Goal: Task Accomplishment & Management: Manage account settings

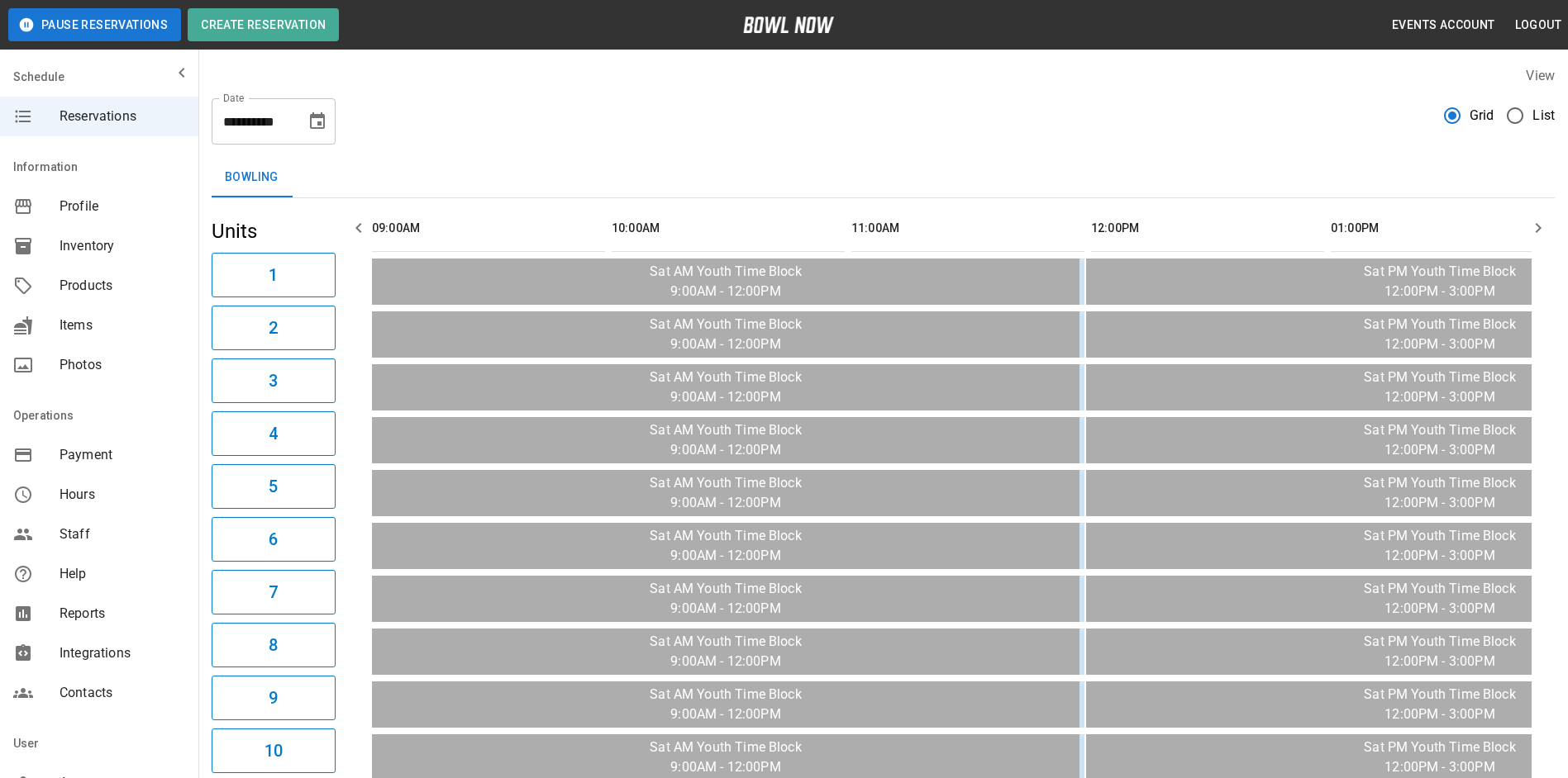
click at [318, 136] on button "Choose date, selected date is Oct 4, 2025" at bounding box center [318, 122] width 33 height 33
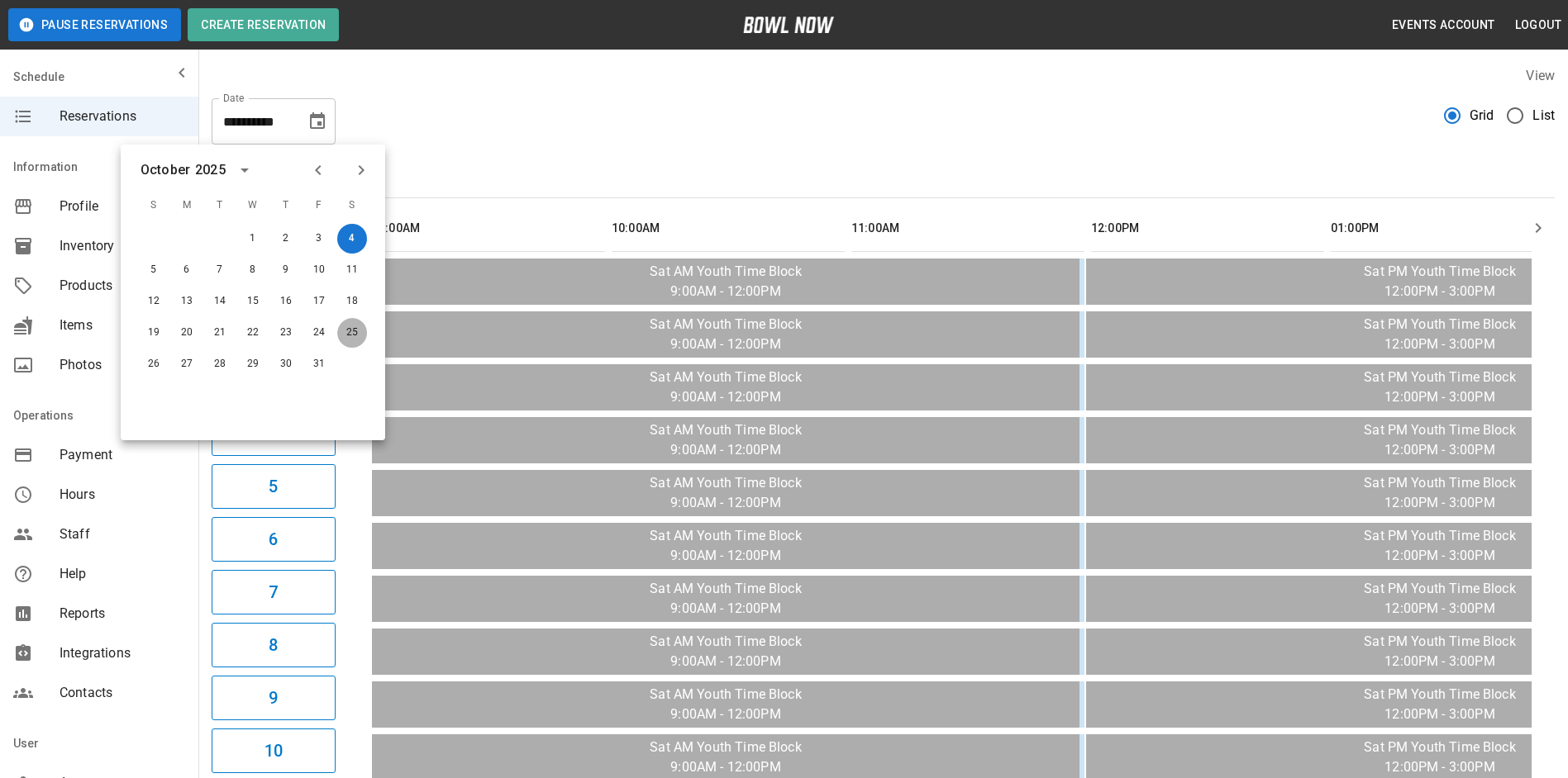
click at [355, 324] on button "25" at bounding box center [352, 333] width 30 height 30
click at [356, 330] on button "25" at bounding box center [352, 333] width 30 height 30
type input "**********"
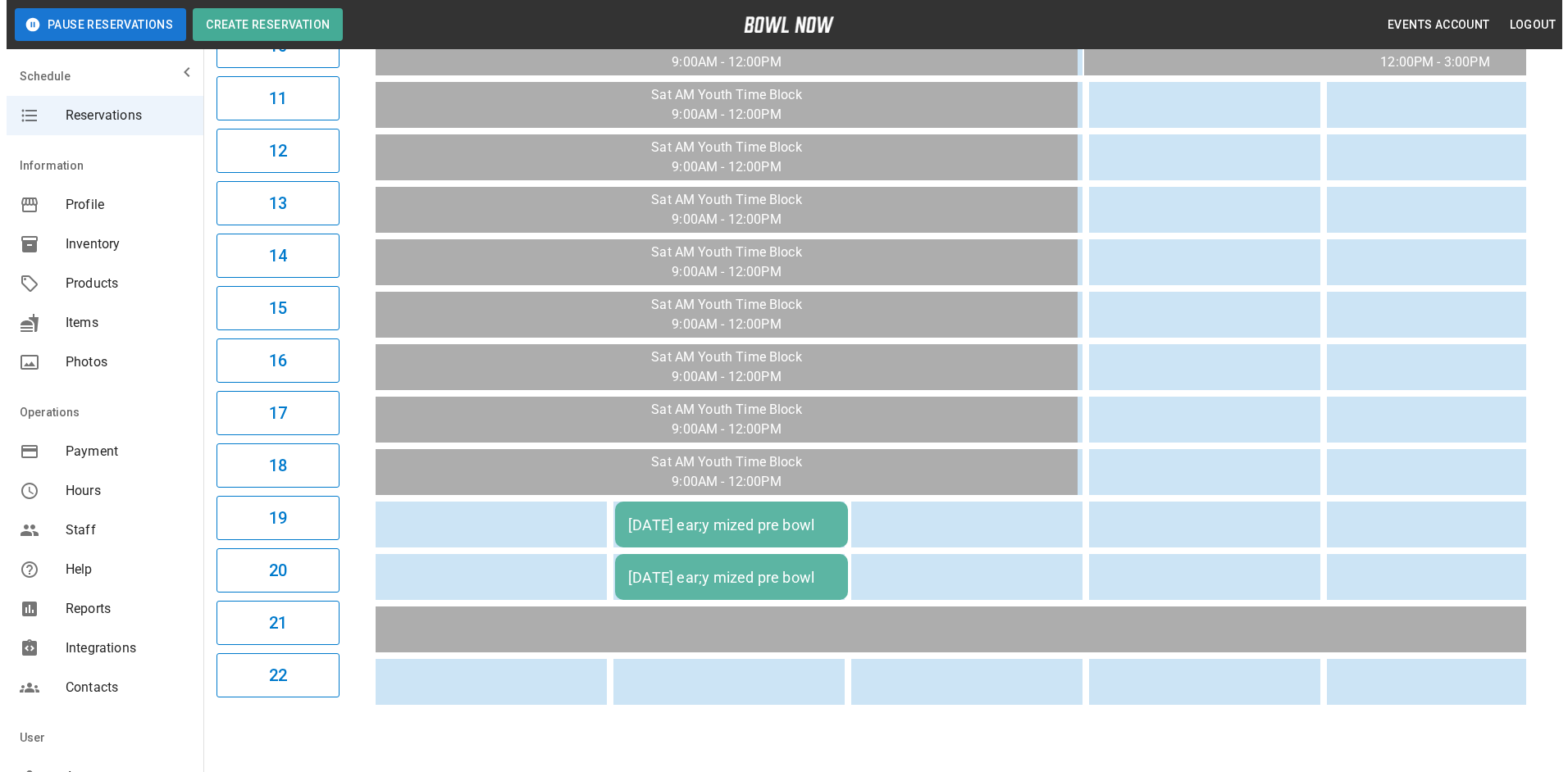
scroll to position [738, 0]
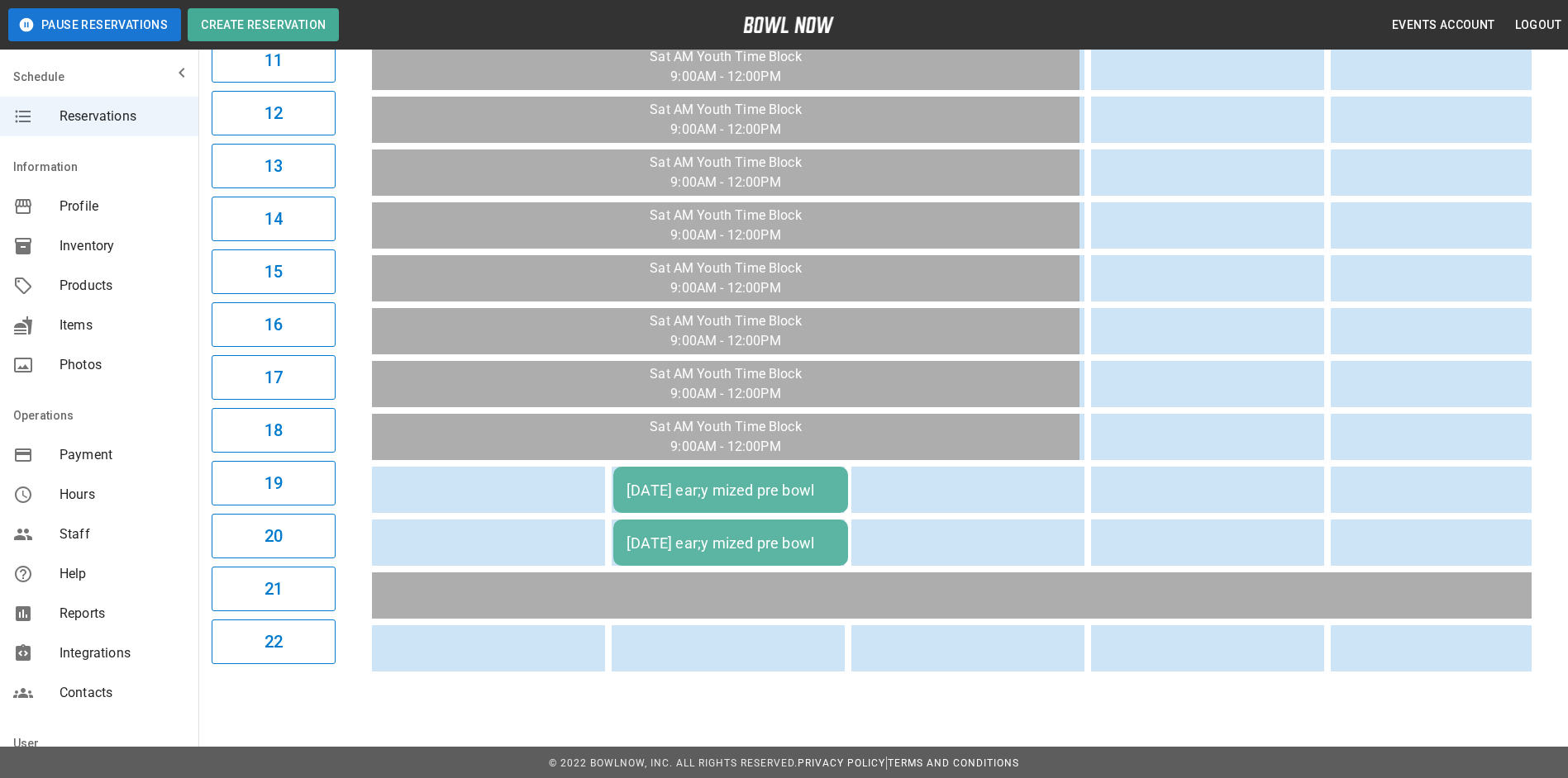
click at [758, 493] on div "friday ear;y mized pre bowl" at bounding box center [731, 490] width 209 height 18
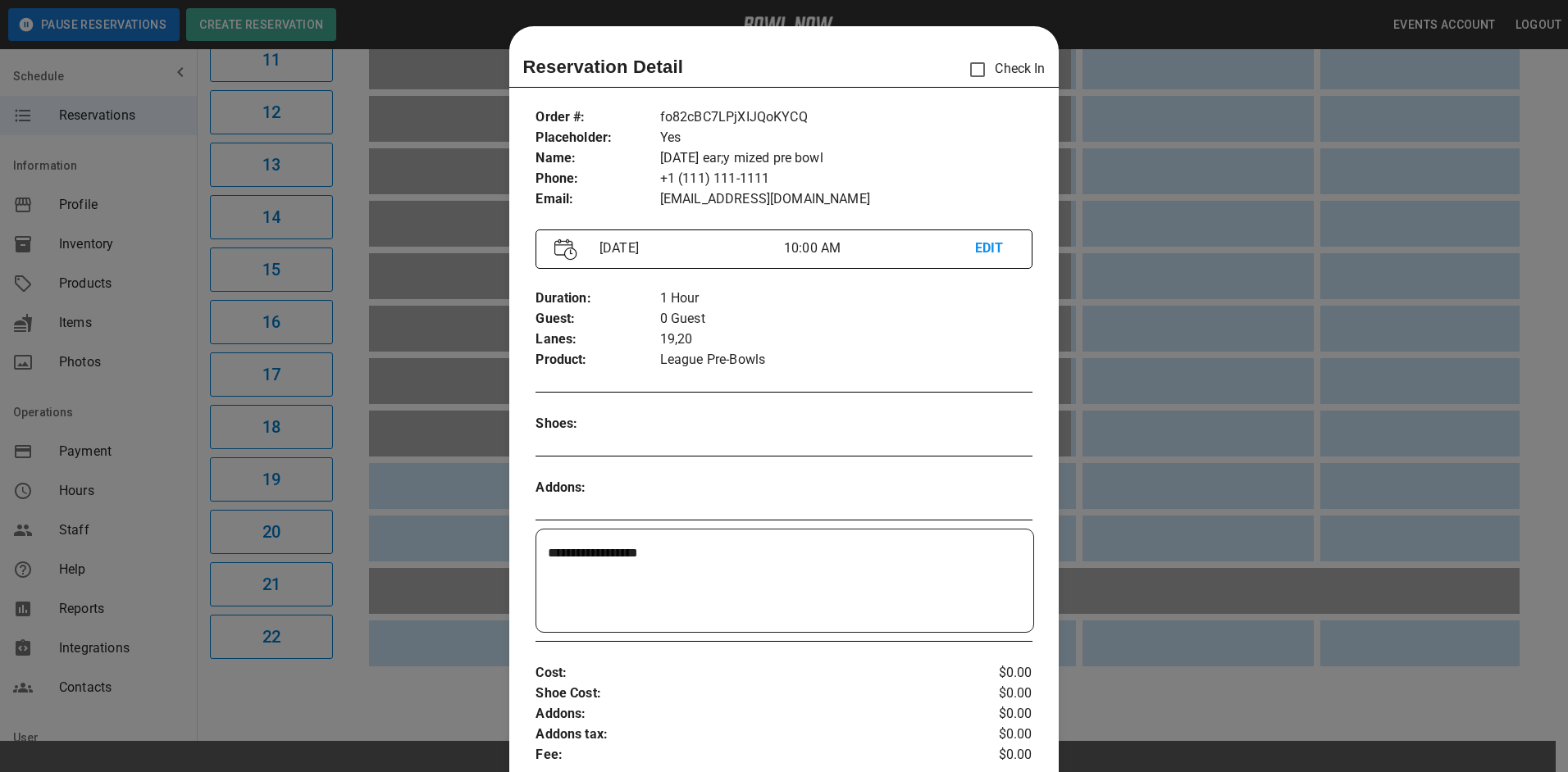
scroll to position [26, 0]
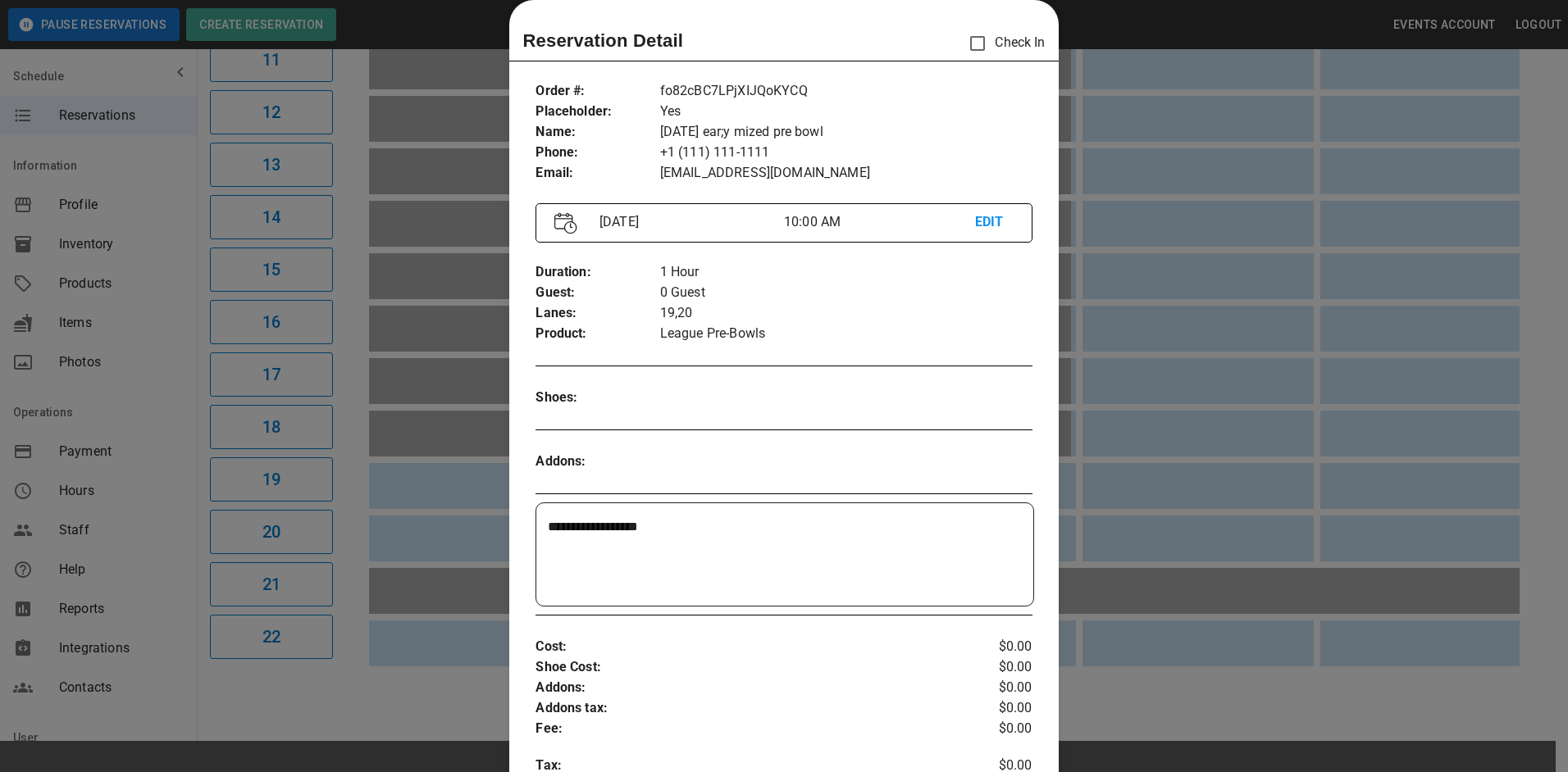
drag, startPoint x: 692, startPoint y: 530, endPoint x: 681, endPoint y: 528, distance: 11.2
click at [681, 528] on textarea "**********" at bounding box center [782, 554] width 469 height 75
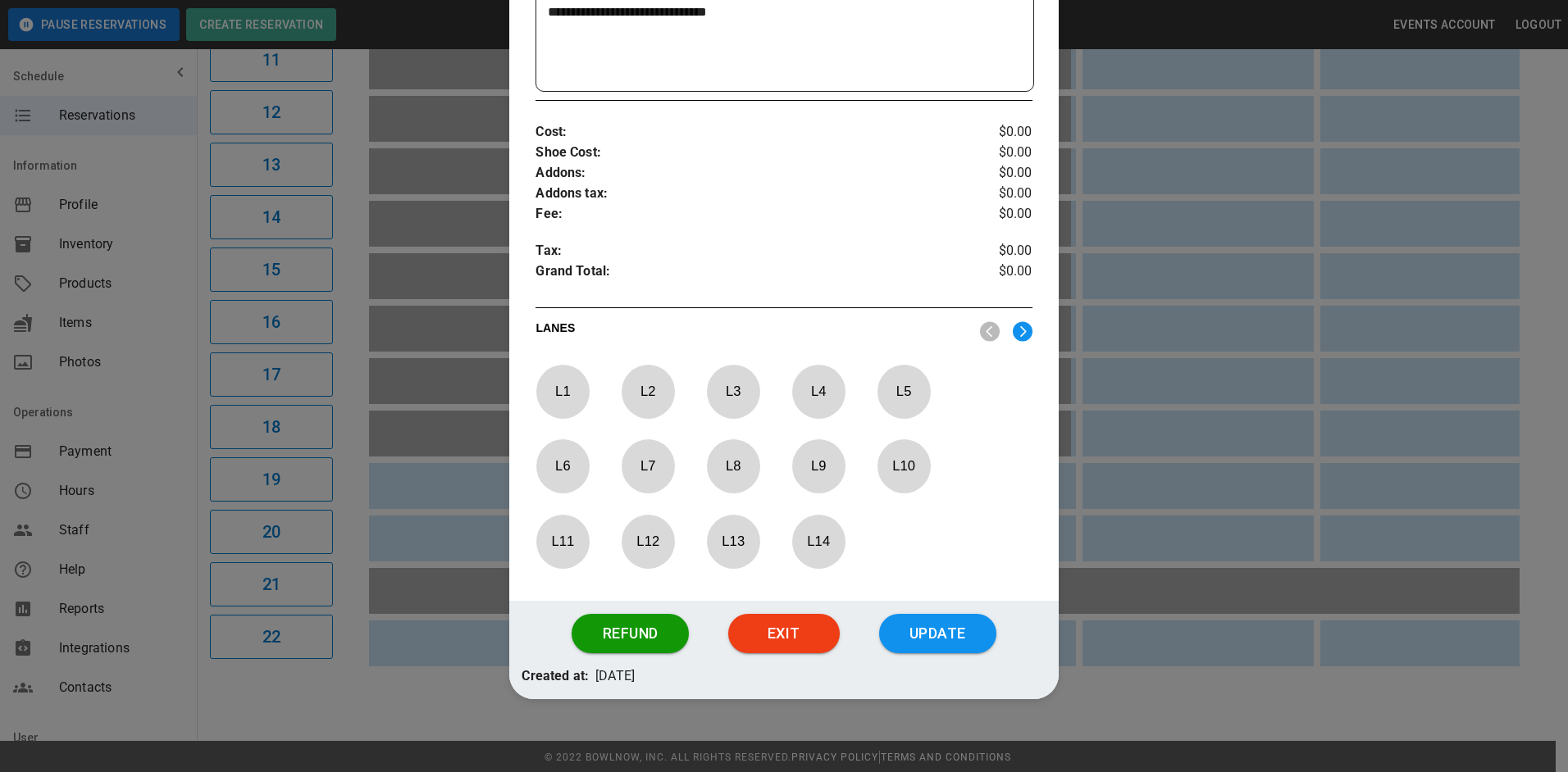
scroll to position [551, 0]
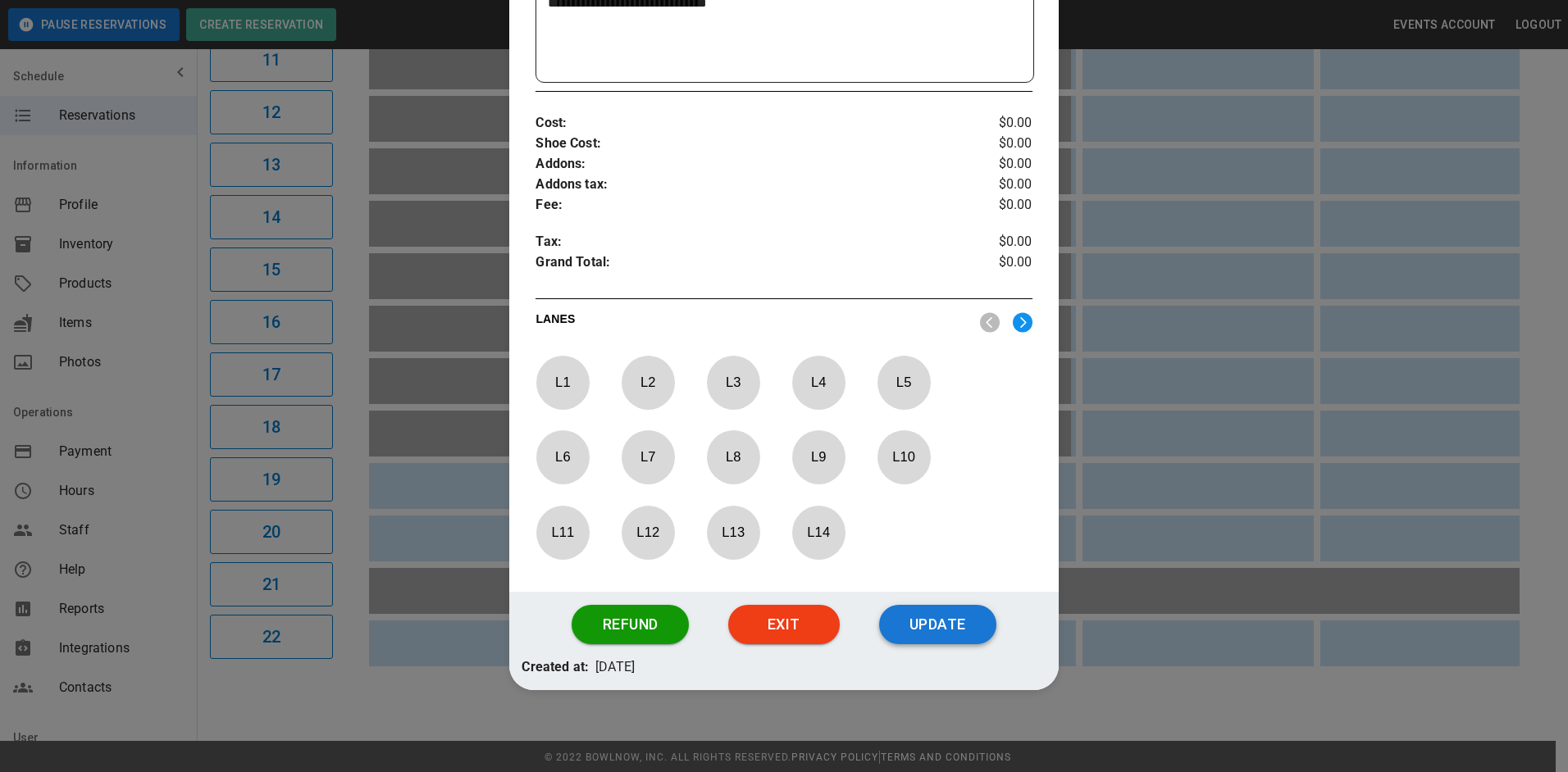
type textarea "**********"
click at [910, 631] on button "Update" at bounding box center [938, 625] width 118 height 40
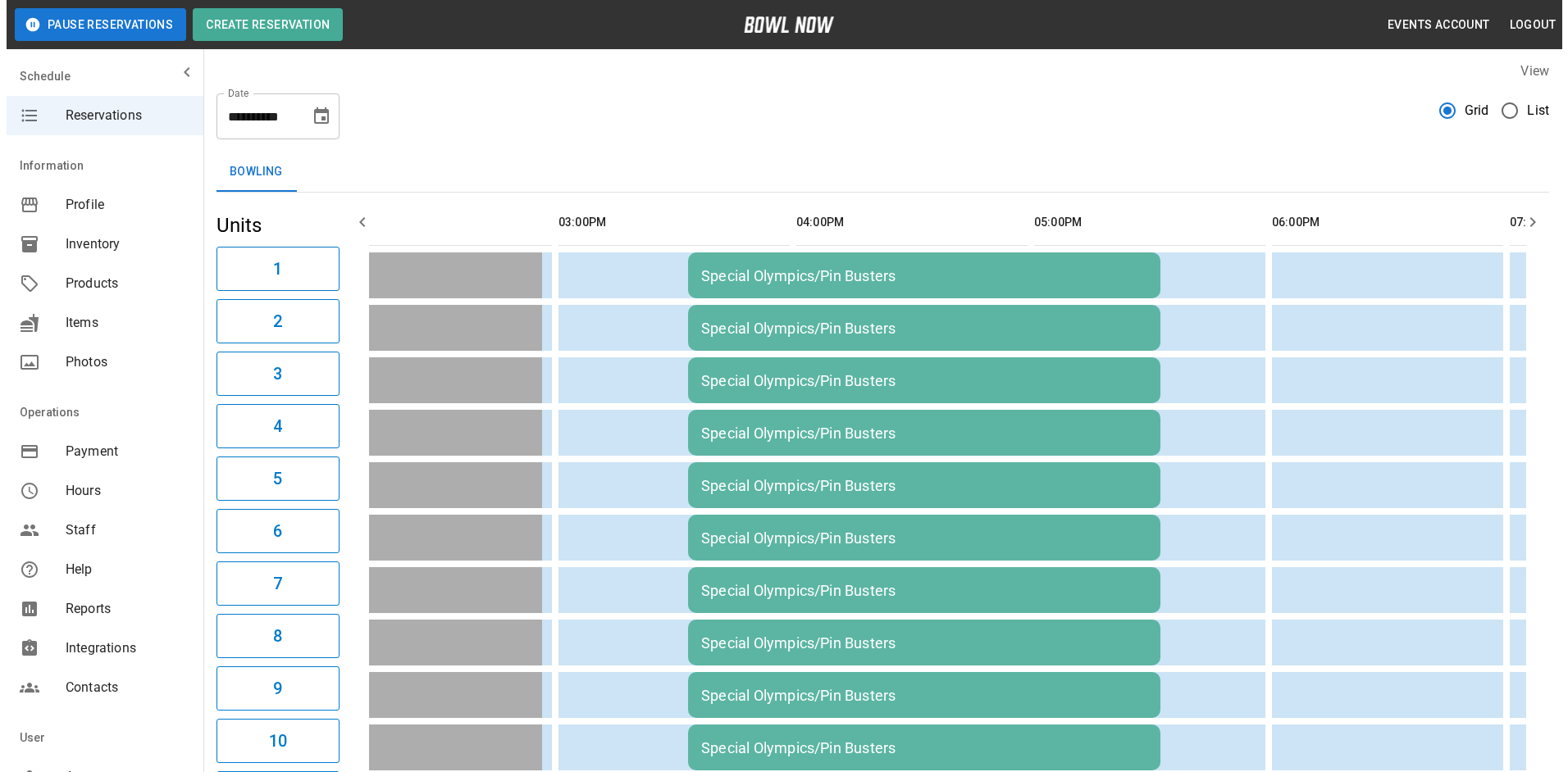
scroll to position [0, 0]
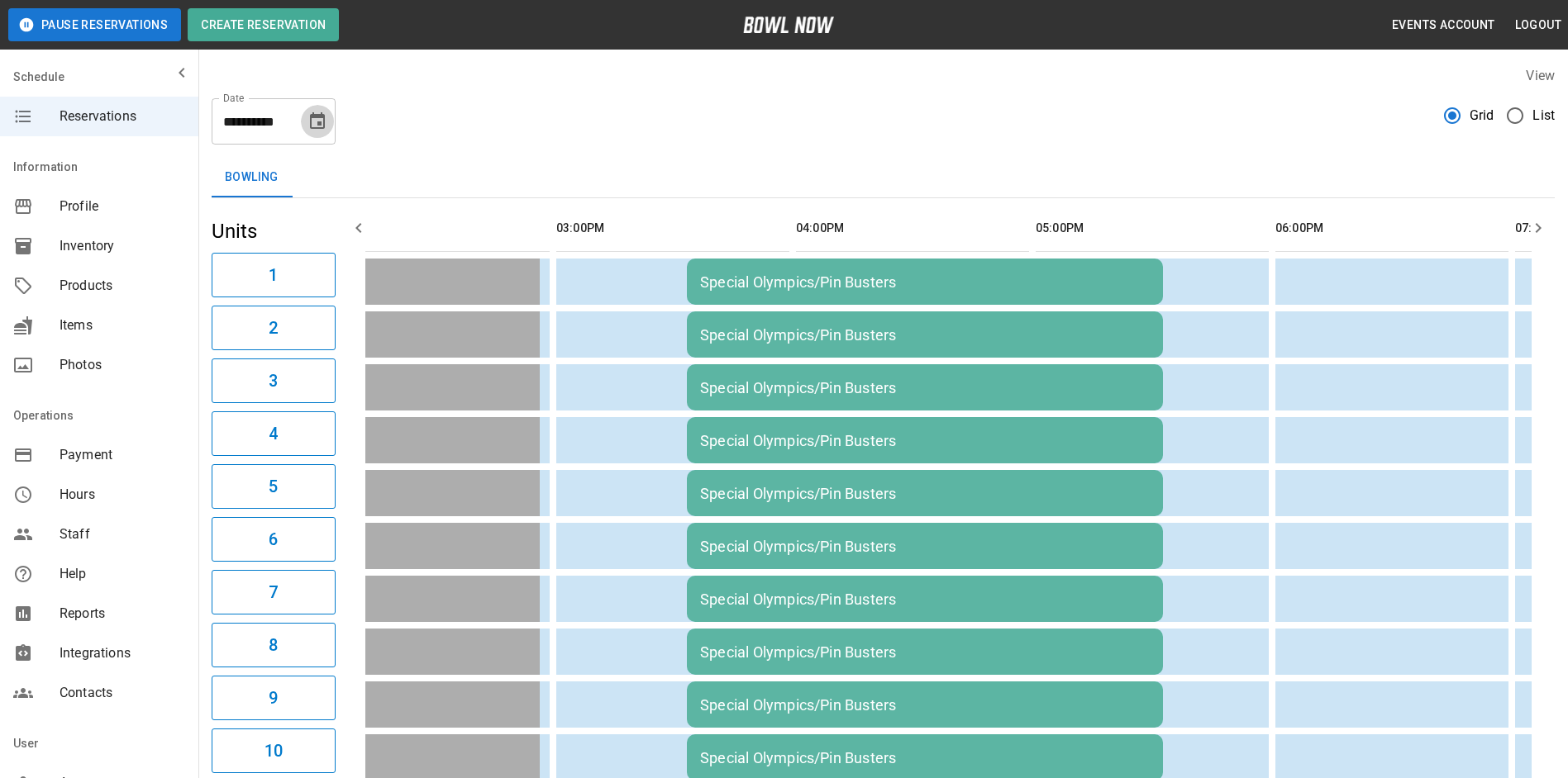
click at [308, 111] on button "Choose date, selected date is Oct 25, 2025" at bounding box center [318, 122] width 33 height 33
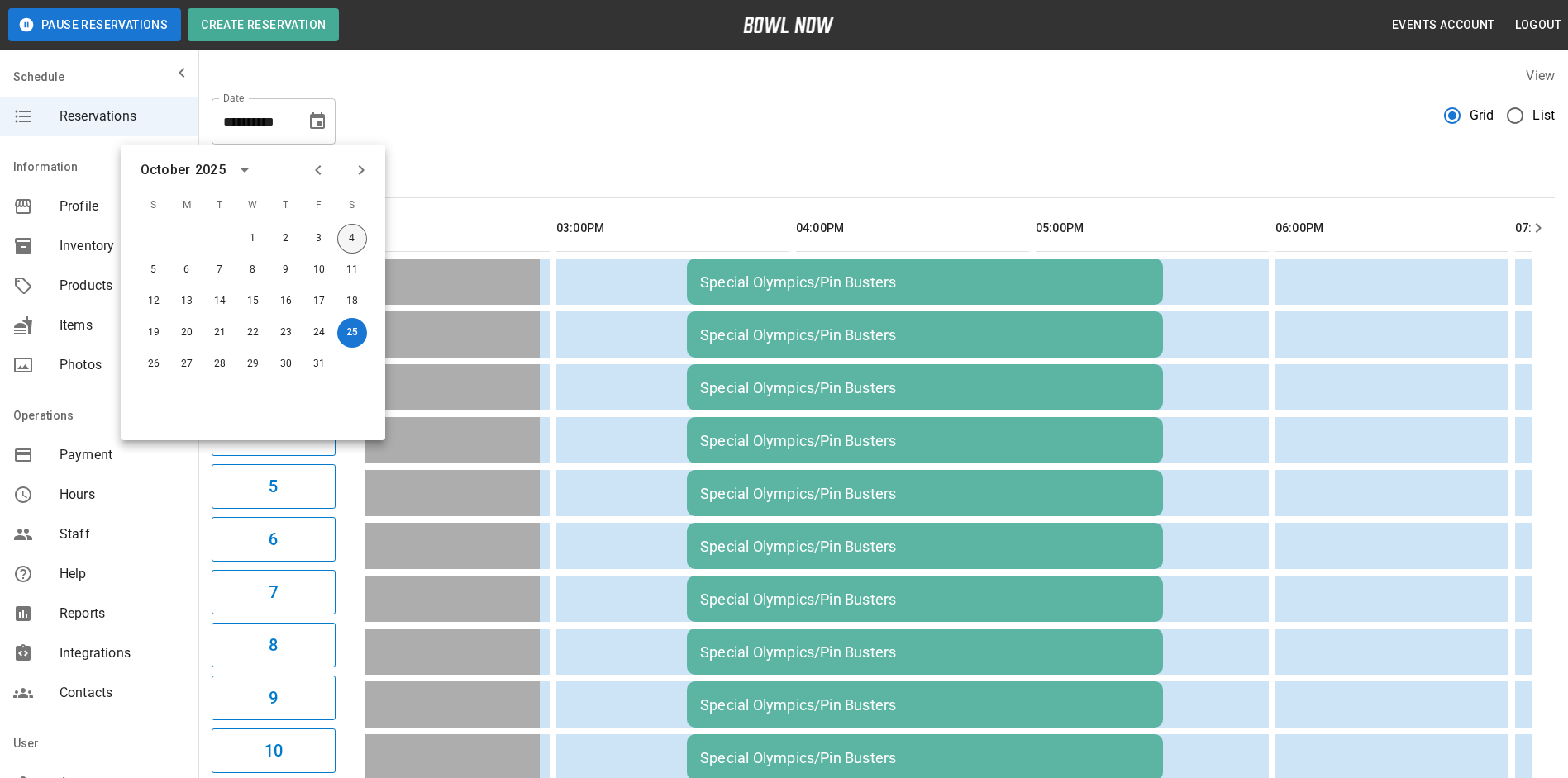
click at [354, 233] on button "4" at bounding box center [352, 239] width 30 height 30
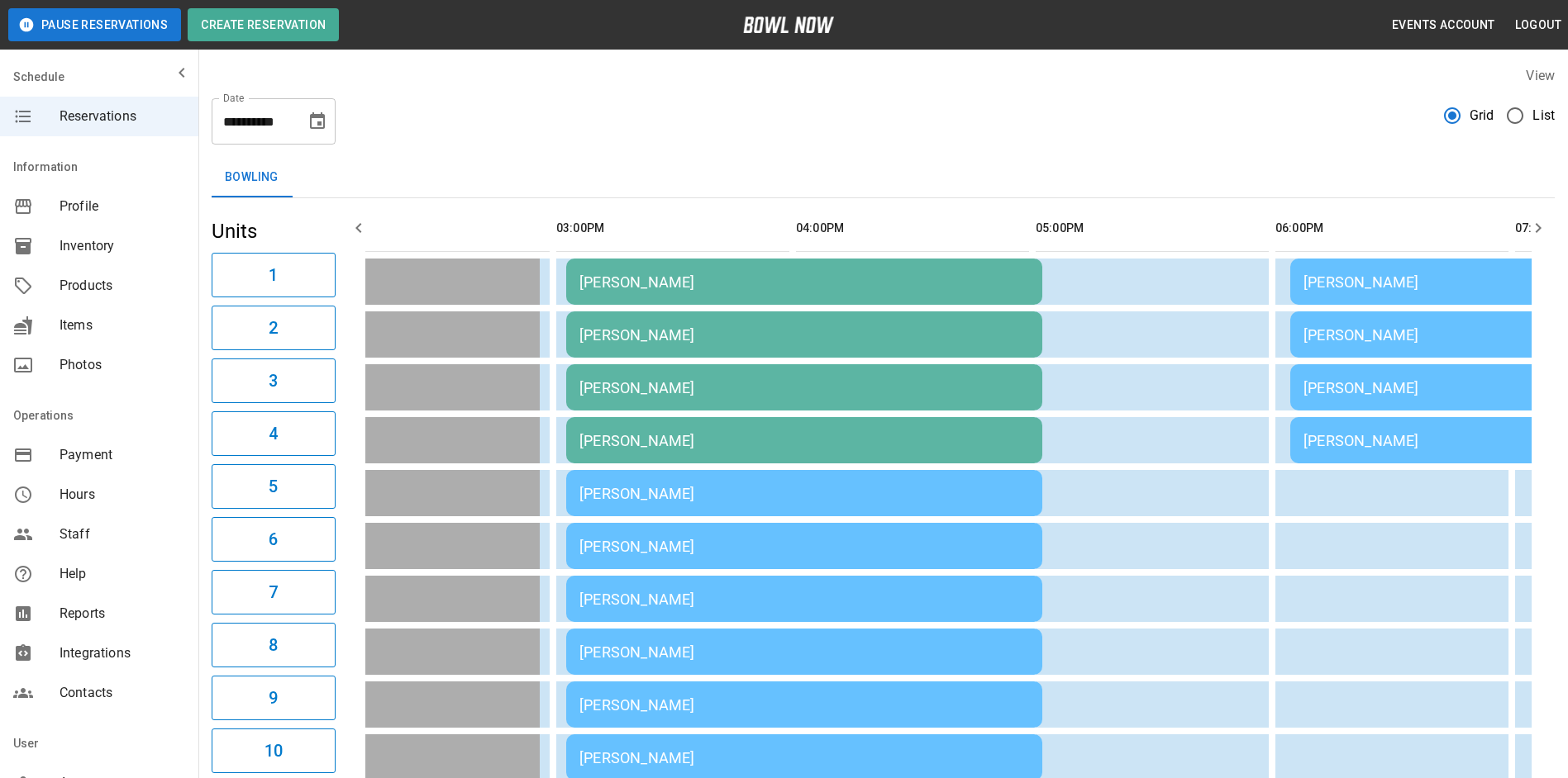
click at [686, 541] on div "[PERSON_NAME]" at bounding box center [804, 546] width 450 height 18
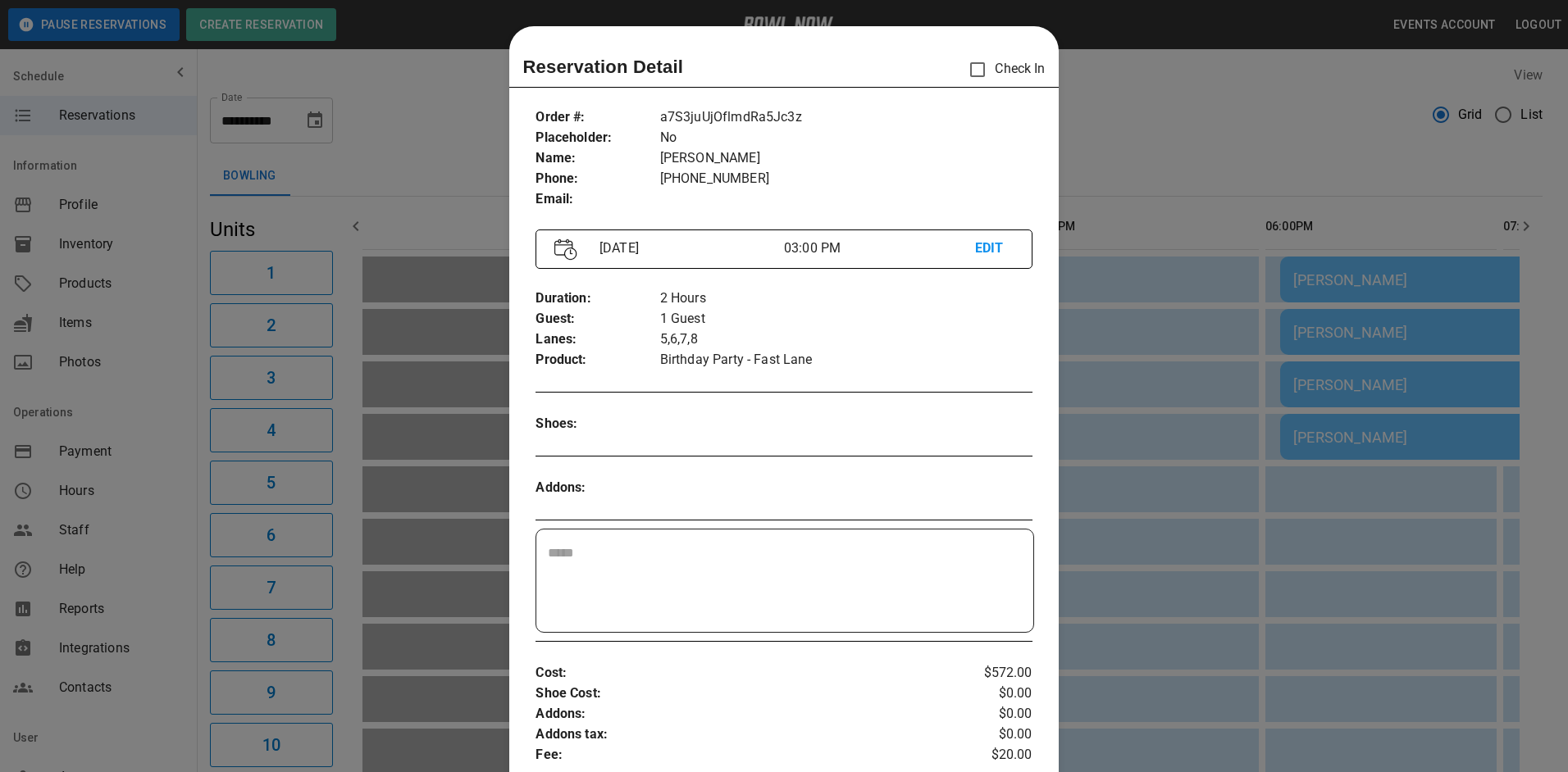
scroll to position [26, 0]
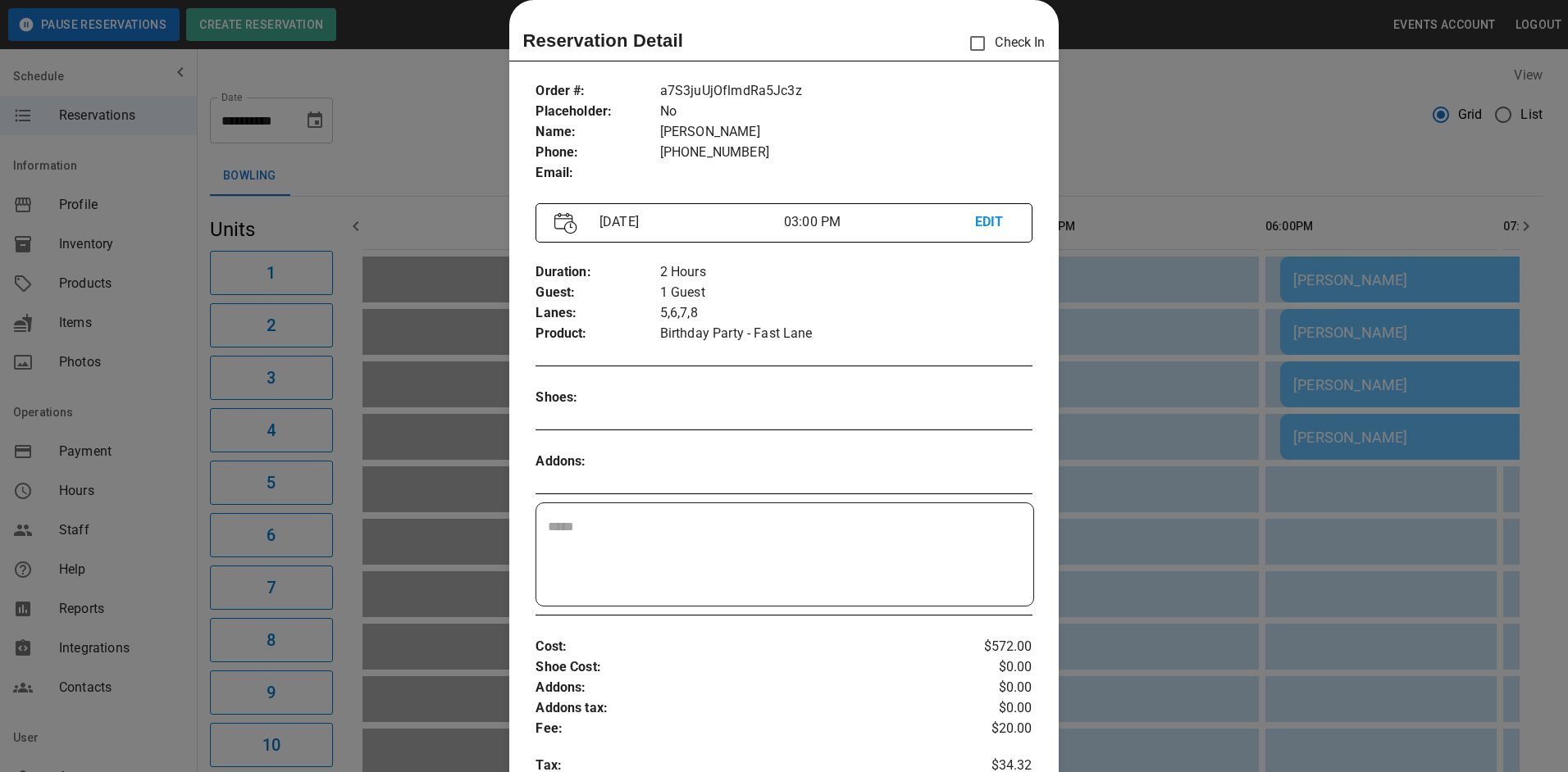
click at [1120, 445] on div at bounding box center [784, 386] width 1568 height 772
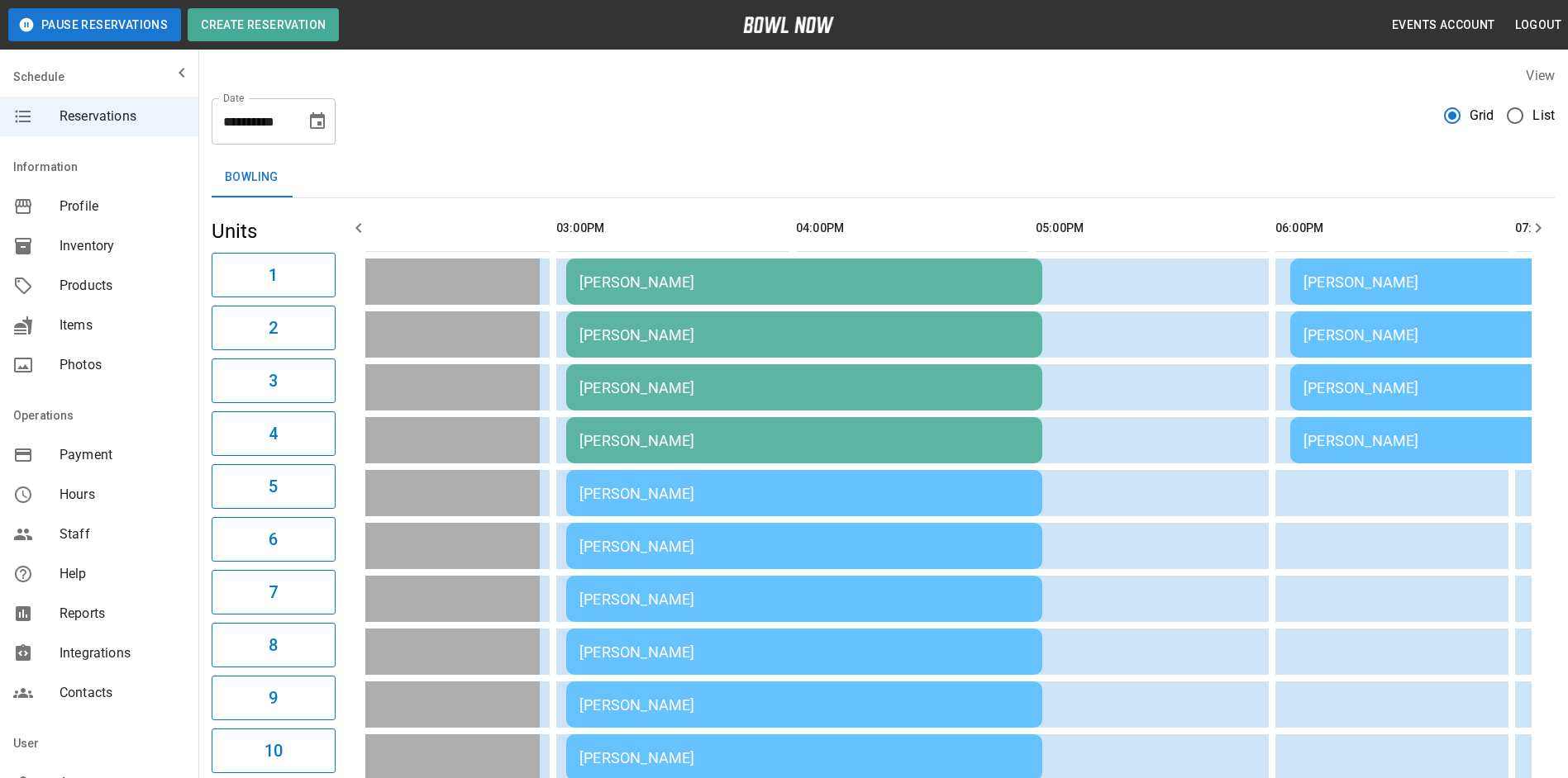
click at [822, 501] on div "[PERSON_NAME]" at bounding box center [804, 494] width 450 height 18
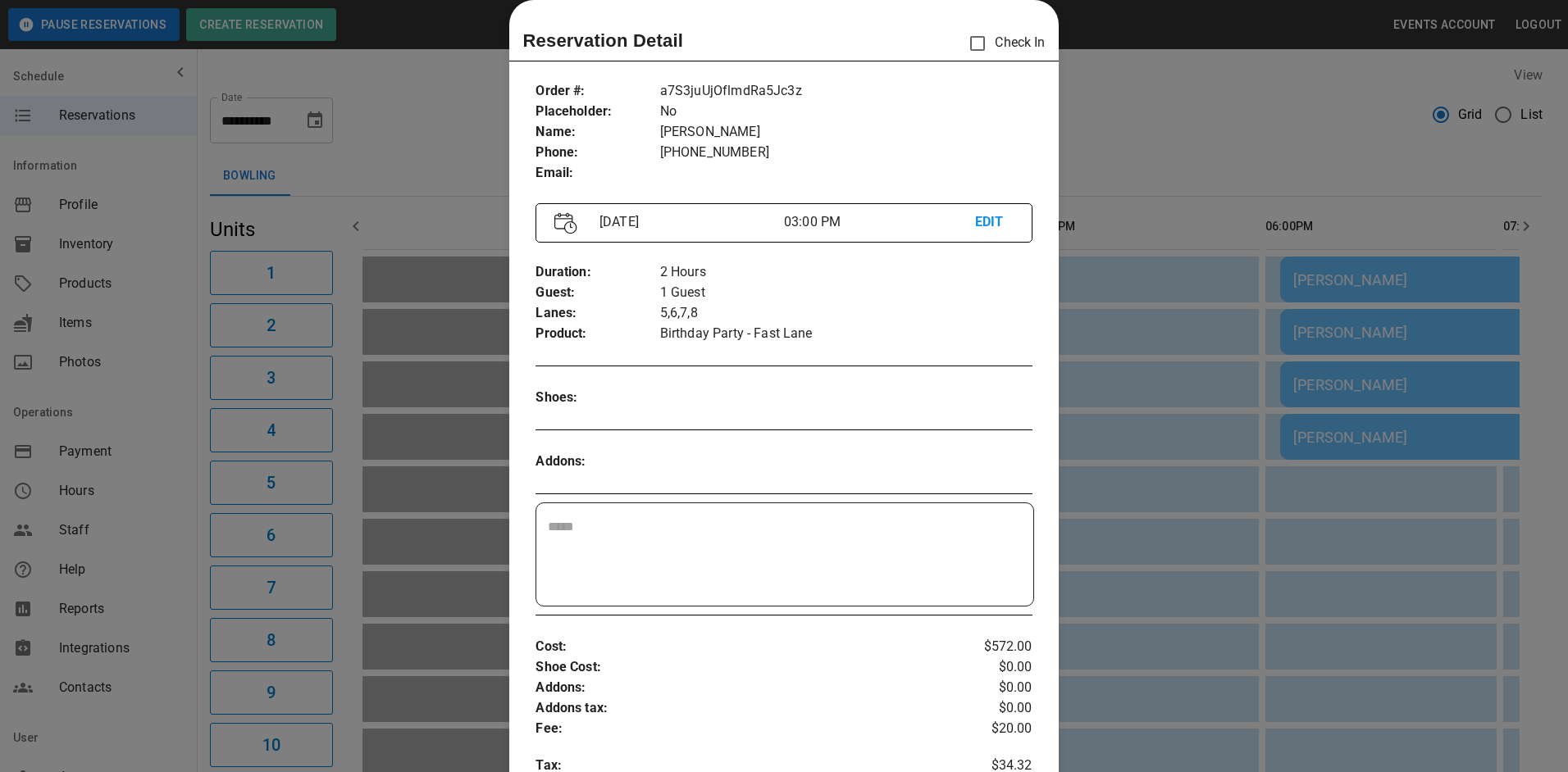
click at [1160, 415] on div at bounding box center [784, 386] width 1568 height 772
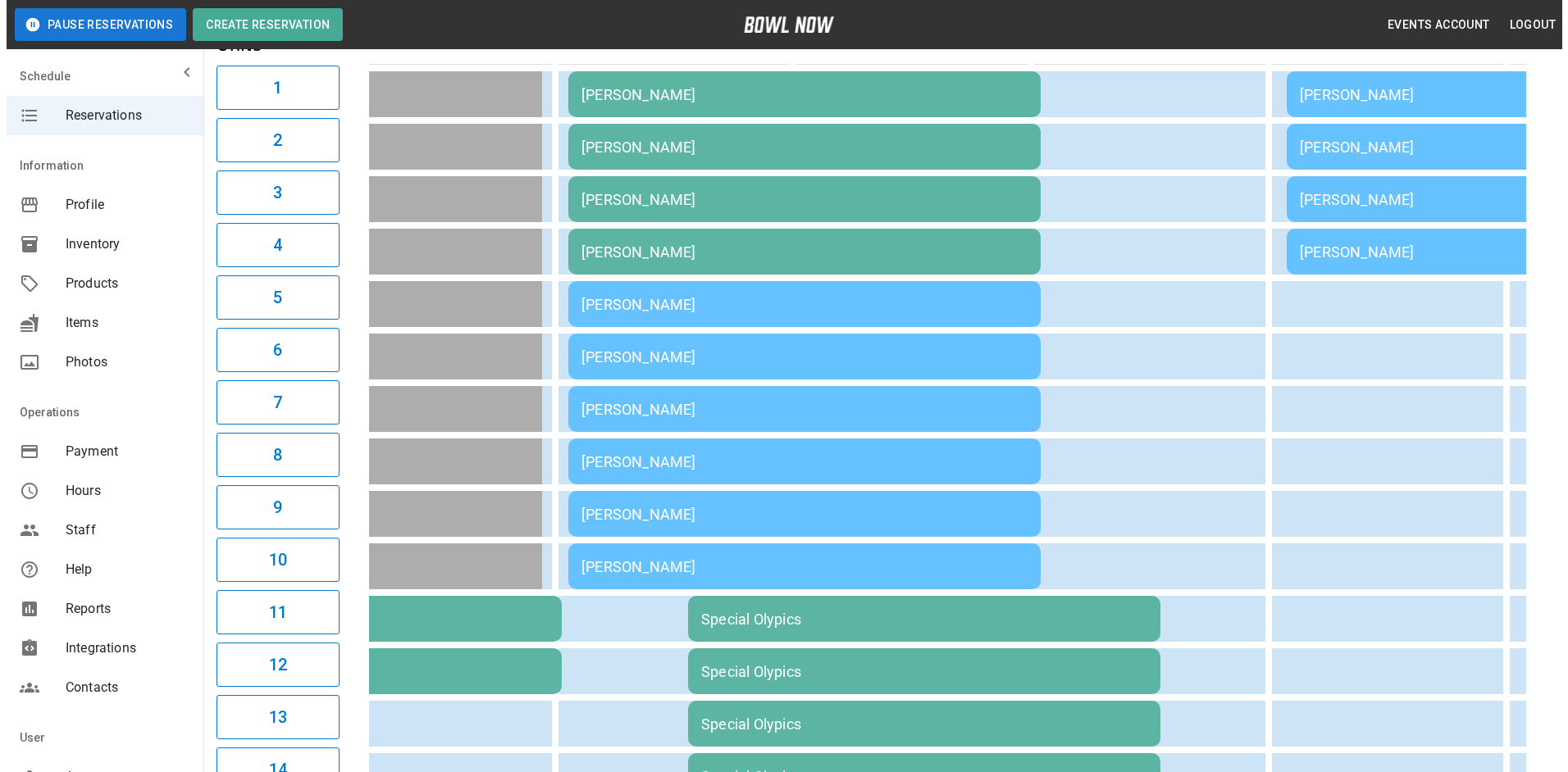
scroll to position [246, 0]
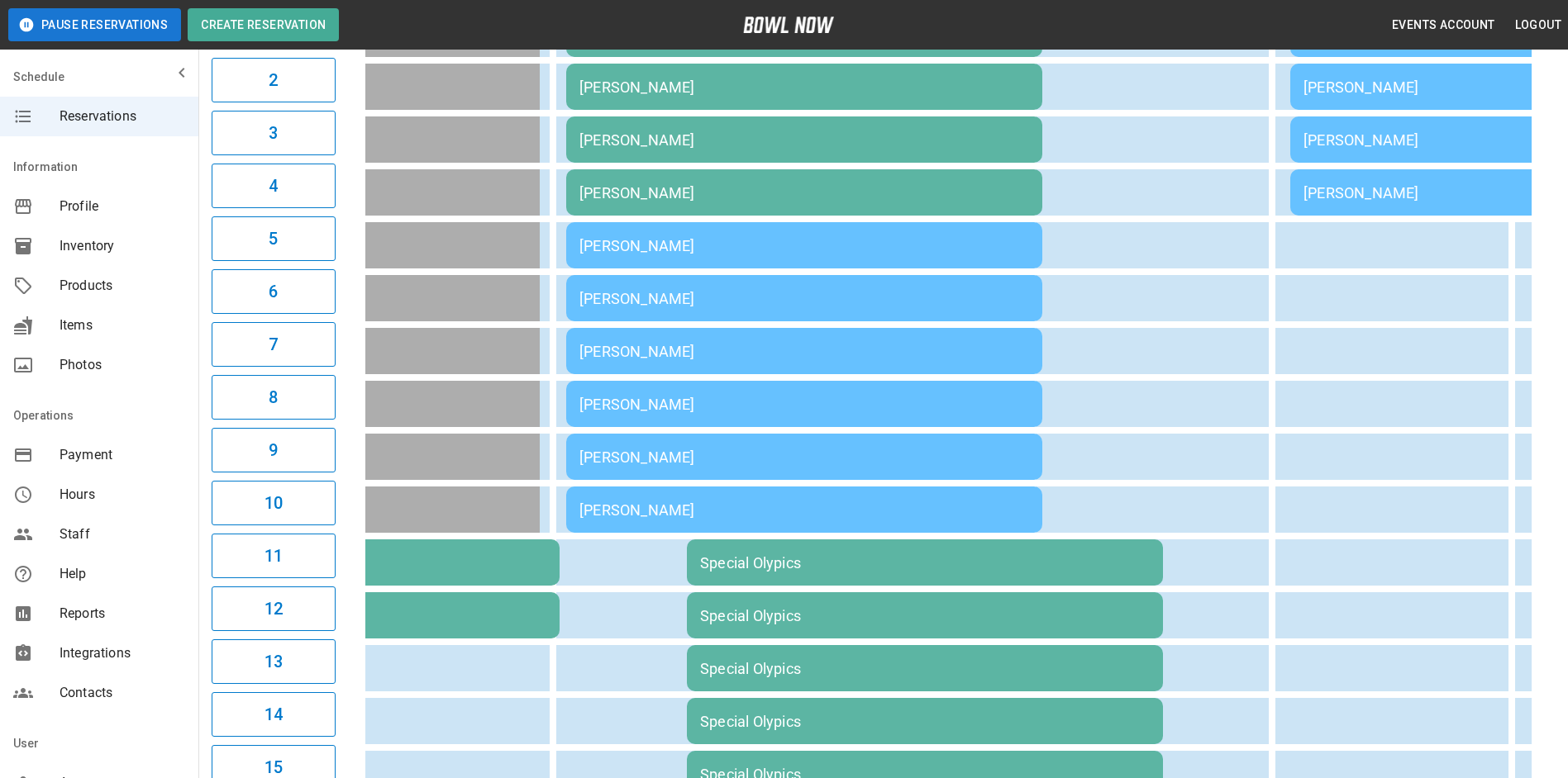
click at [826, 464] on div "[PERSON_NAME]" at bounding box center [804, 457] width 450 height 18
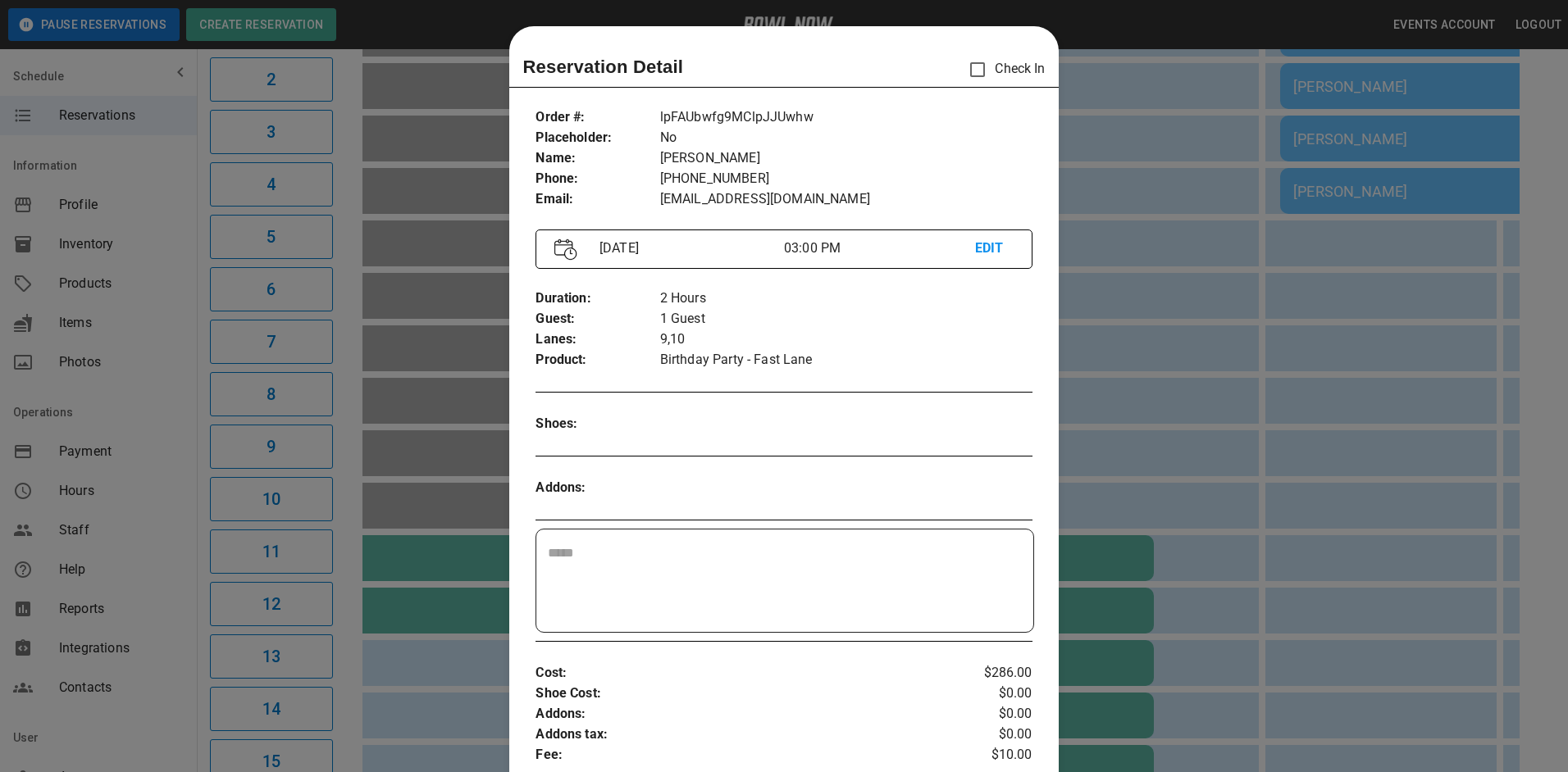
scroll to position [26, 0]
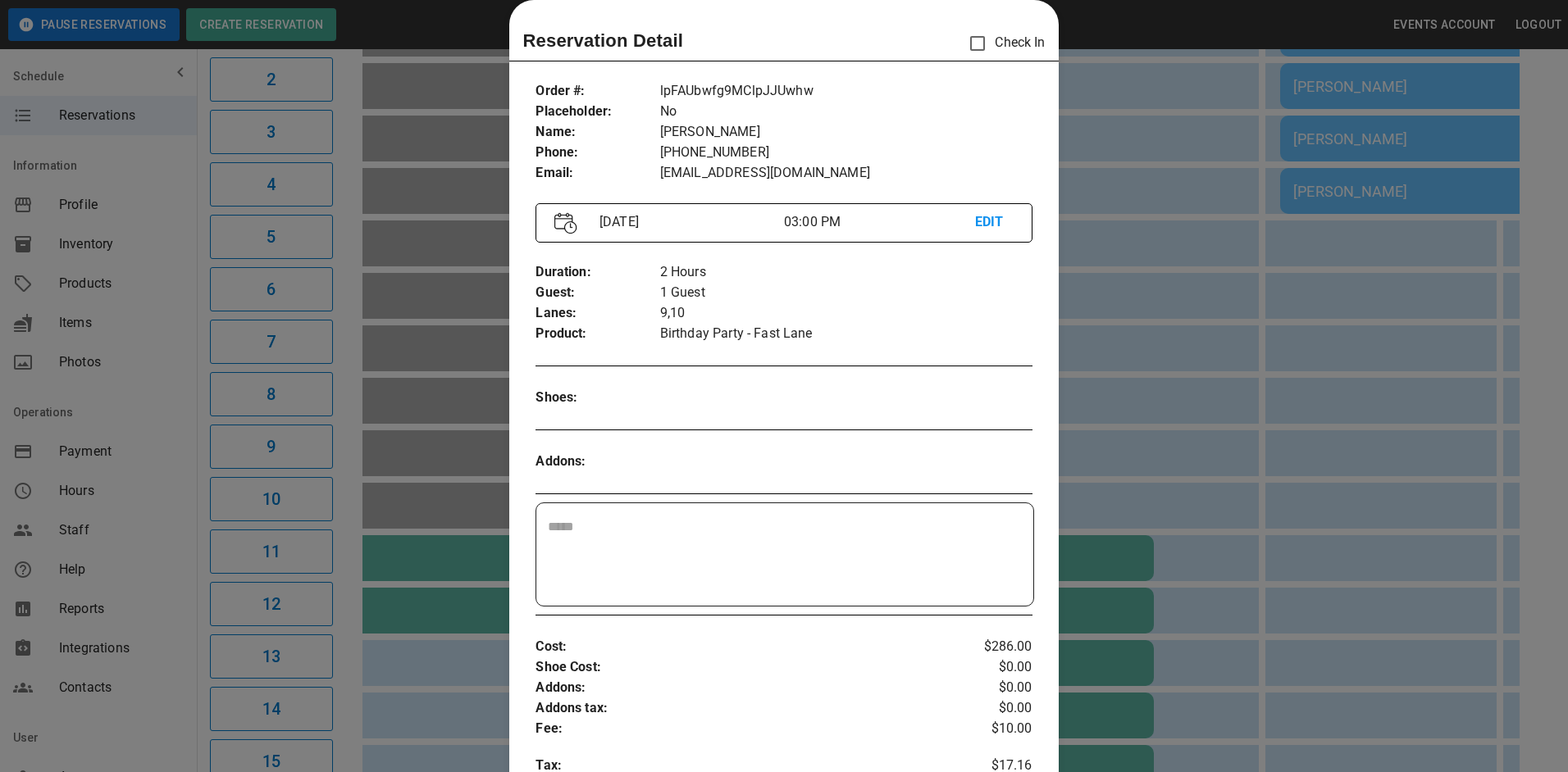
click at [1199, 272] on div at bounding box center [784, 386] width 1568 height 772
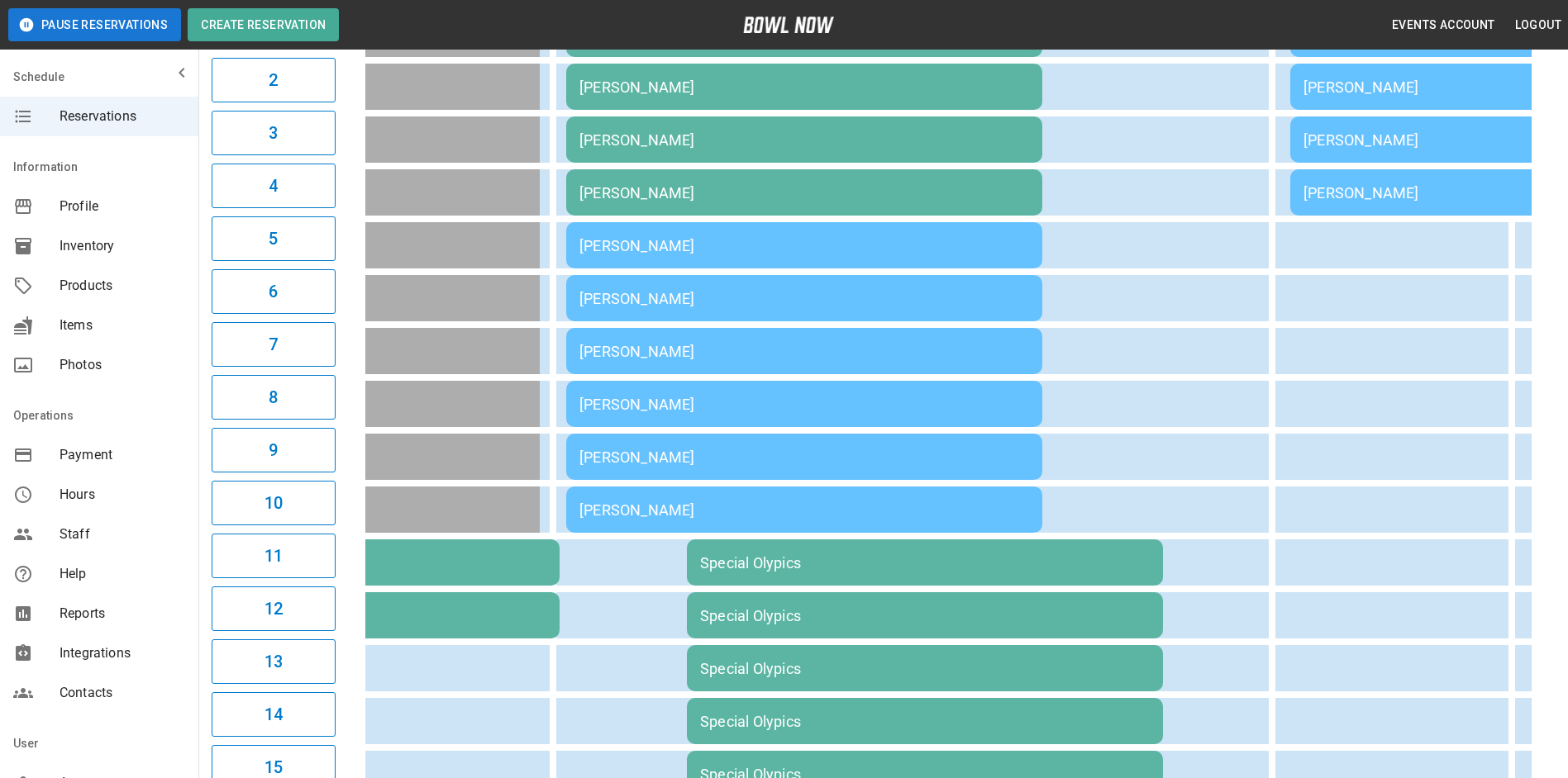
click at [757, 462] on div "[PERSON_NAME]" at bounding box center [804, 457] width 450 height 18
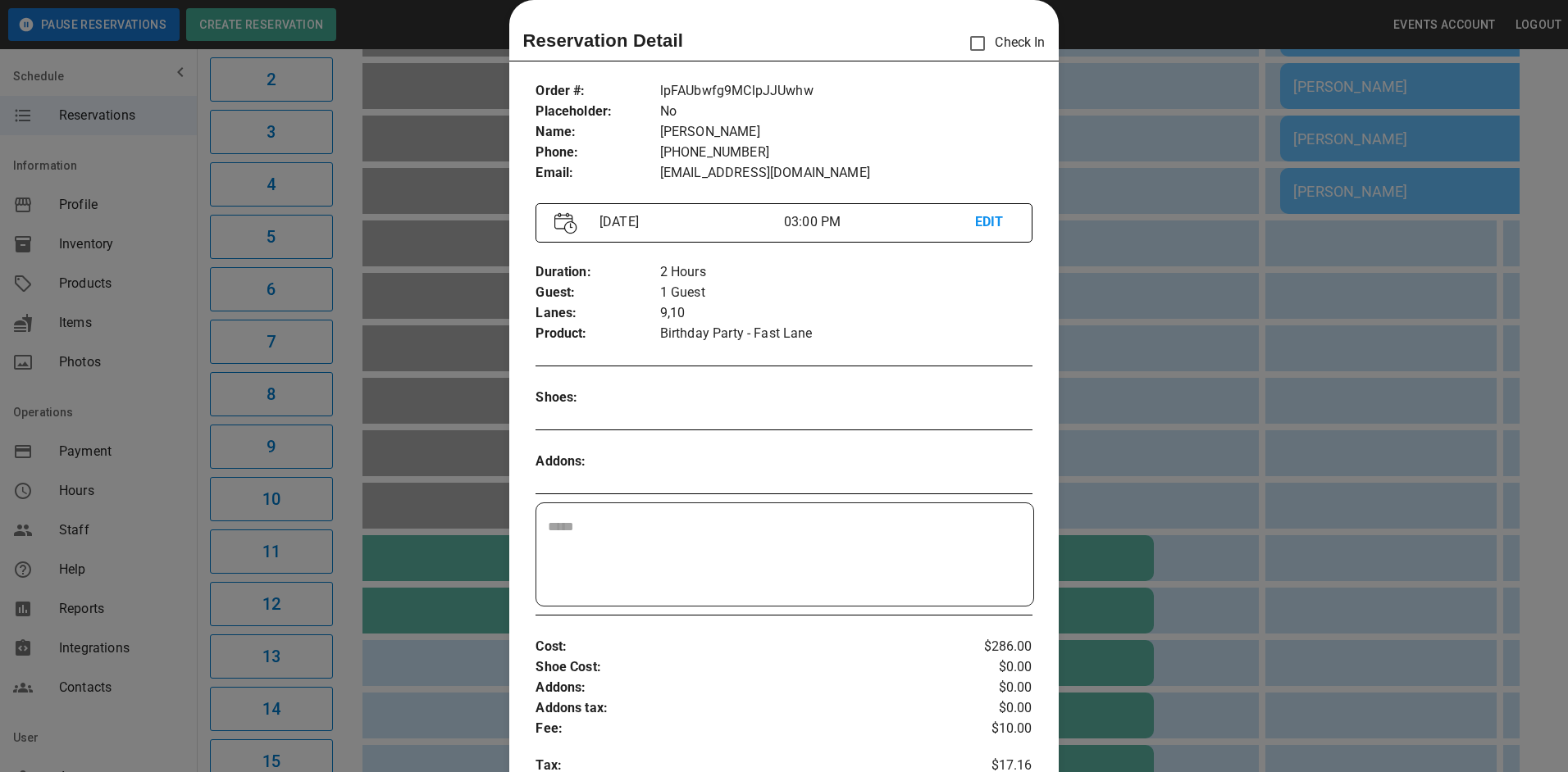
click at [1129, 323] on div at bounding box center [784, 386] width 1568 height 772
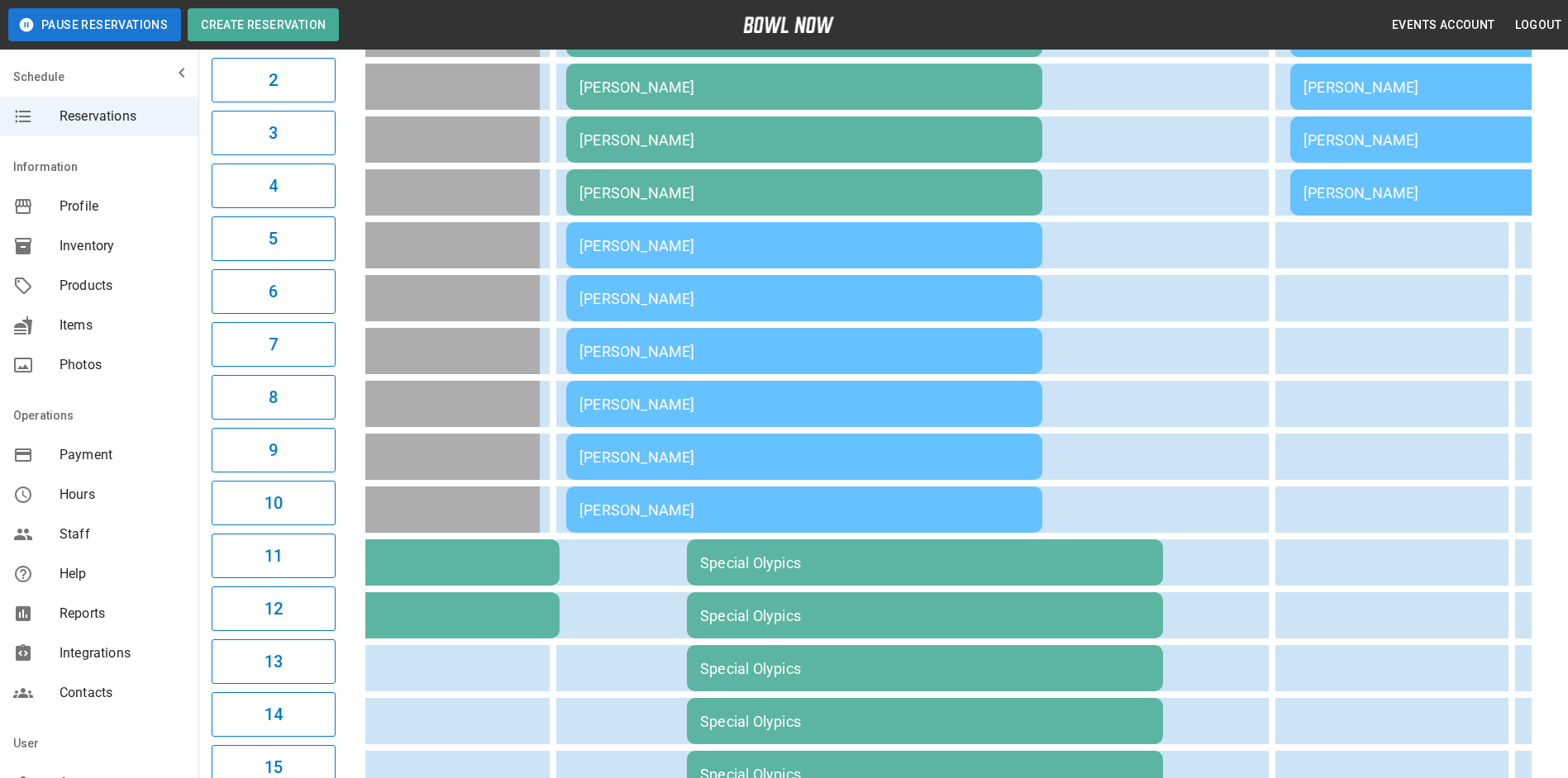
click at [781, 304] on div "[PERSON_NAME]" at bounding box center [804, 299] width 450 height 18
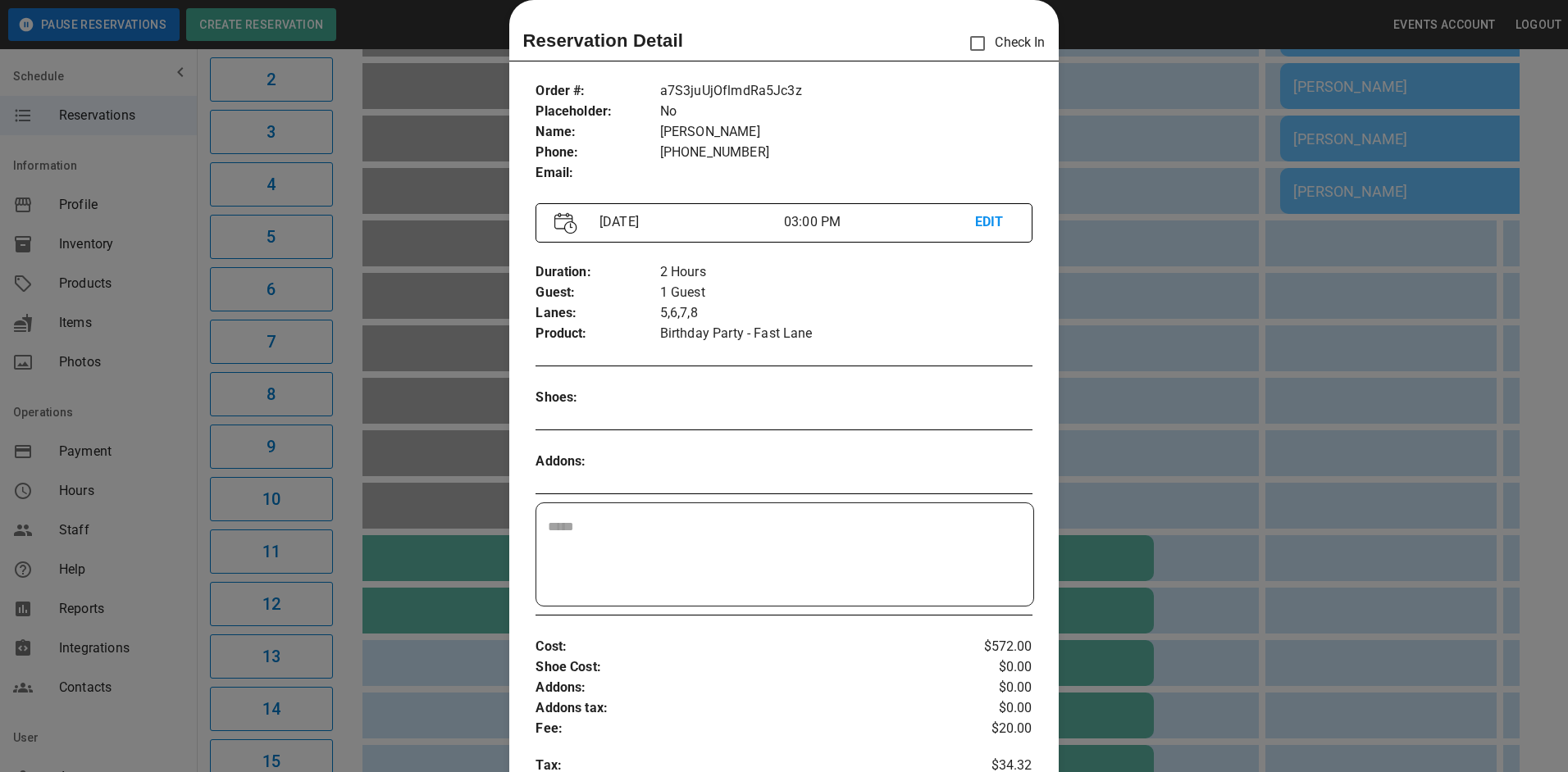
click at [1095, 360] on div at bounding box center [784, 386] width 1568 height 772
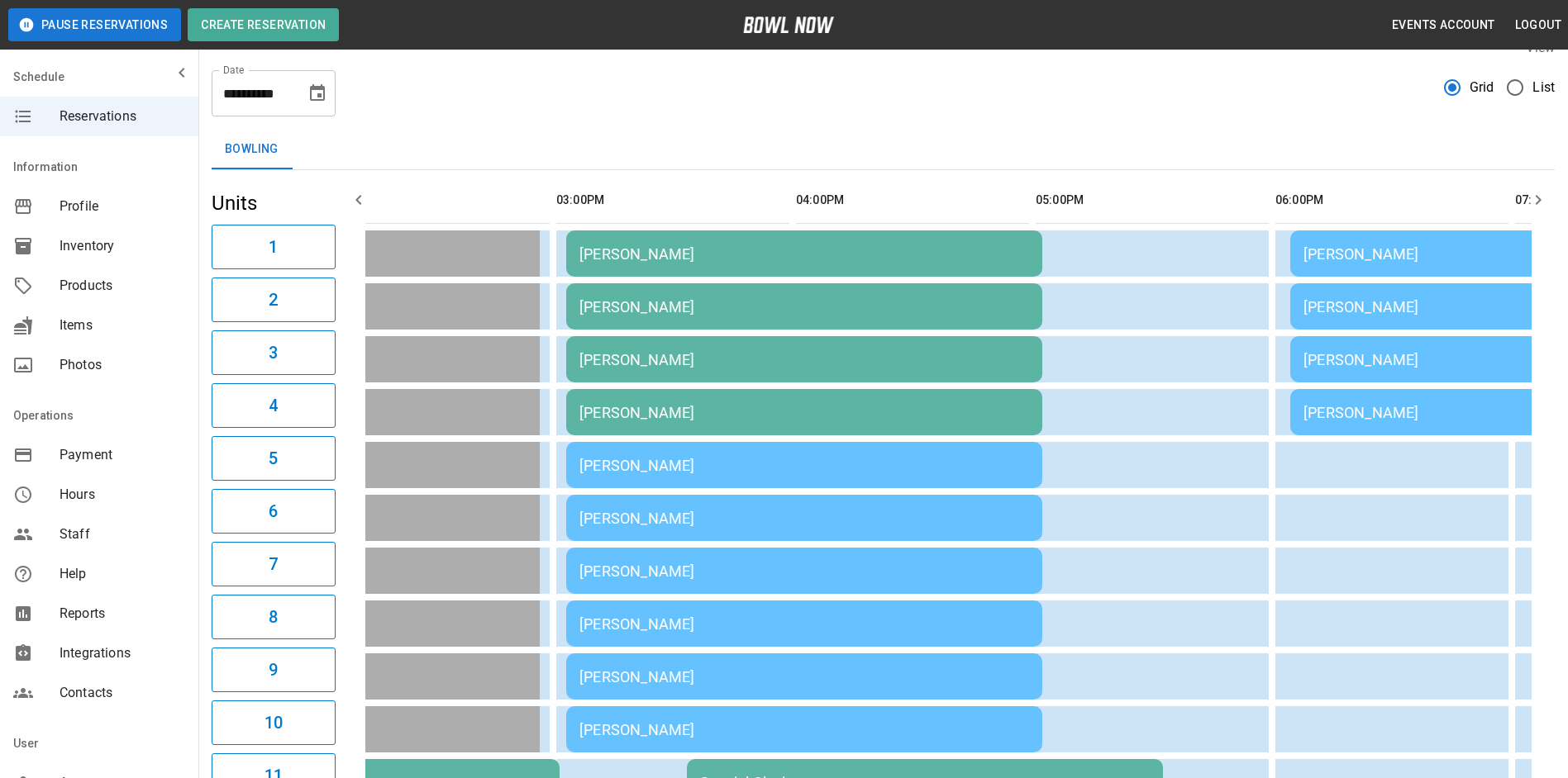
scroll to position [0, 0]
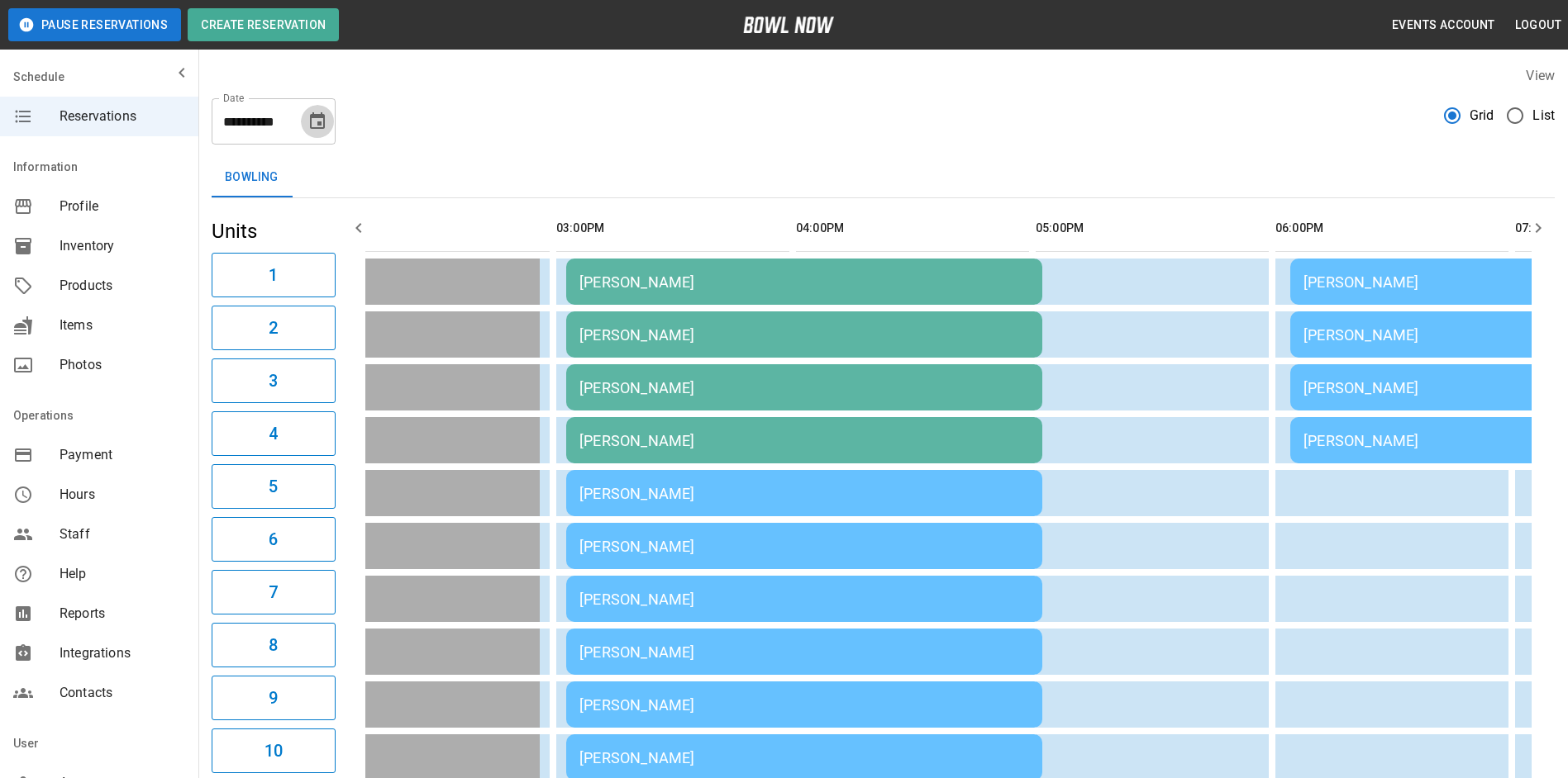
click at [327, 121] on button "Choose date, selected date is Oct 4, 2025" at bounding box center [318, 122] width 33 height 33
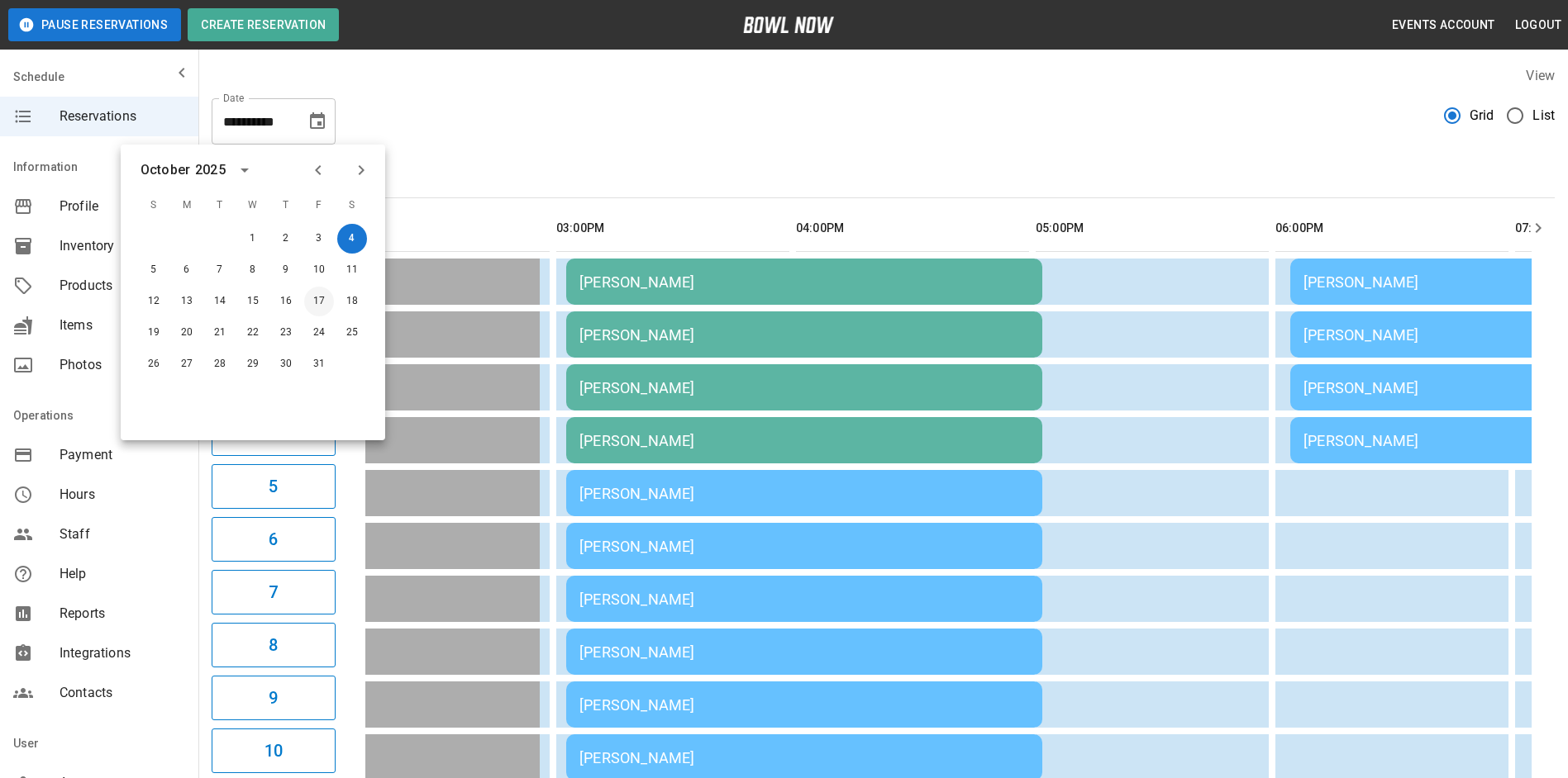
click at [318, 306] on button "17" at bounding box center [319, 302] width 30 height 30
type input "**********"
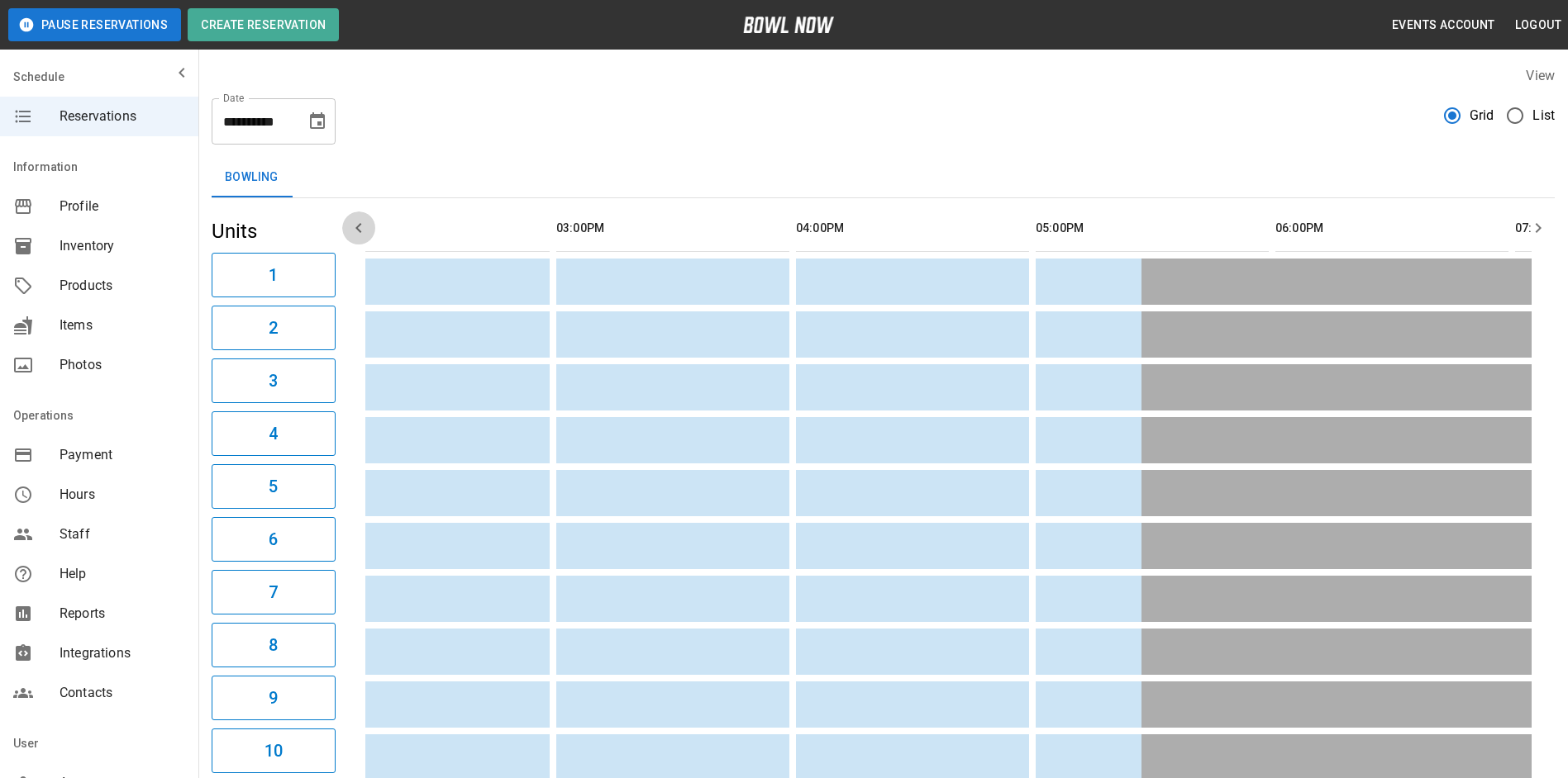
click at [355, 221] on icon "button" at bounding box center [359, 228] width 20 height 20
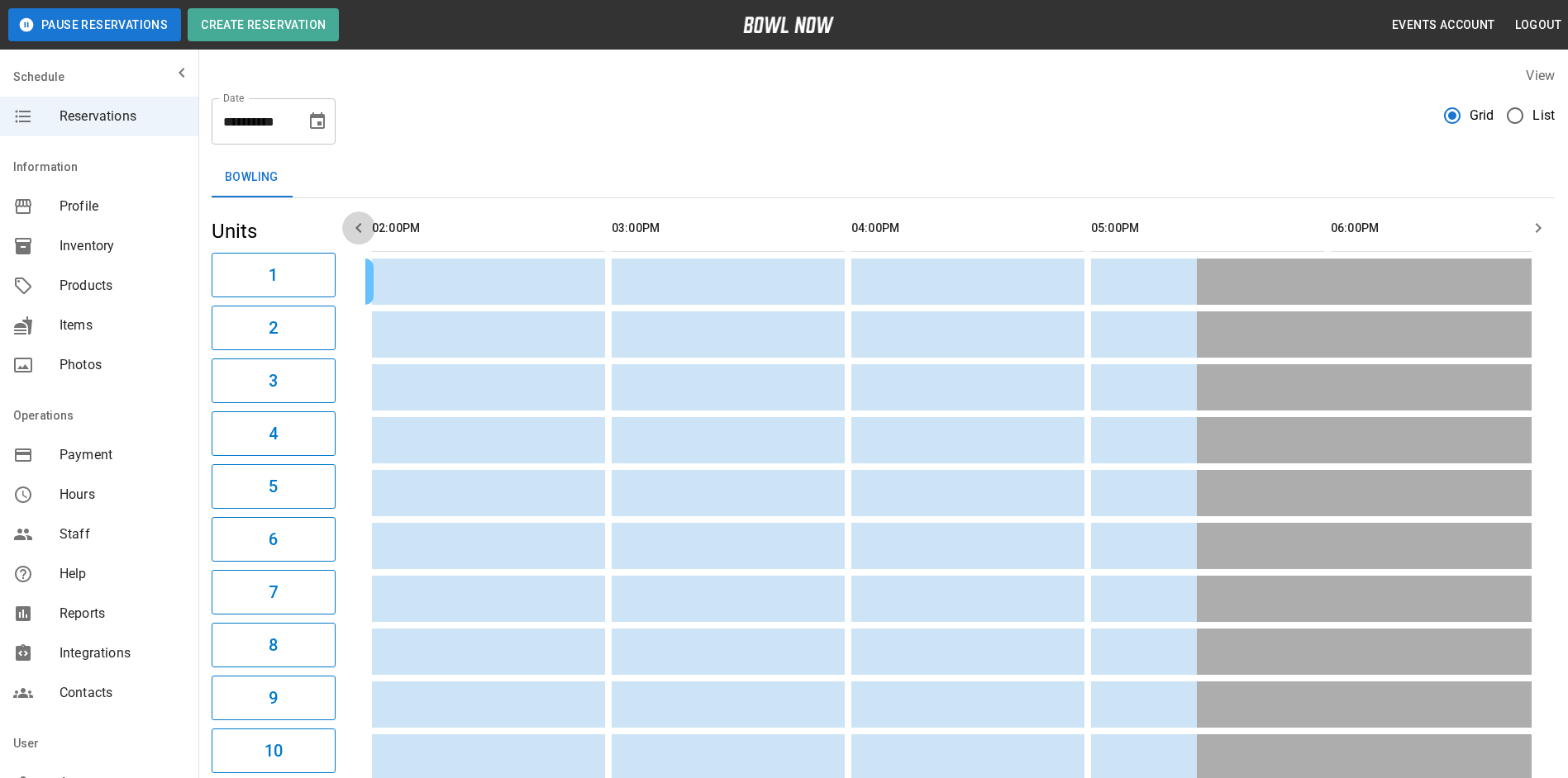
click at [355, 221] on icon "button" at bounding box center [359, 228] width 20 height 20
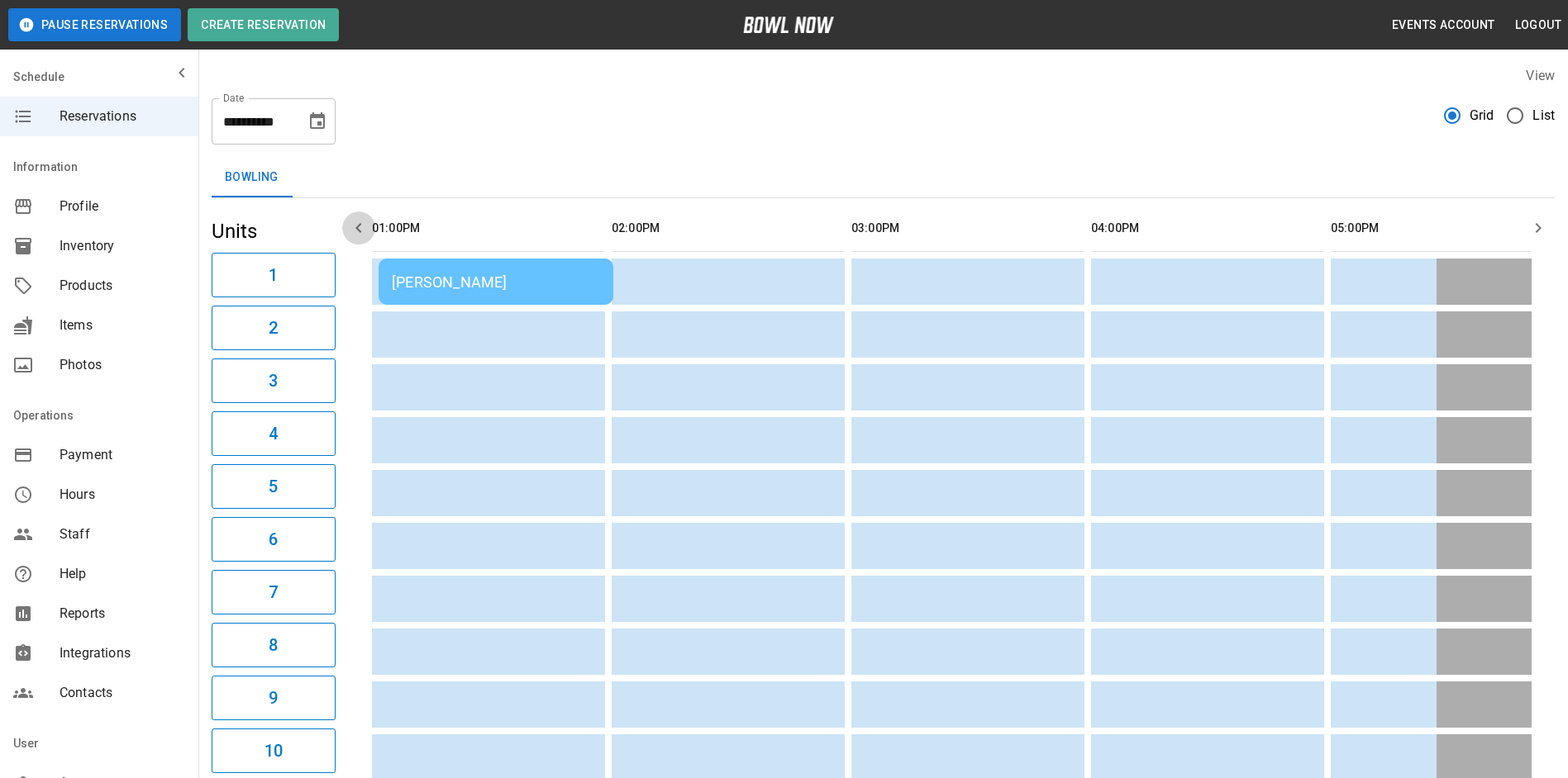
click at [355, 221] on icon "button" at bounding box center [359, 228] width 20 height 20
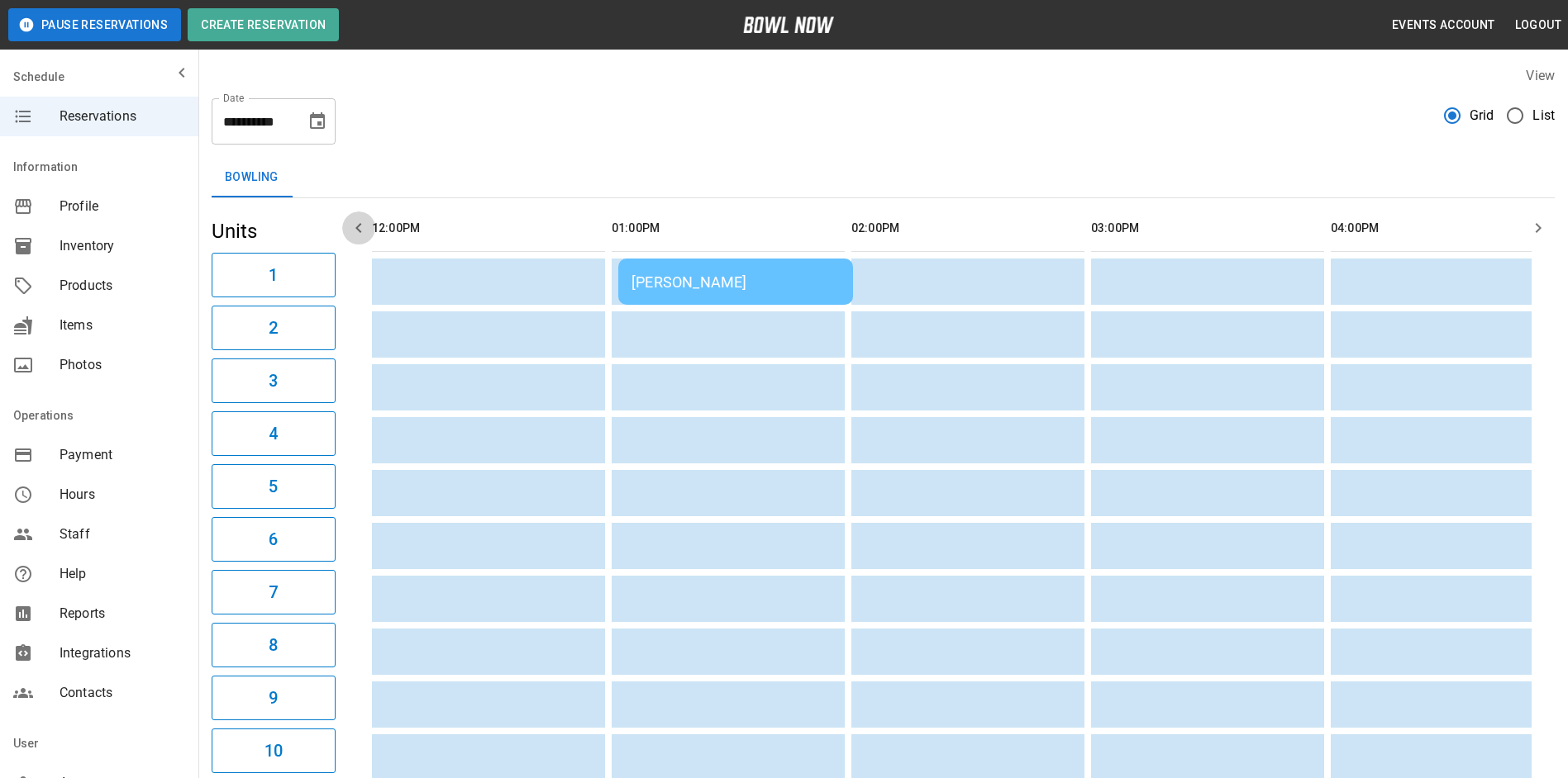
click at [355, 221] on icon "button" at bounding box center [359, 228] width 20 height 20
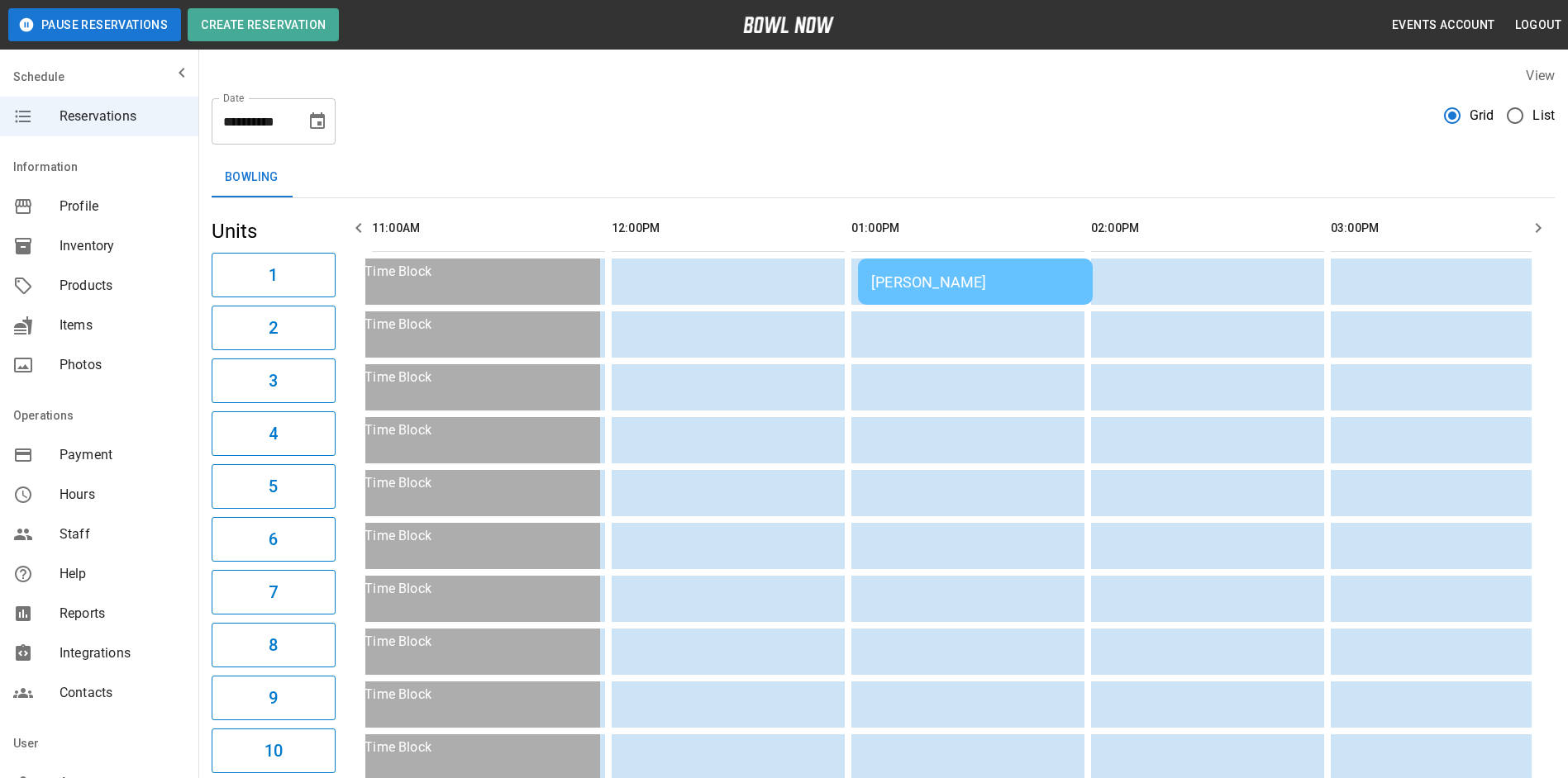
click at [355, 221] on icon "button" at bounding box center [359, 228] width 20 height 20
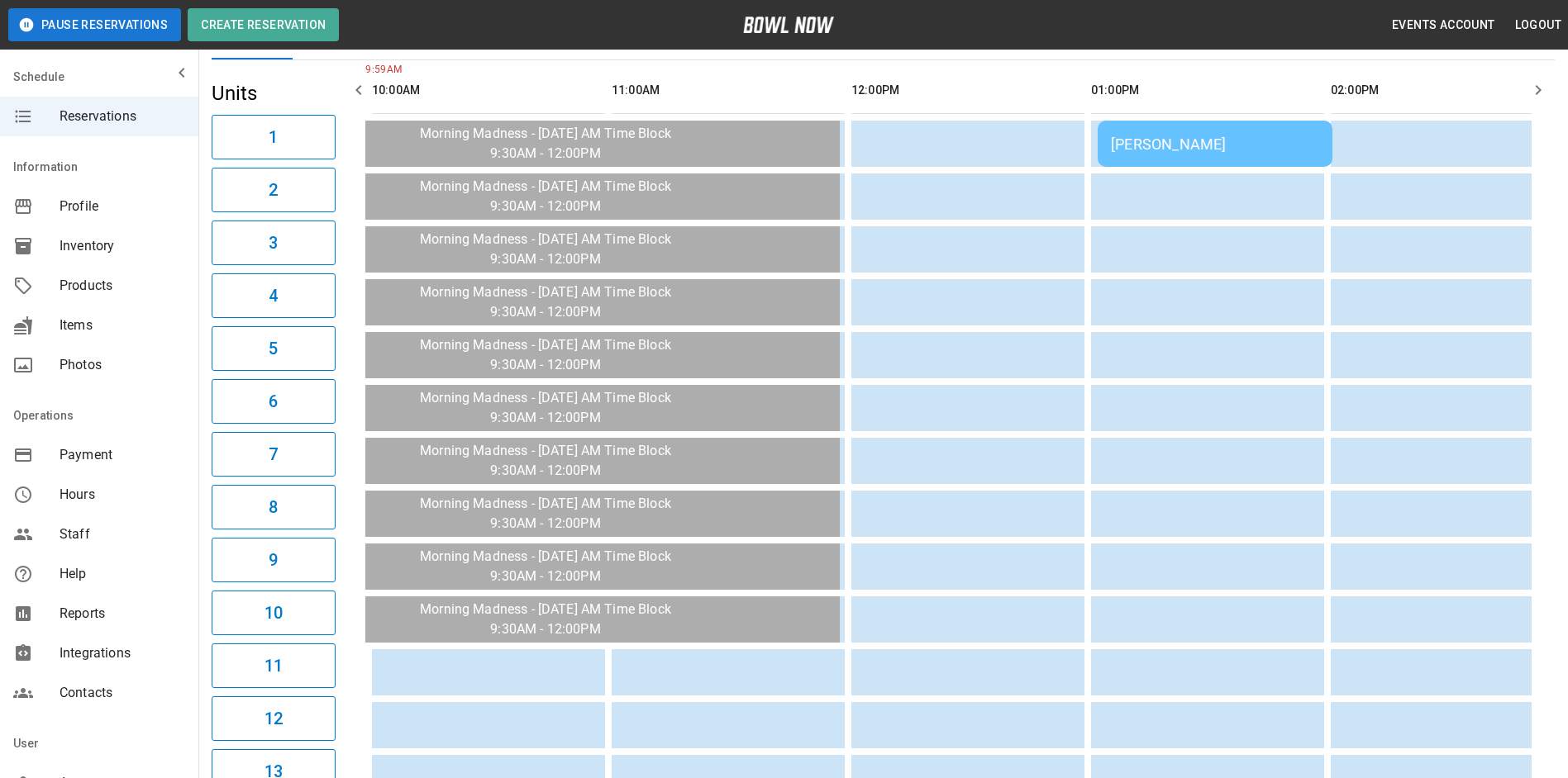
scroll to position [0, 0]
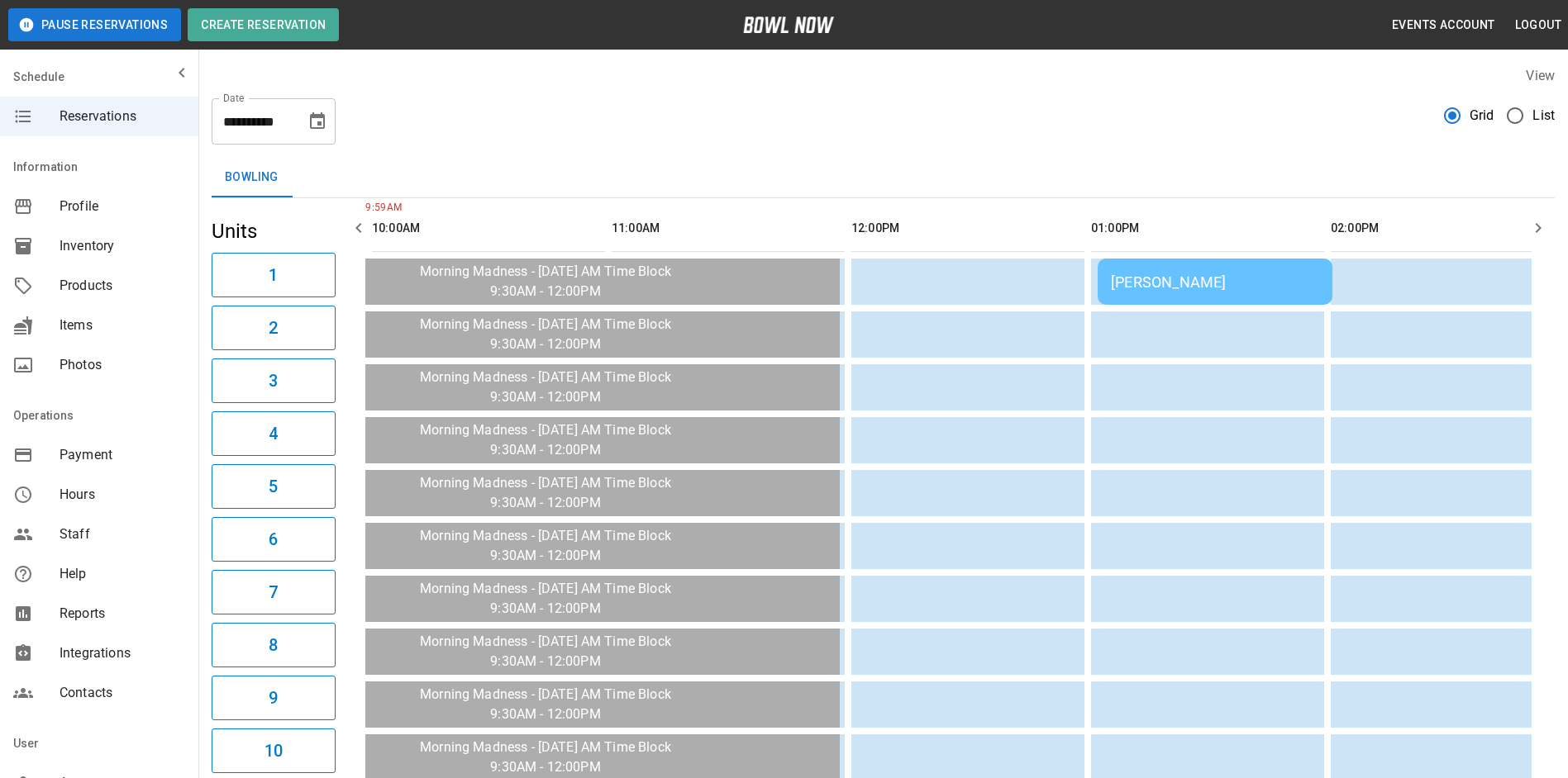
click at [357, 230] on icon "button" at bounding box center [359, 228] width 20 height 20
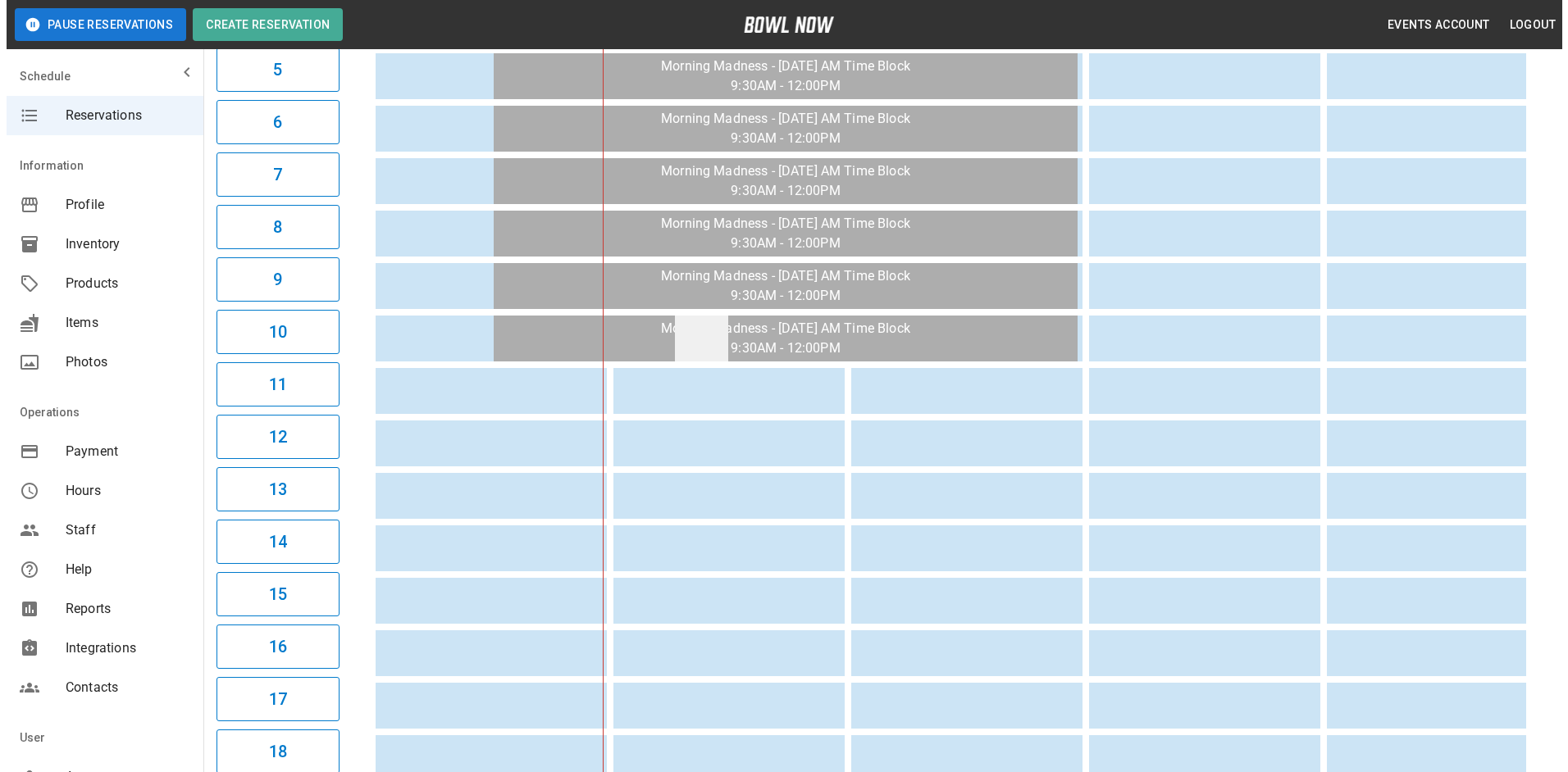
scroll to position [410, 0]
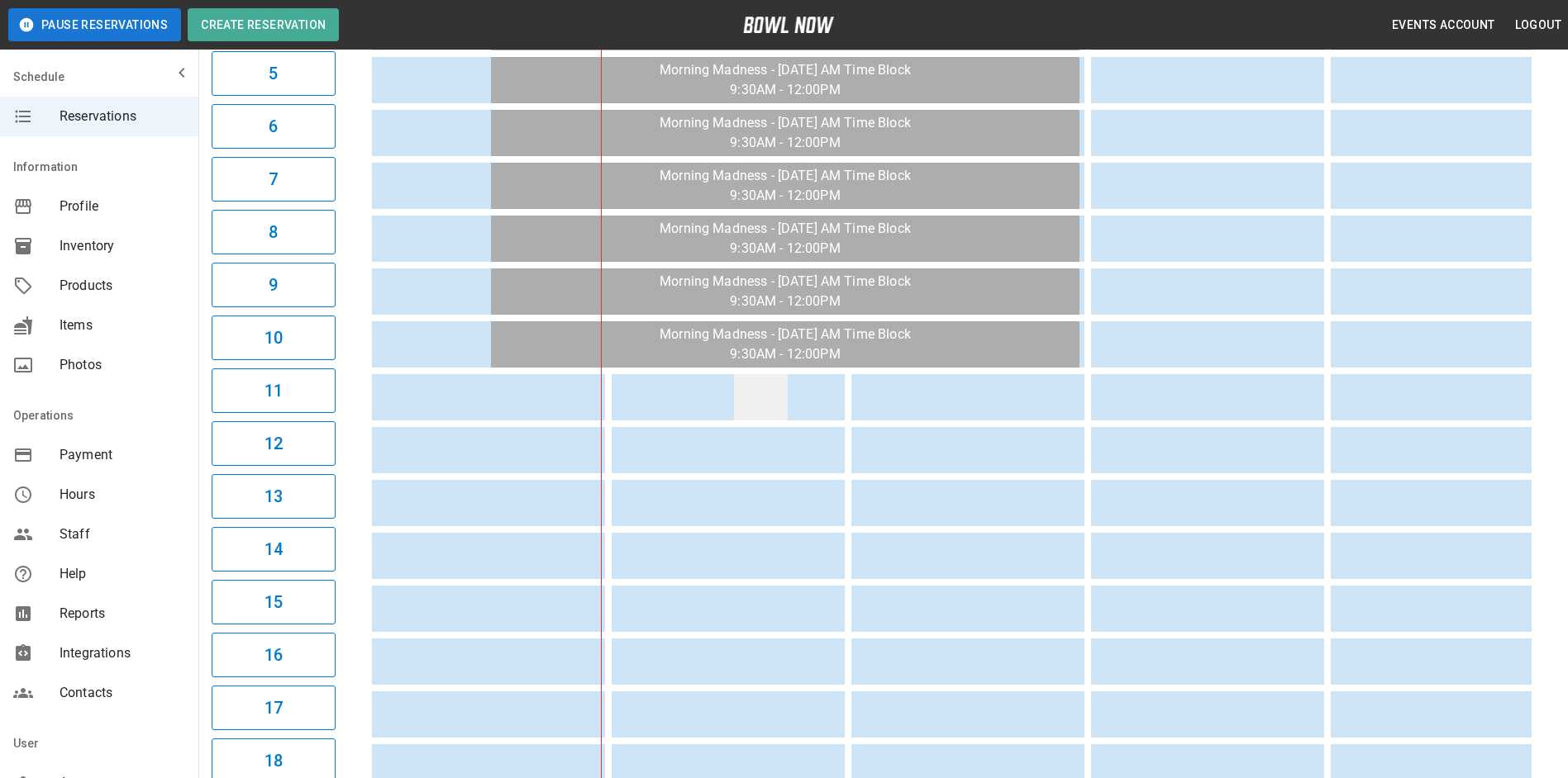
click at [746, 392] on td "sticky table" at bounding box center [761, 397] width 53 height 46
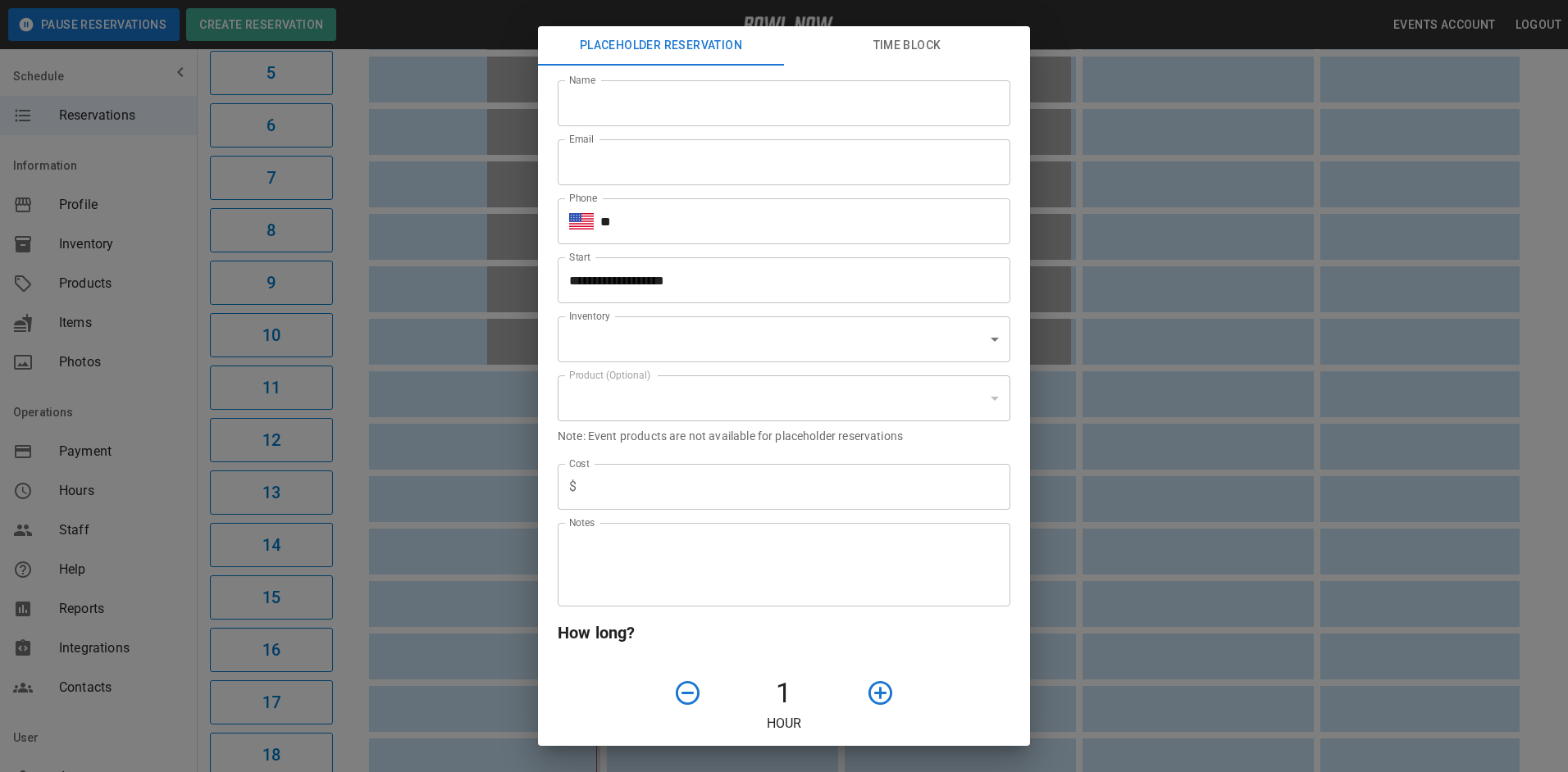
type input "**********"
click at [641, 98] on input "Name" at bounding box center [784, 103] width 453 height 46
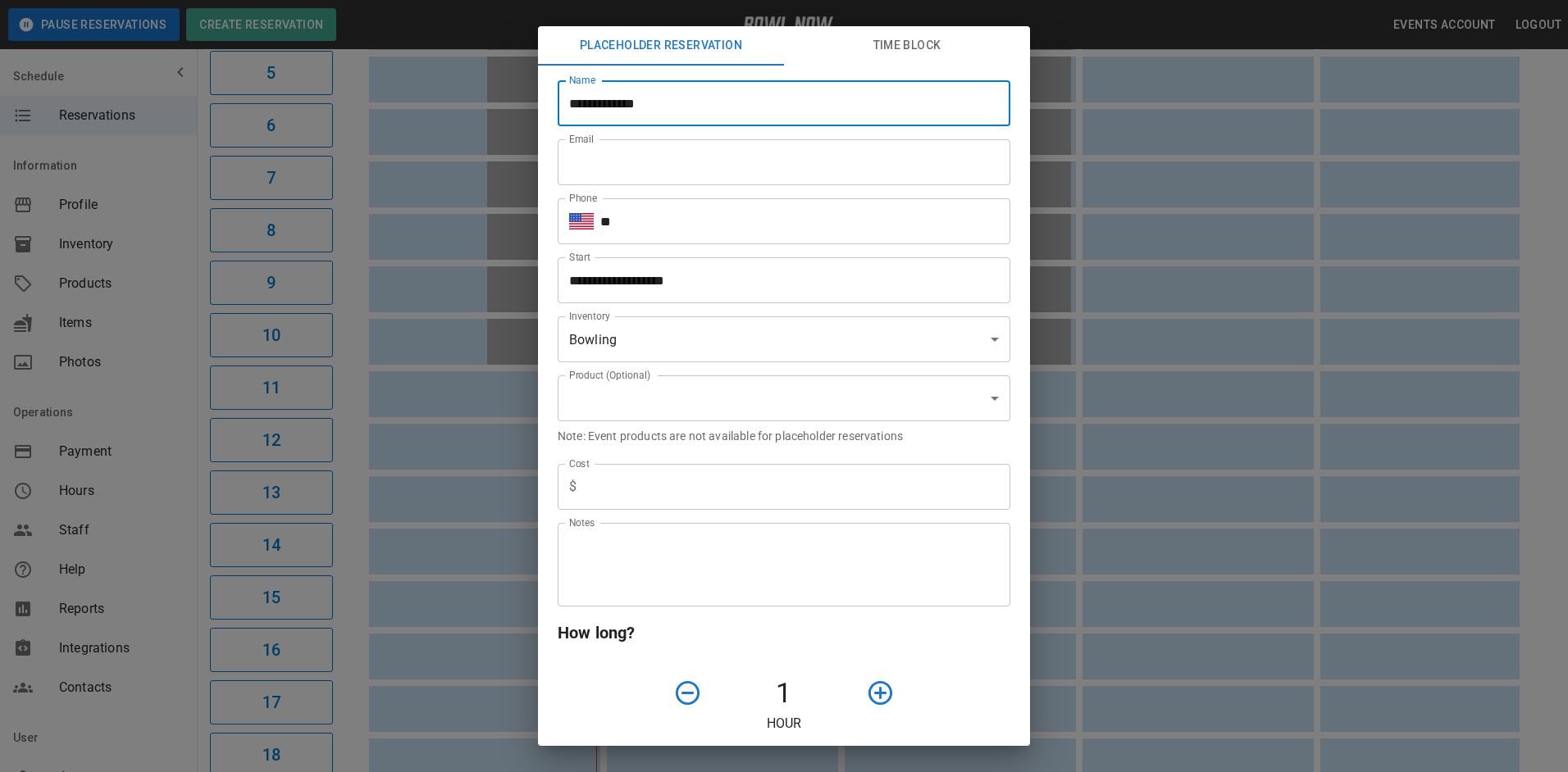
type input "**********"
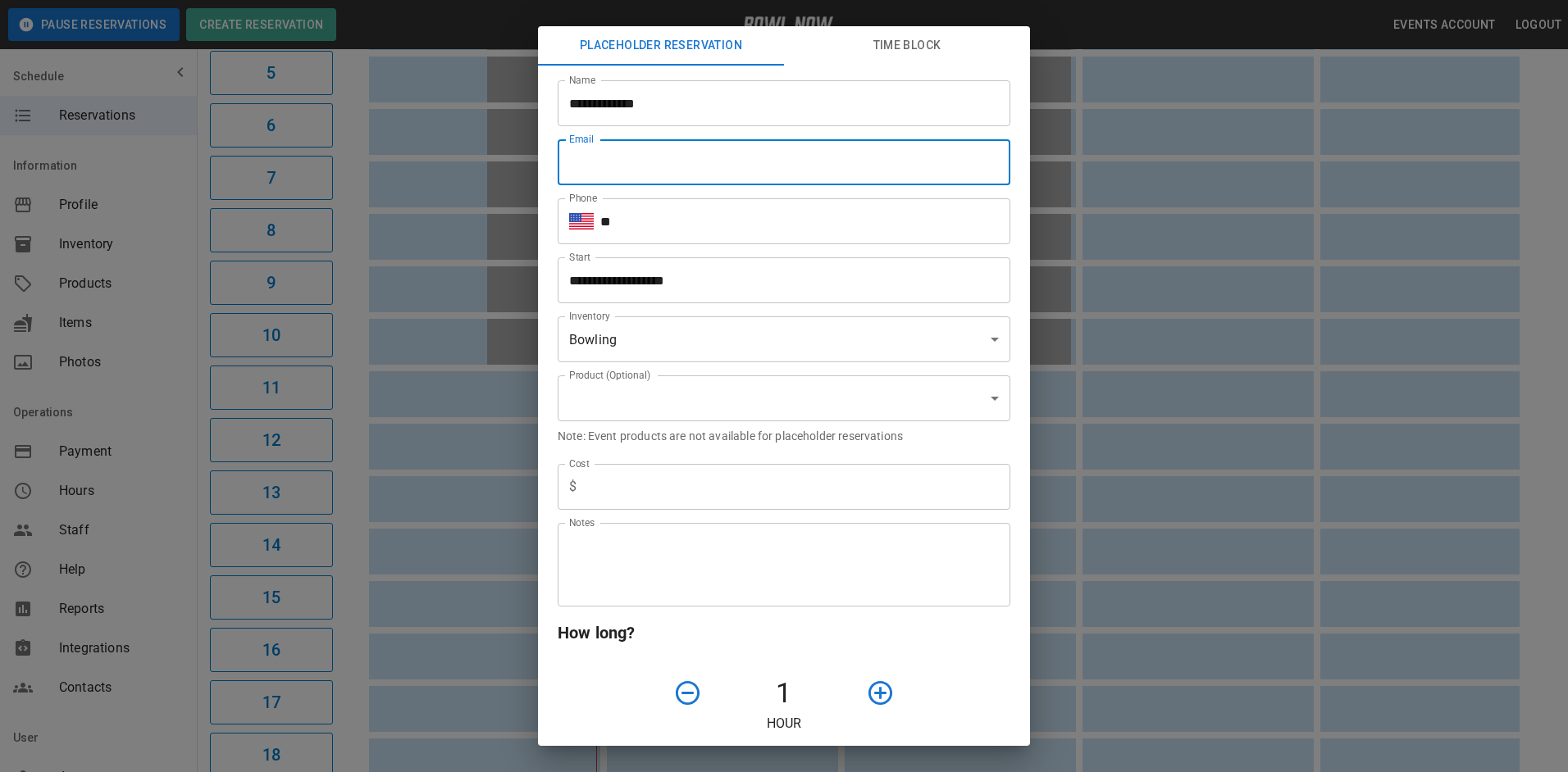
click at [614, 156] on input "Email" at bounding box center [784, 161] width 453 height 46
type input "**********"
type input "***"
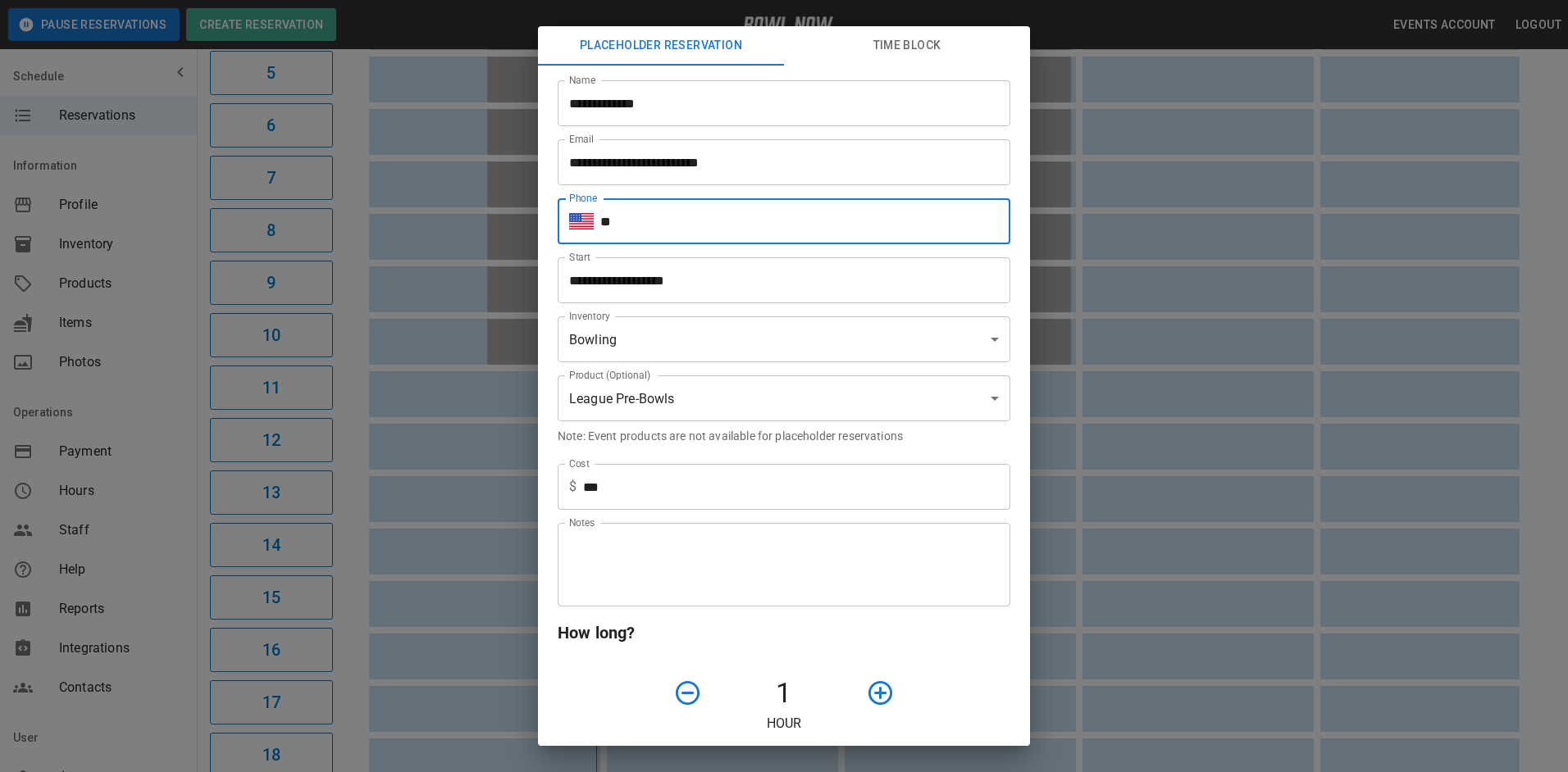
click at [741, 242] on input "**" at bounding box center [805, 221] width 410 height 46
type input "**********"
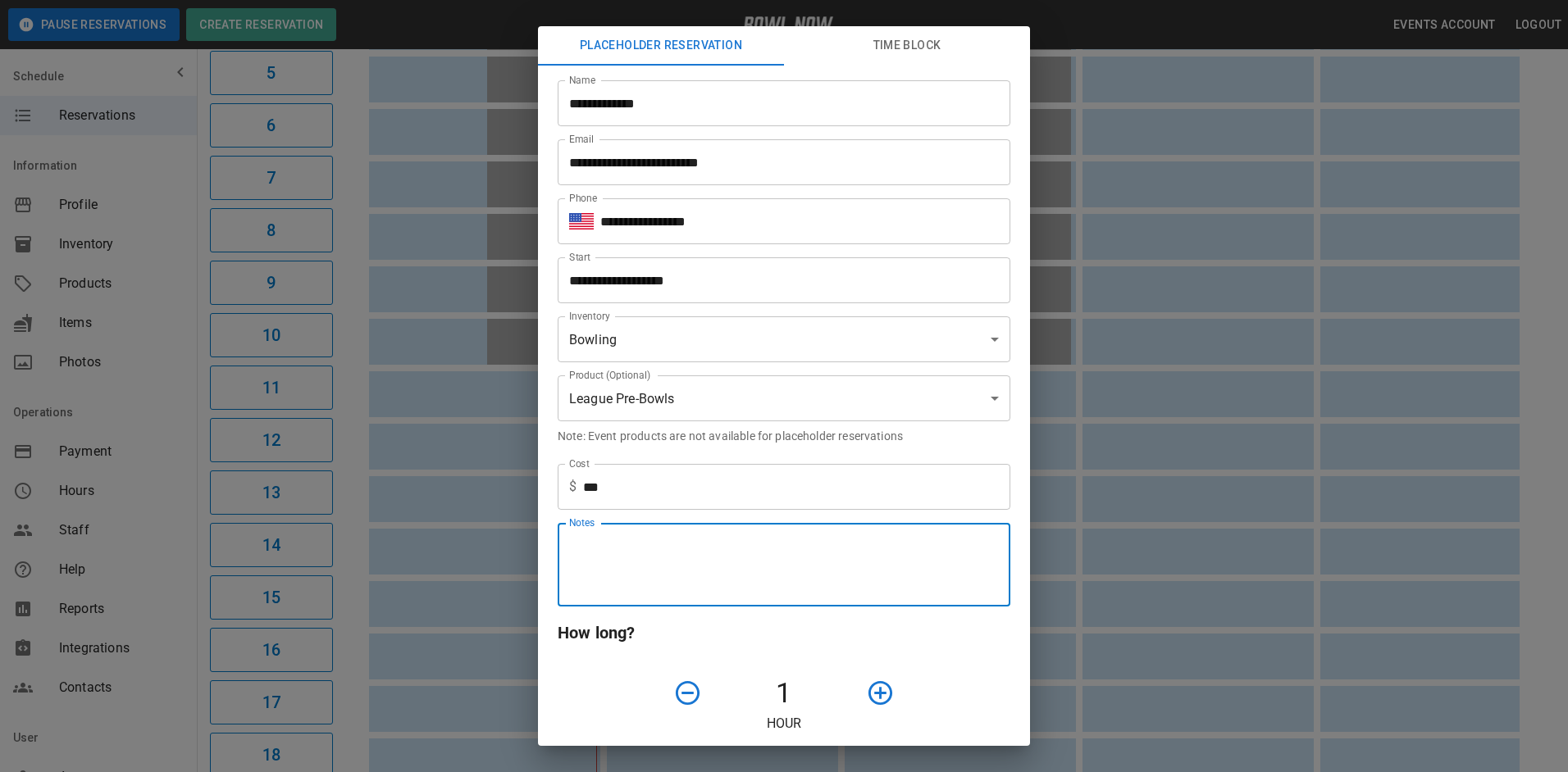
click at [722, 579] on textarea "Notes" at bounding box center [784, 565] width 430 height 56
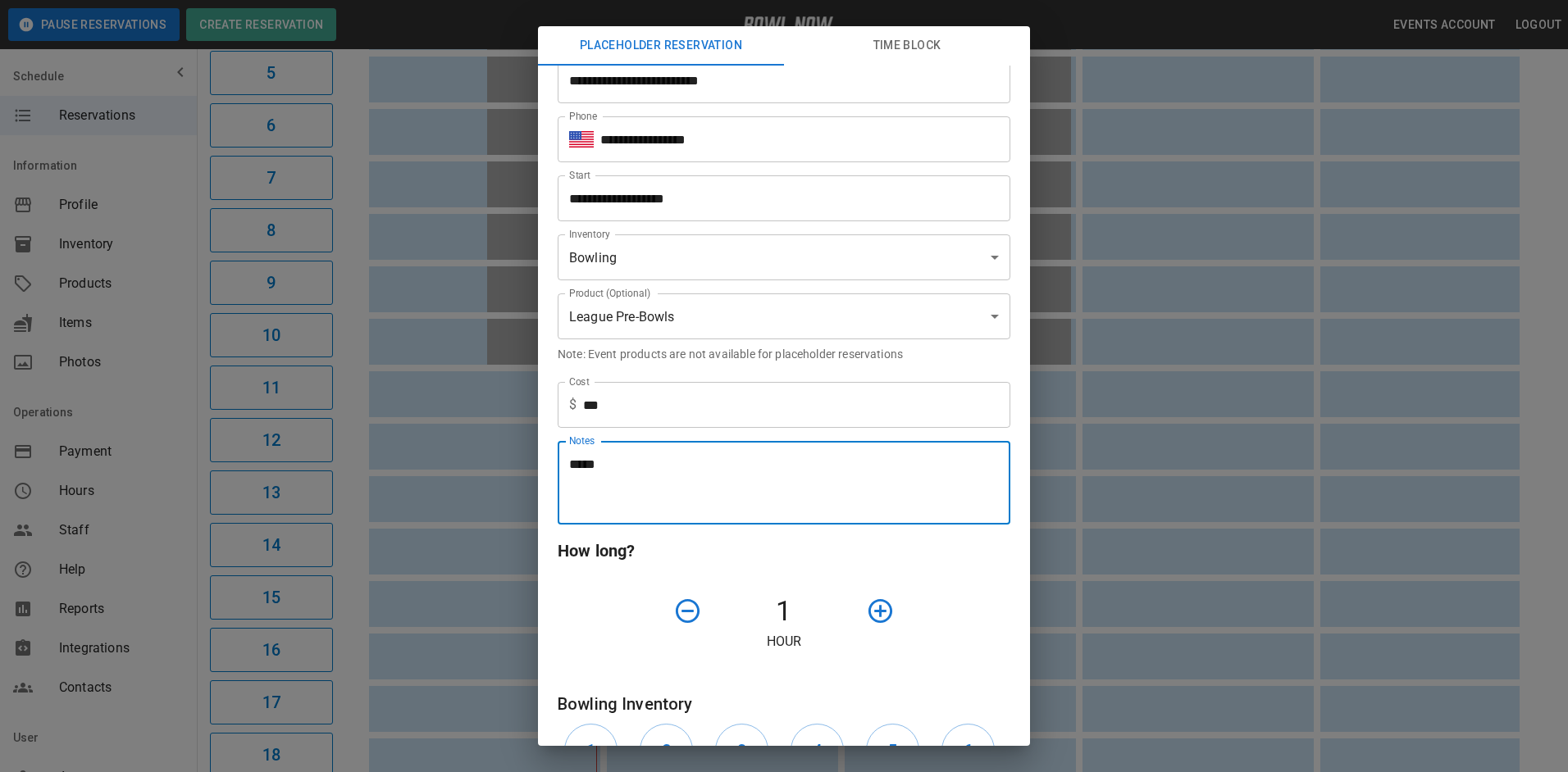
type textarea "*****"
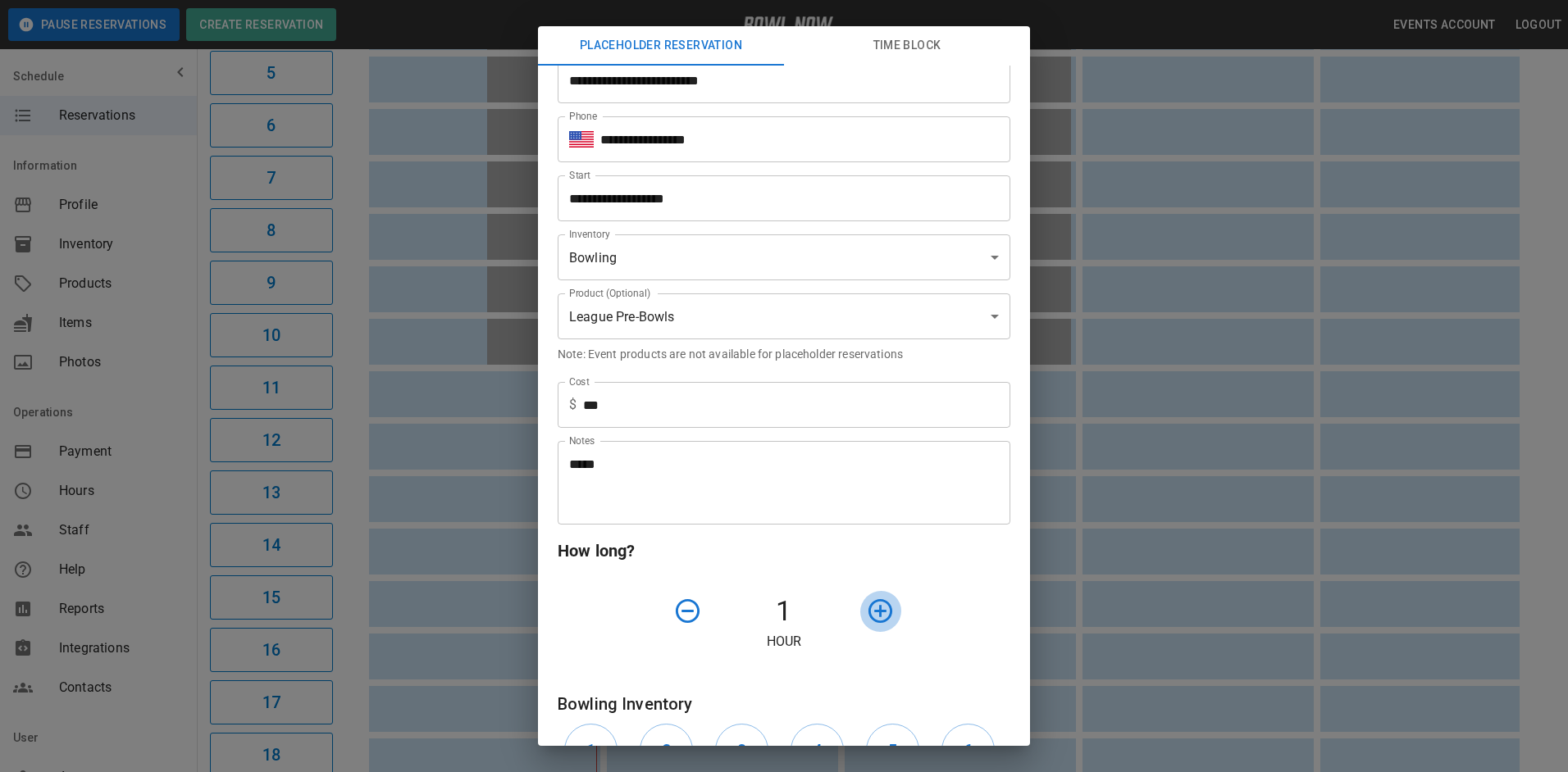
click at [872, 606] on icon "button" at bounding box center [880, 611] width 29 height 29
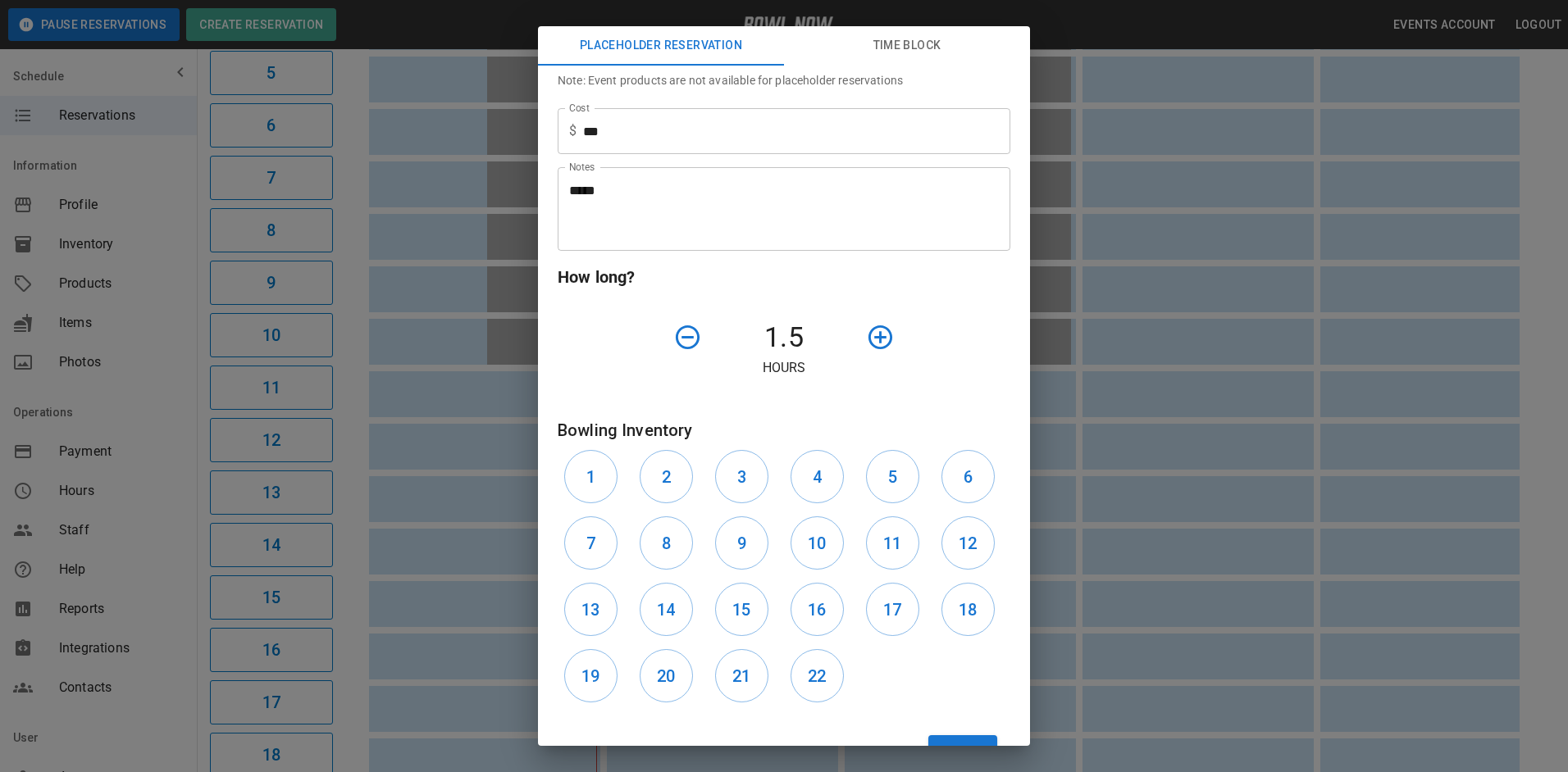
scroll to position [328, 0]
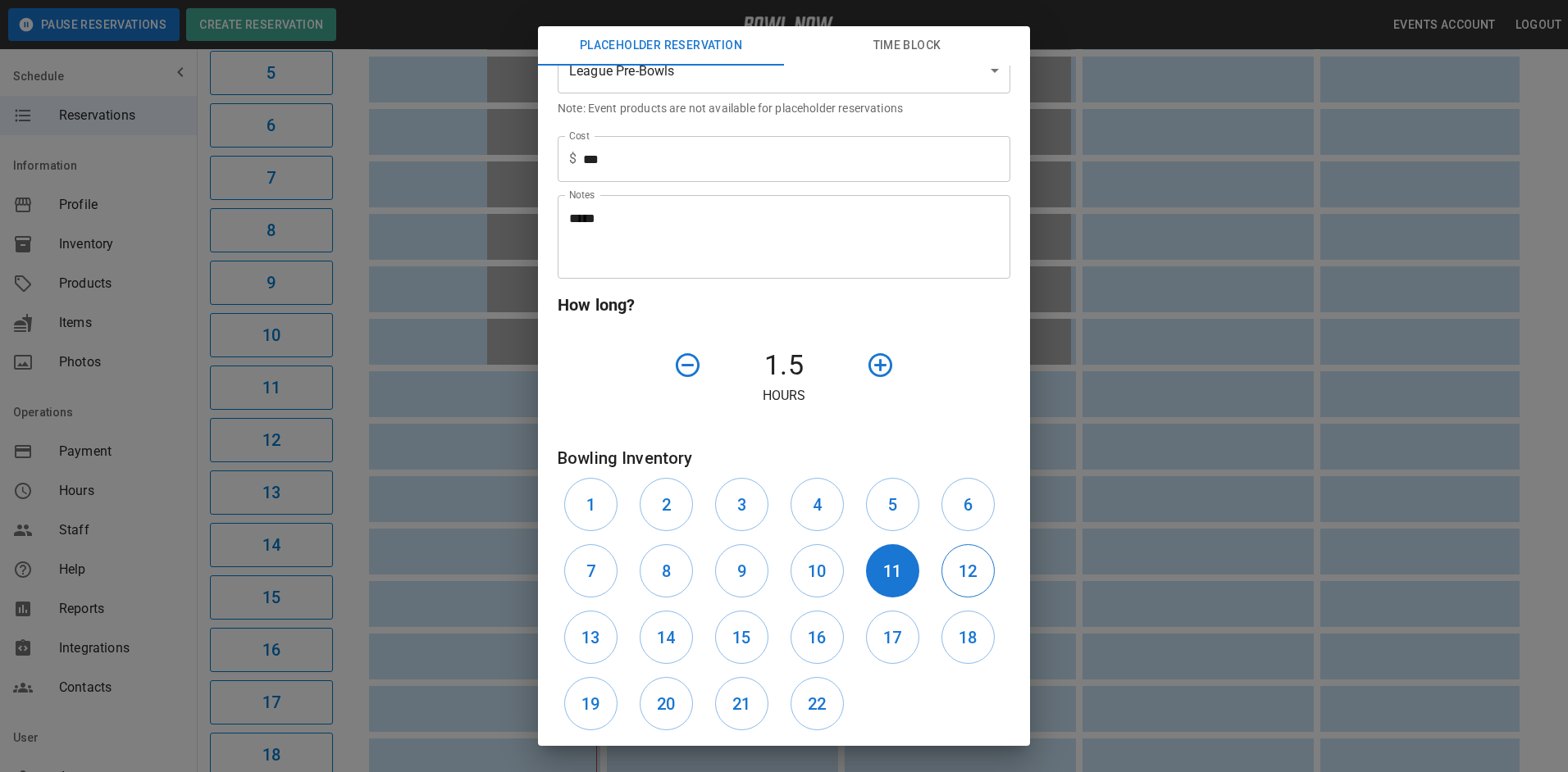
drag, startPoint x: 891, startPoint y: 571, endPoint x: 947, endPoint y: 568, distance: 56.1
click at [899, 571] on button "11" at bounding box center [892, 571] width 53 height 53
drag, startPoint x: 949, startPoint y: 567, endPoint x: 920, endPoint y: 559, distance: 30.1
click at [959, 565] on h6 "12" at bounding box center [968, 572] width 18 height 26
click at [890, 570] on h6 "11" at bounding box center [892, 572] width 18 height 26
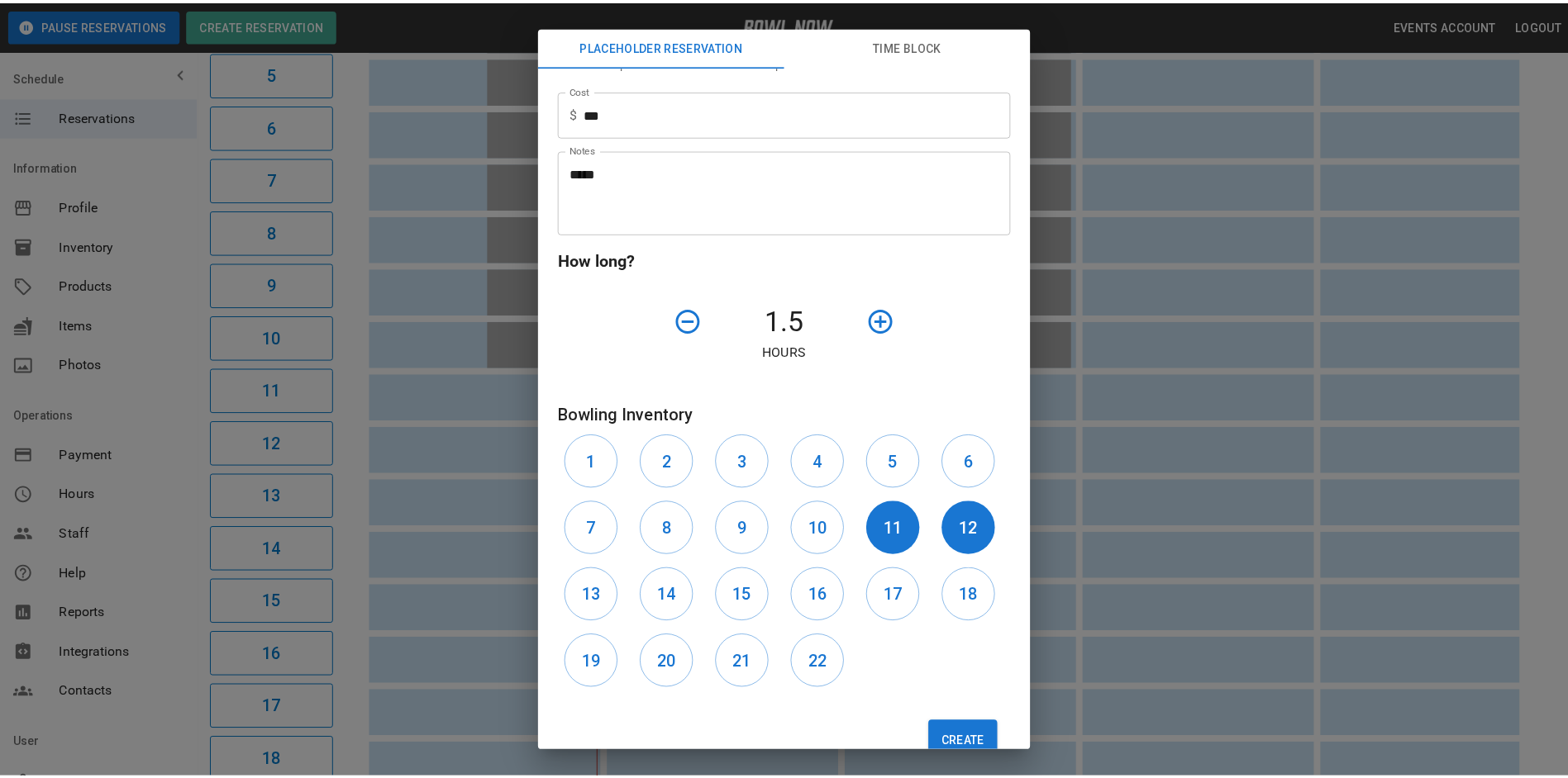
scroll to position [420, 0]
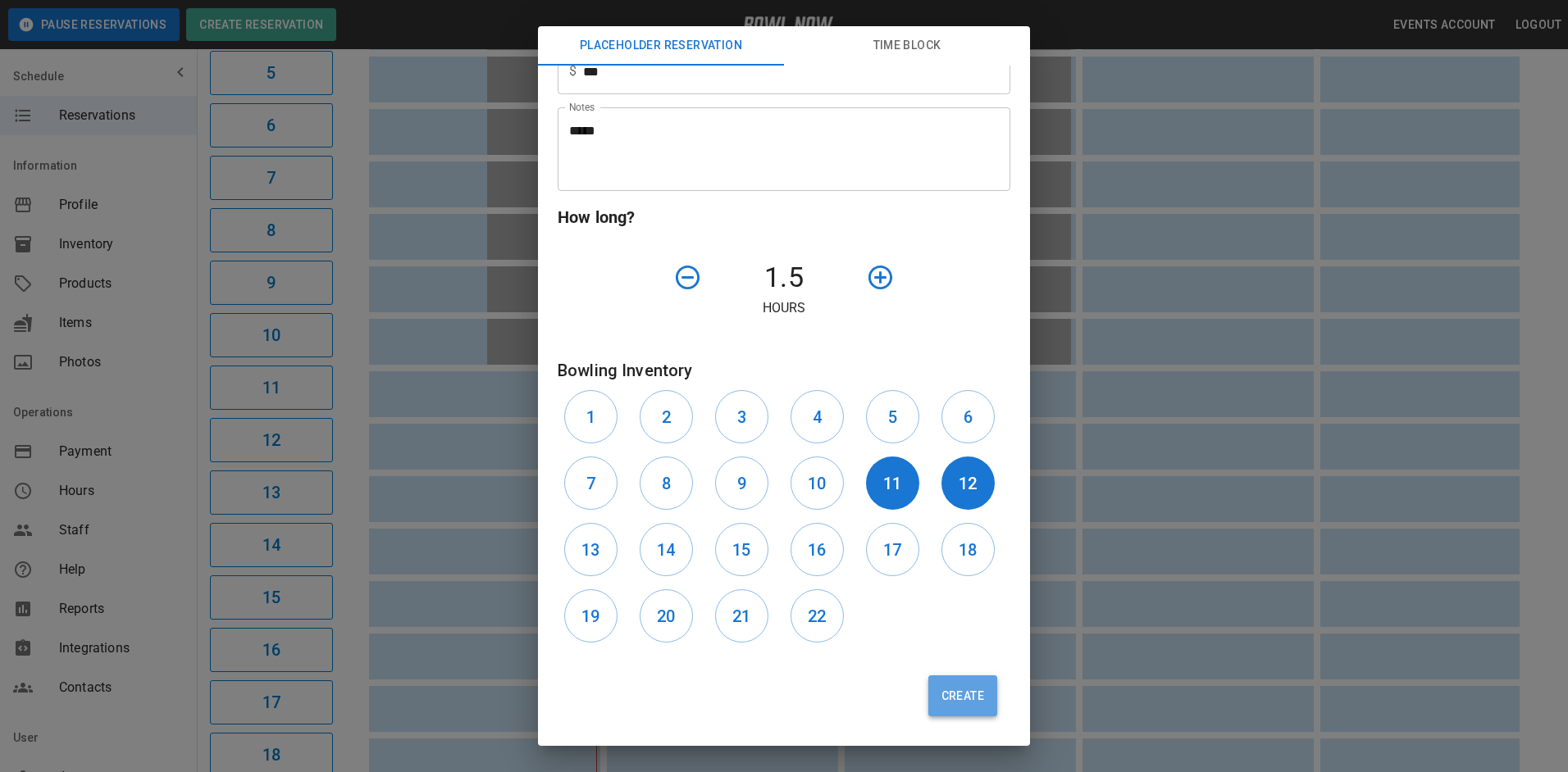
click at [941, 696] on button "Create" at bounding box center [963, 696] width 69 height 41
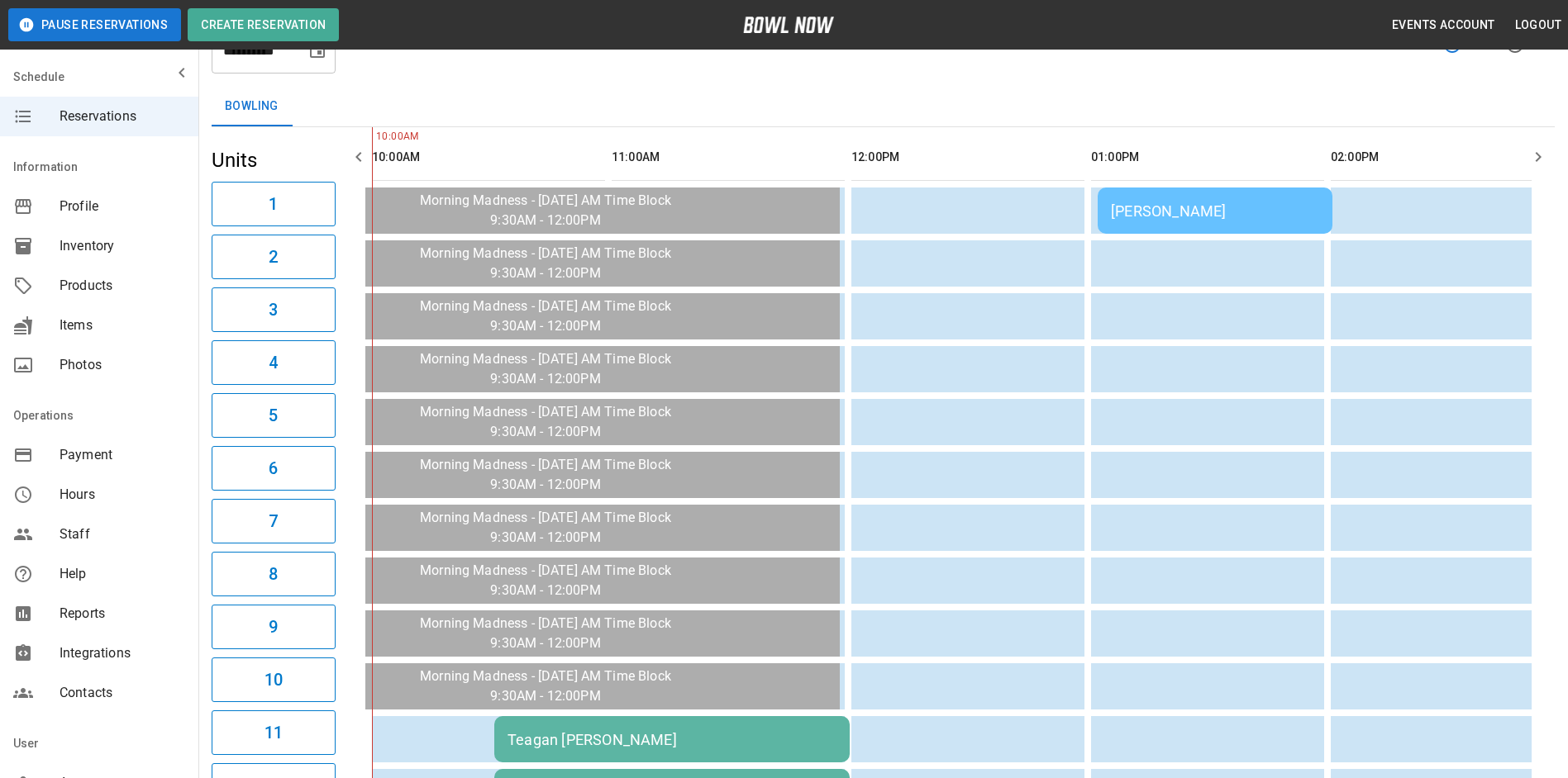
scroll to position [0, 0]
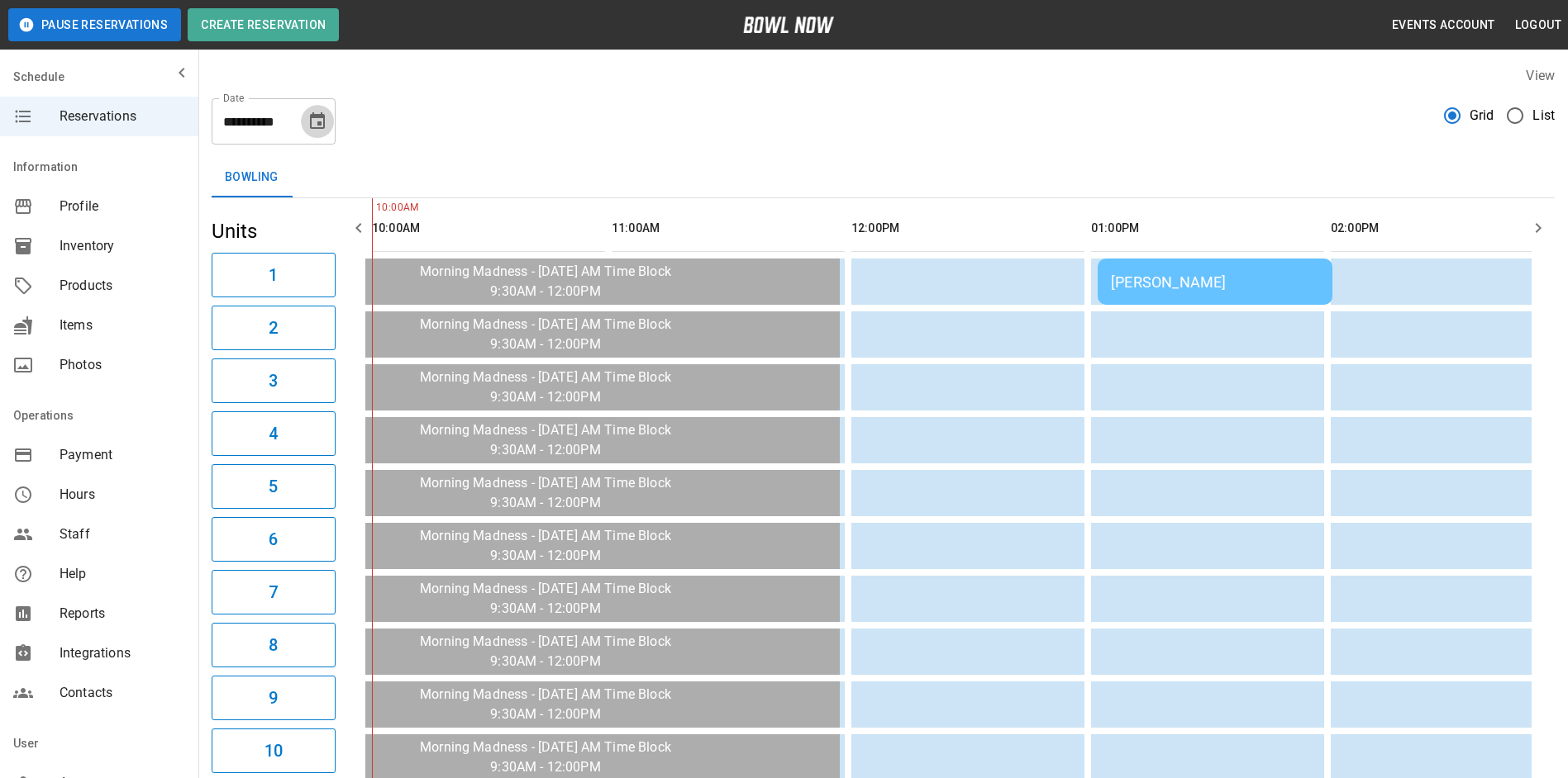
click at [319, 135] on button "Choose date, selected date is Oct 17, 2025" at bounding box center [318, 122] width 33 height 33
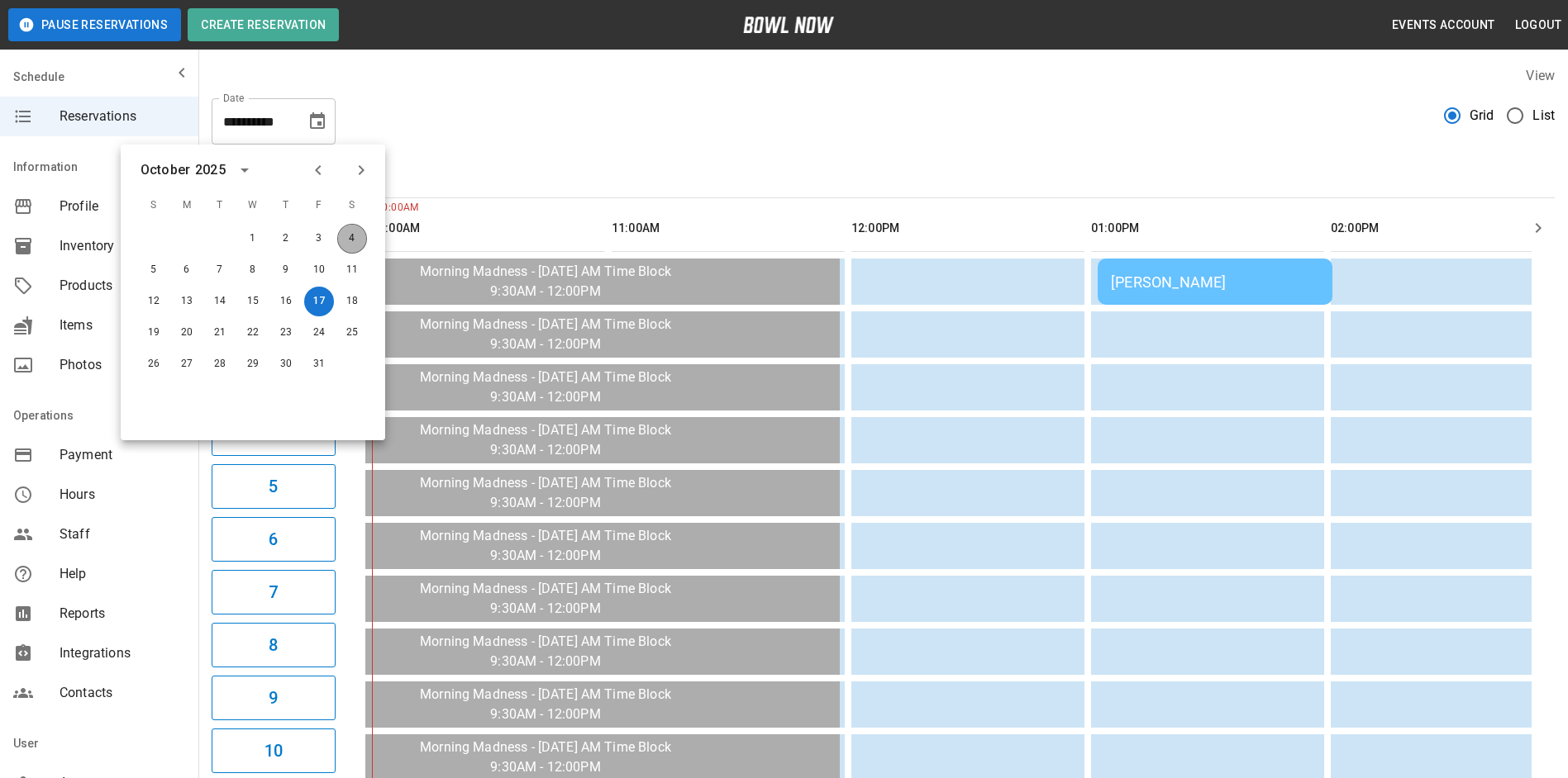
click at [352, 237] on button "4" at bounding box center [352, 239] width 30 height 30
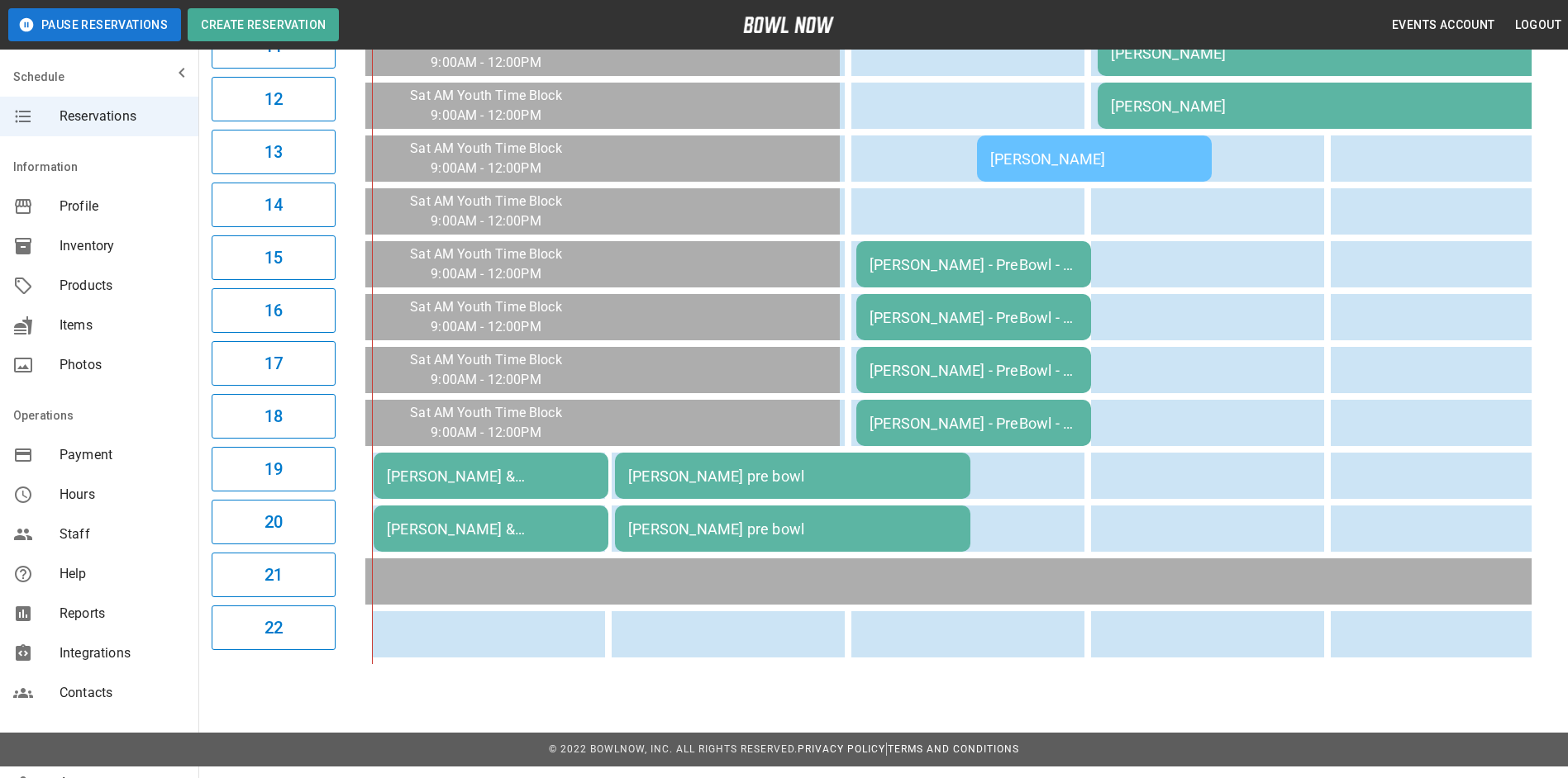
scroll to position [759, 0]
drag, startPoint x: 535, startPoint y: 680, endPoint x: 716, endPoint y: 679, distance: 181.0
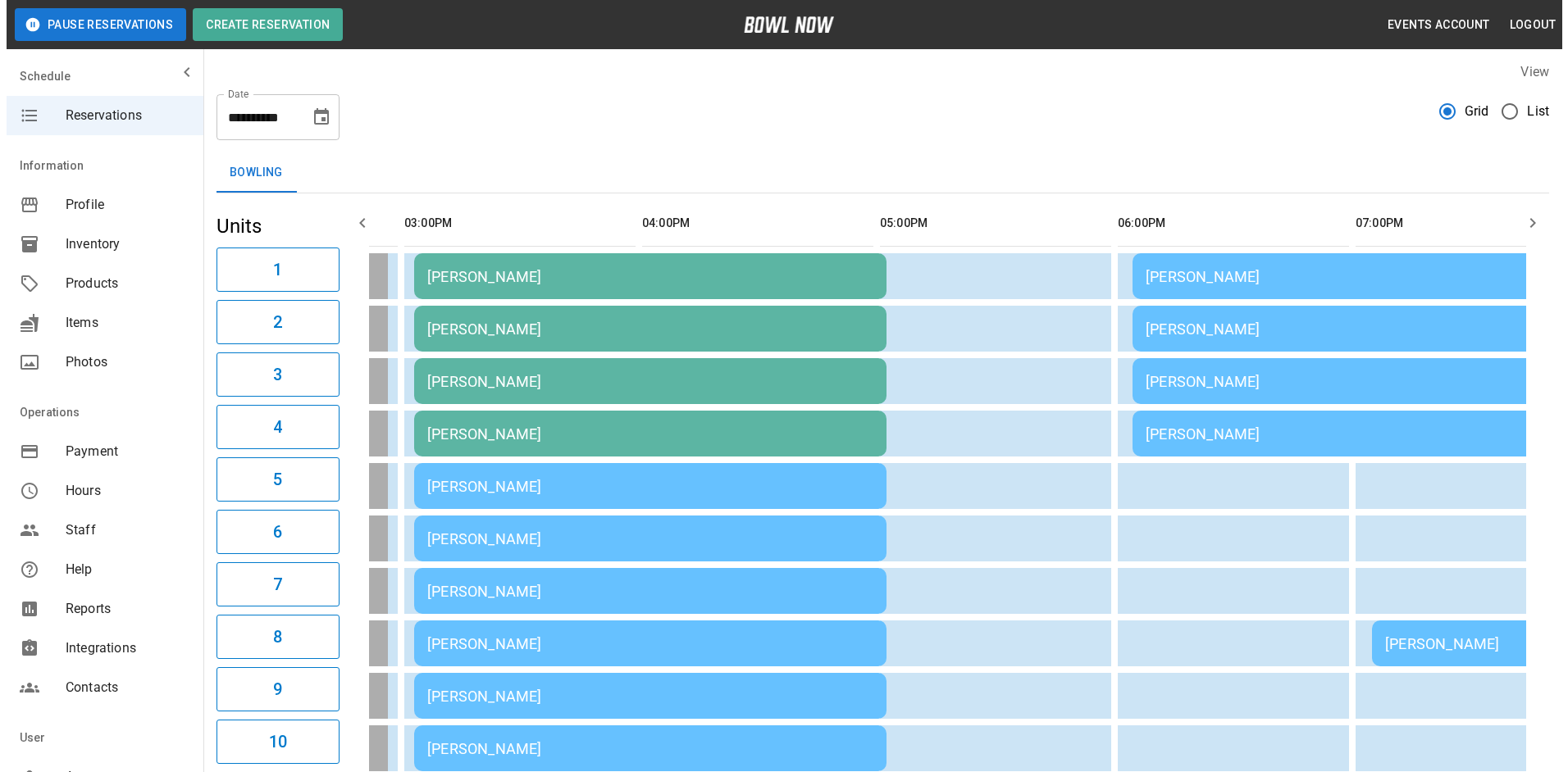
scroll to position [0, 0]
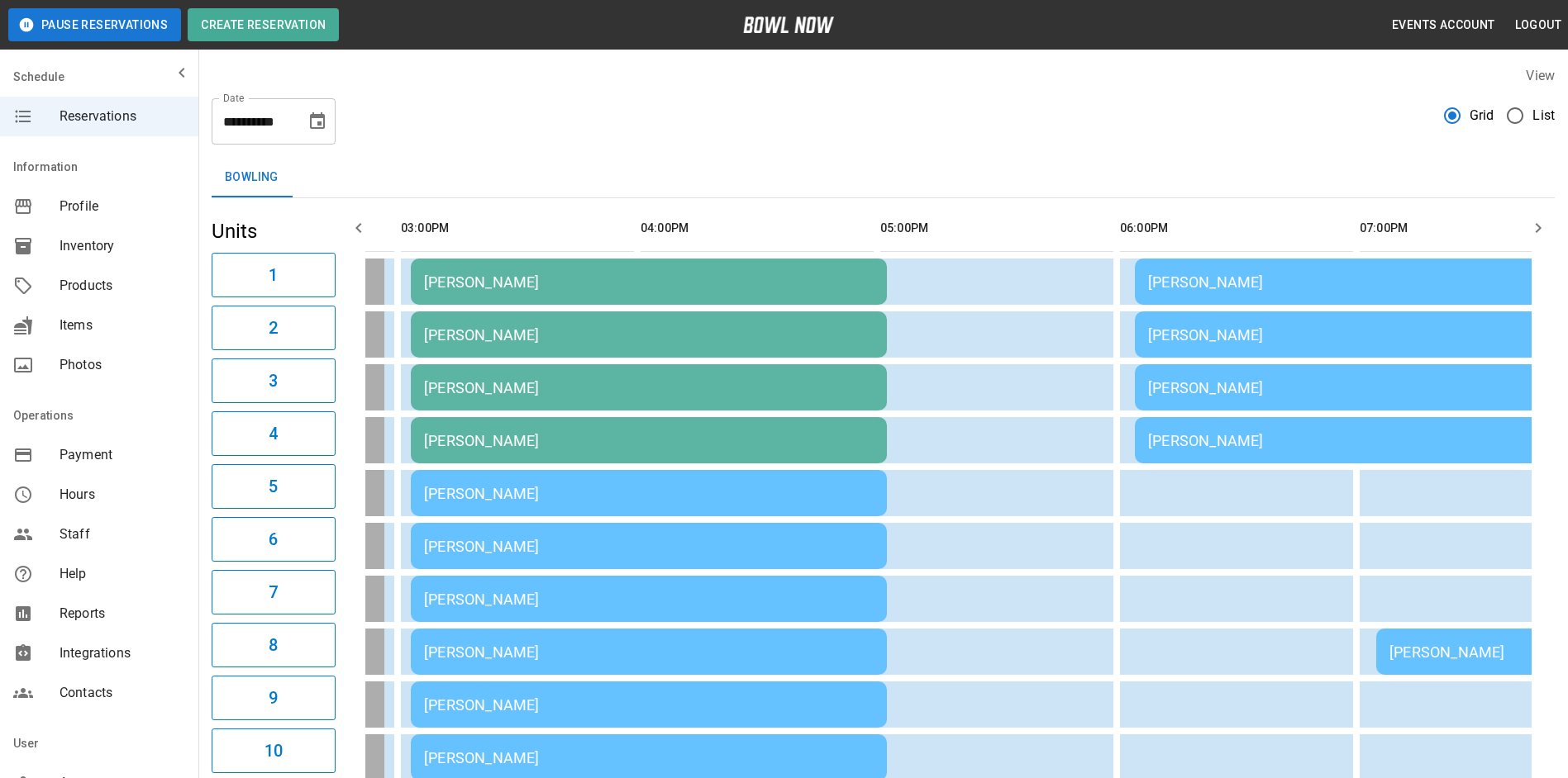
click at [314, 118] on icon "Choose date, selected date is Oct 4, 2025" at bounding box center [318, 121] width 15 height 17
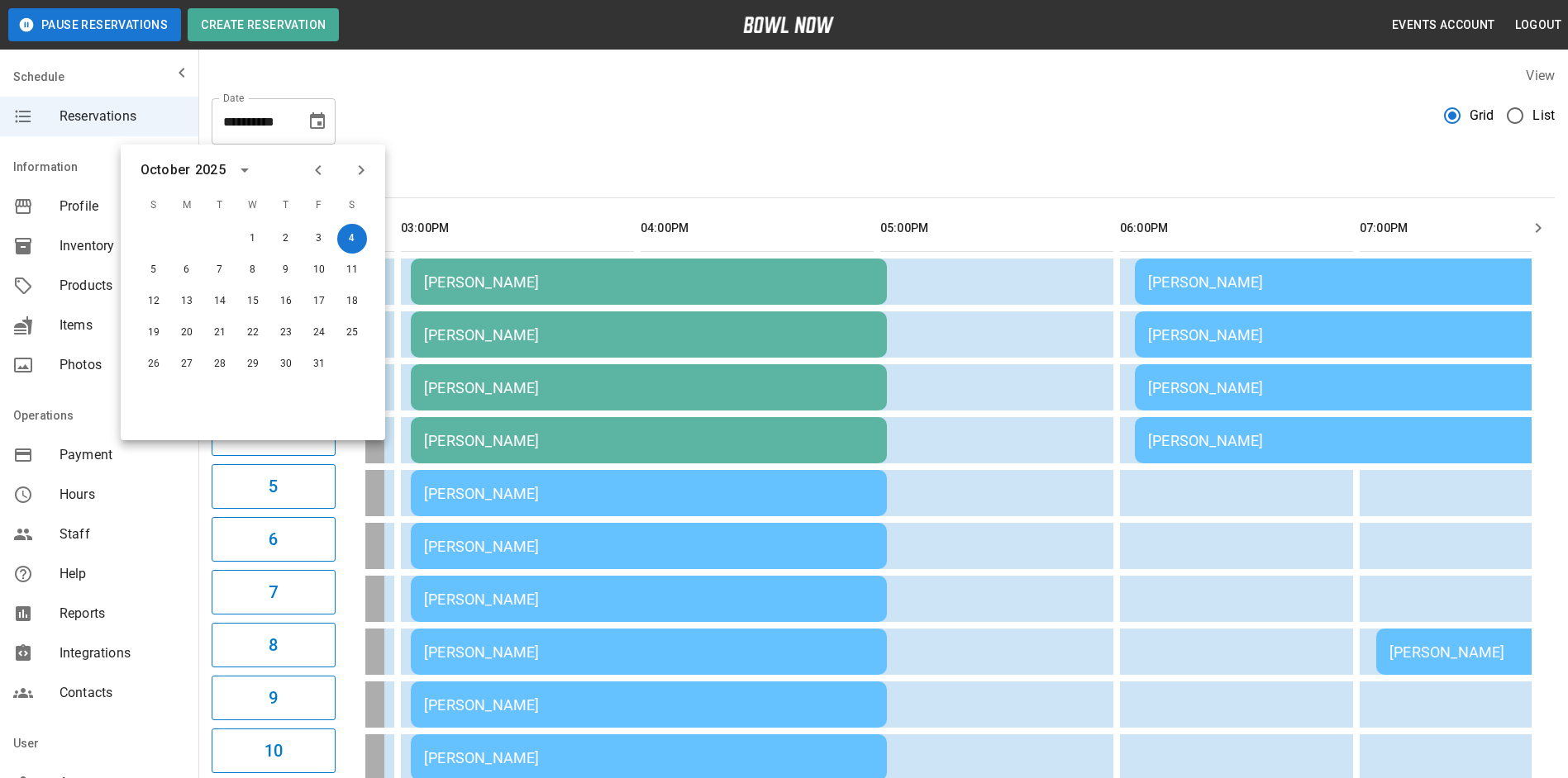
click at [361, 167] on icon "Next month" at bounding box center [361, 170] width 6 height 10
click at [351, 300] on button "15" at bounding box center [352, 302] width 30 height 30
type input "**********"
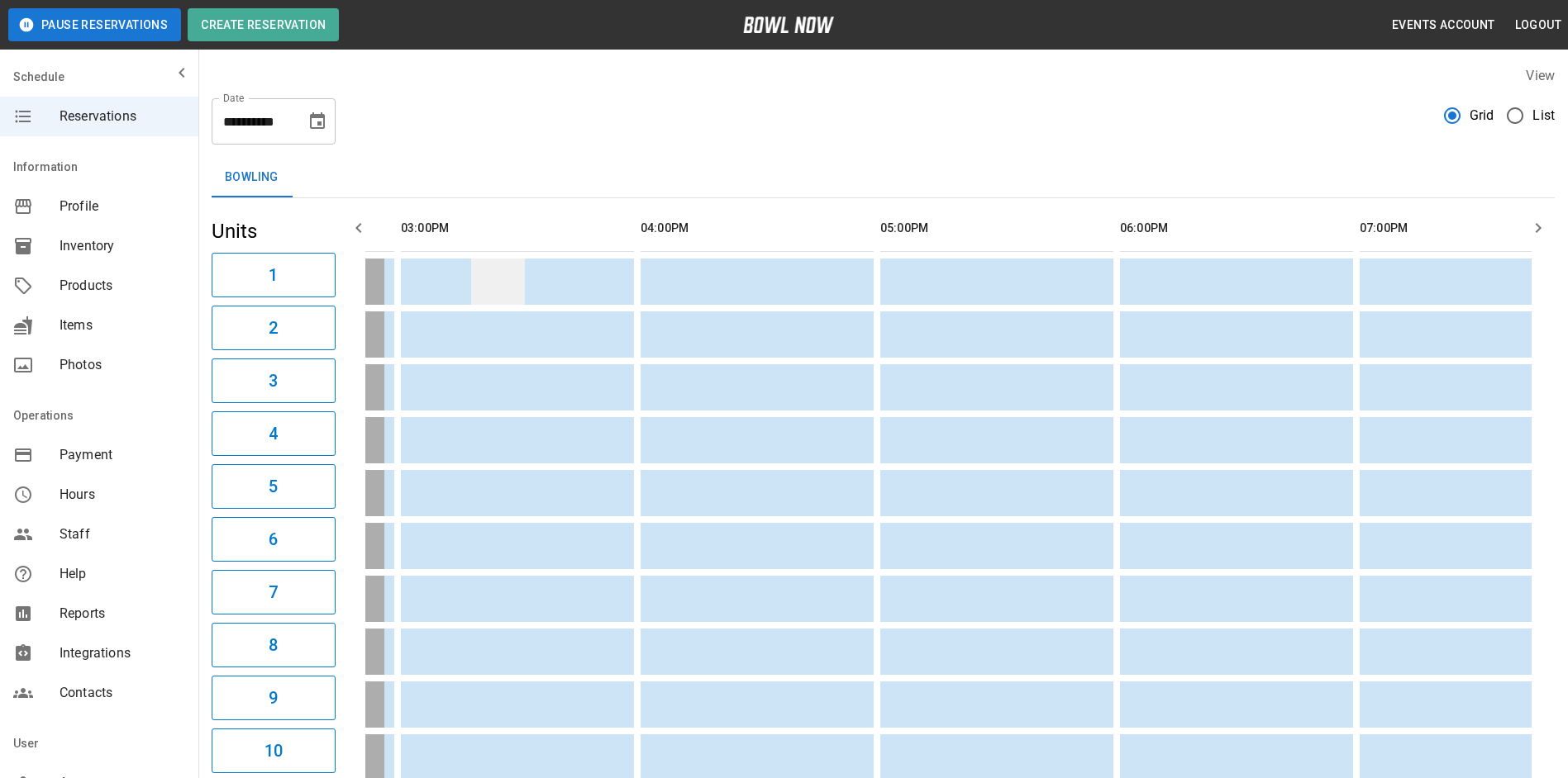
click at [514, 286] on td "sticky table" at bounding box center [498, 281] width 53 height 46
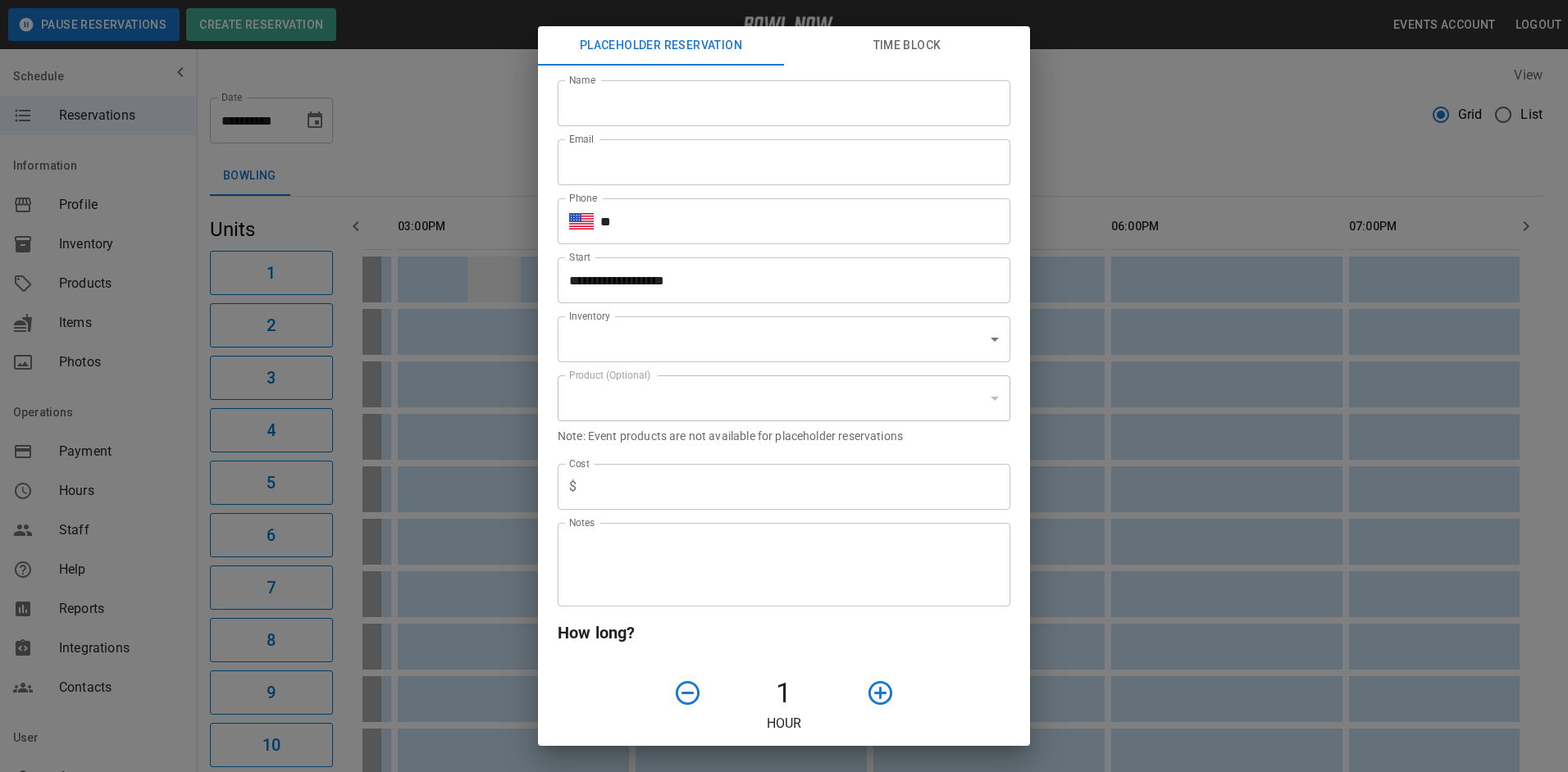
type input "**********"
click at [615, 105] on input "Name" at bounding box center [784, 103] width 453 height 46
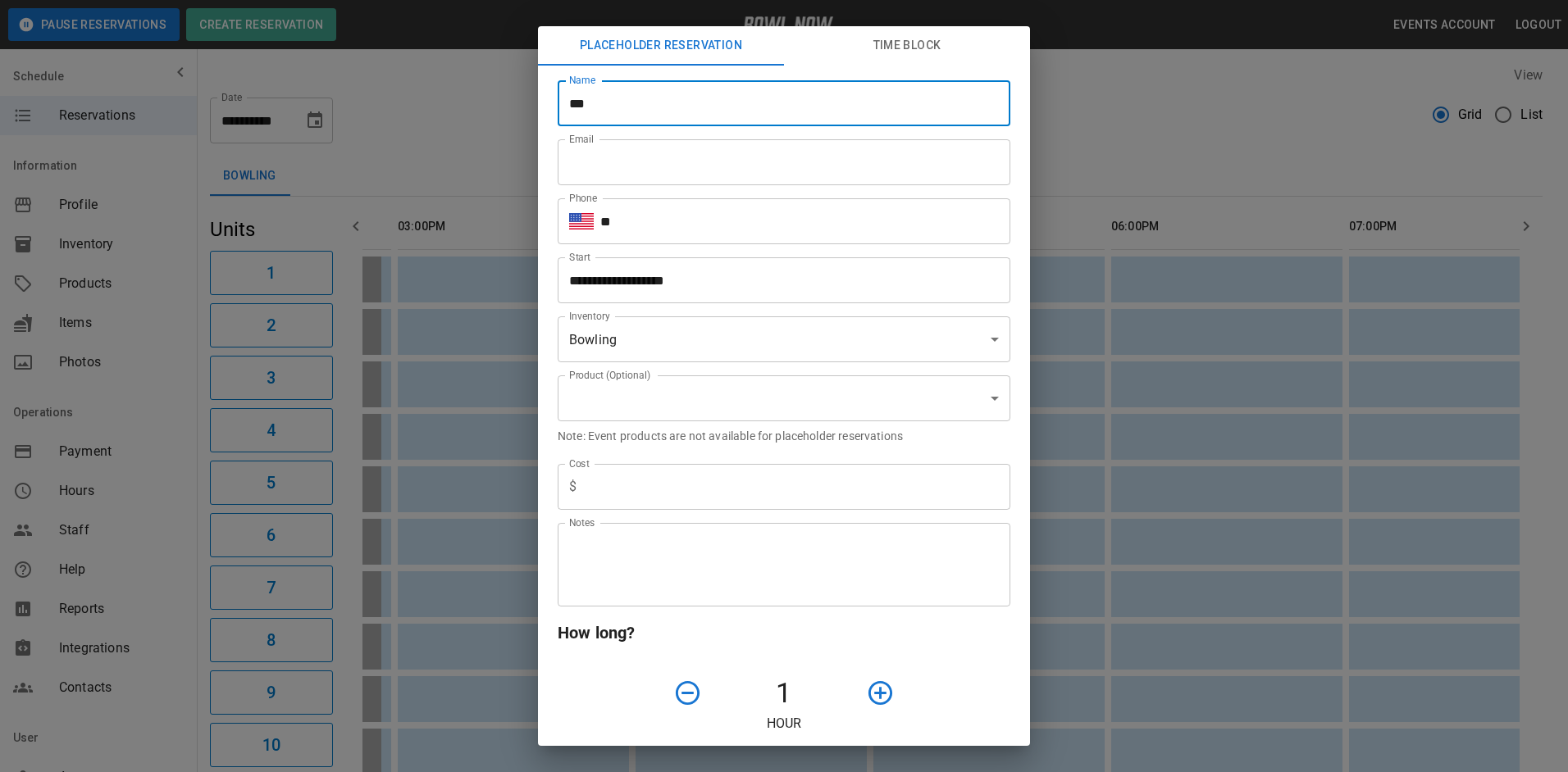
type input "**********"
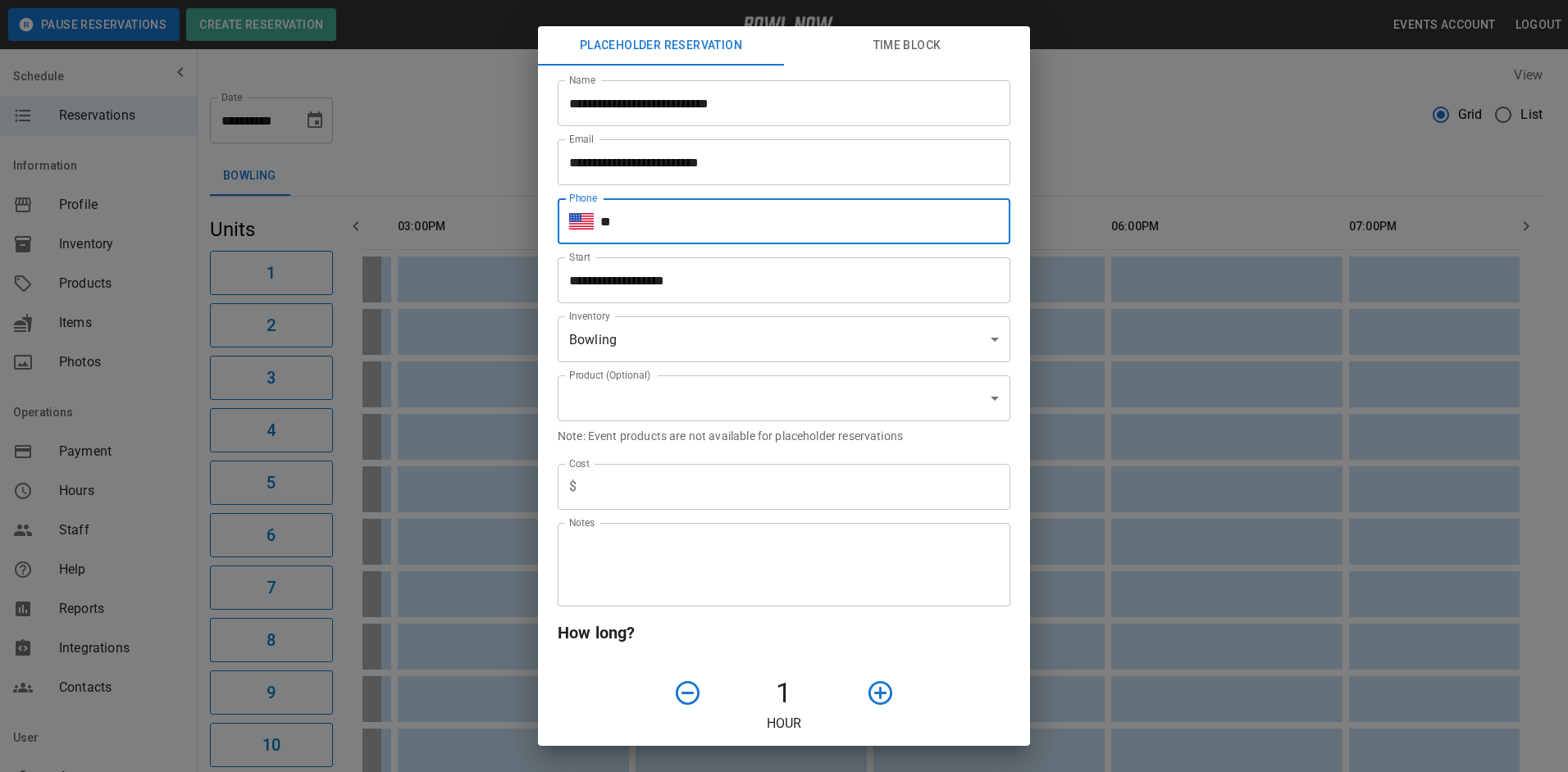
click at [651, 230] on input "**" at bounding box center [805, 221] width 410 height 46
type input "**********"
type input "***"
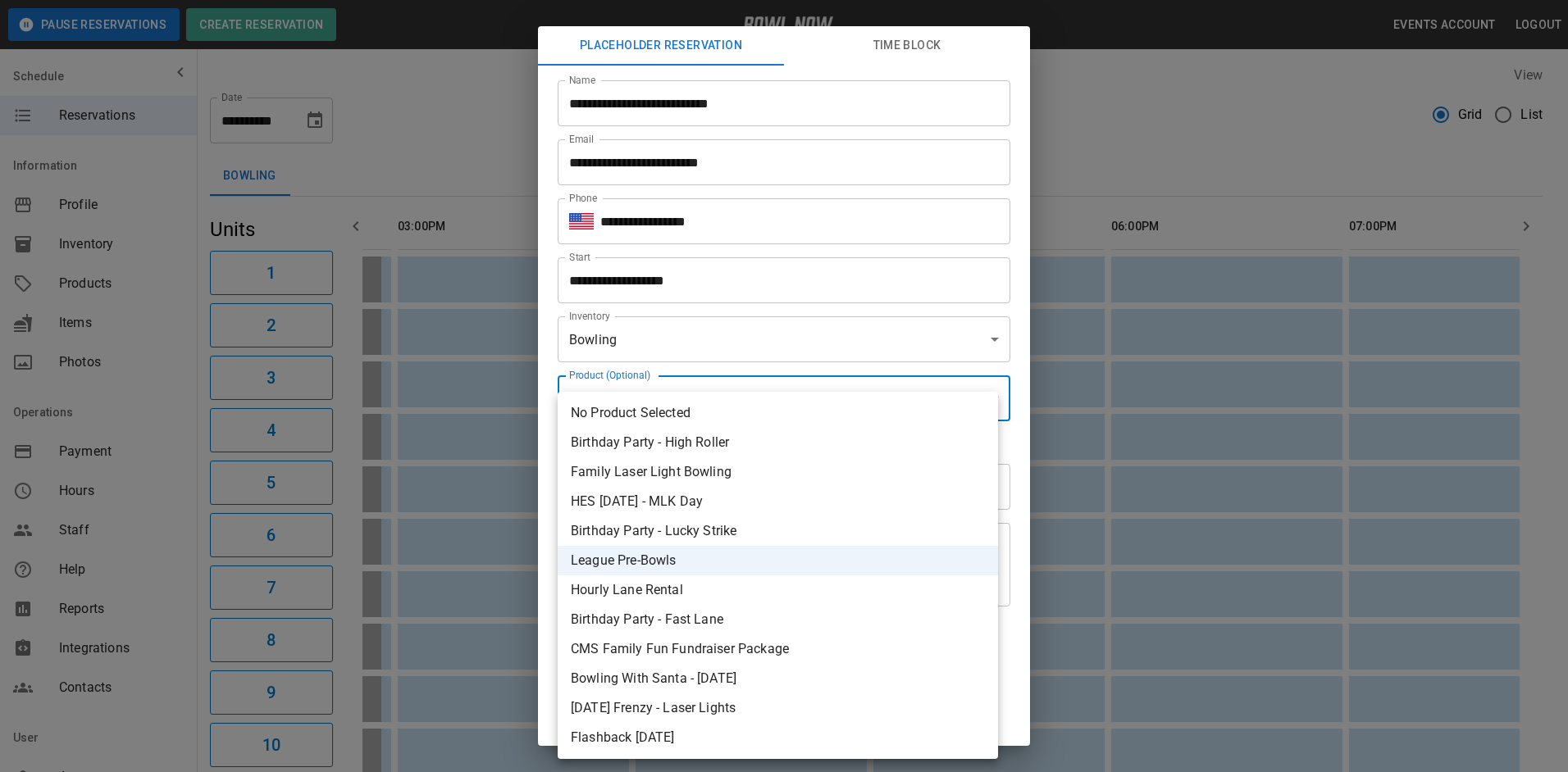
click at [726, 411] on li "No Product Selected" at bounding box center [778, 414] width 440 height 30
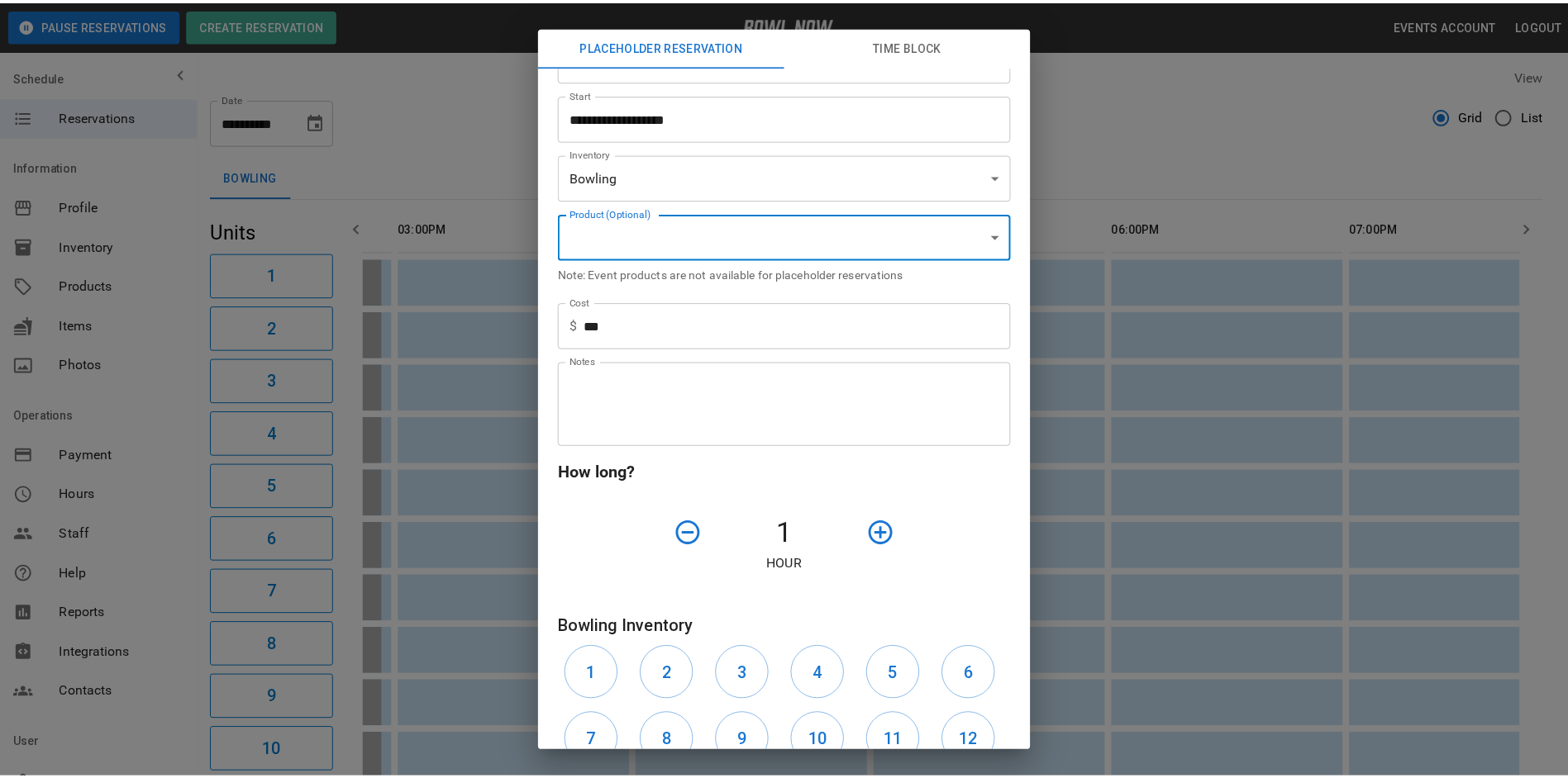
scroll to position [413, 0]
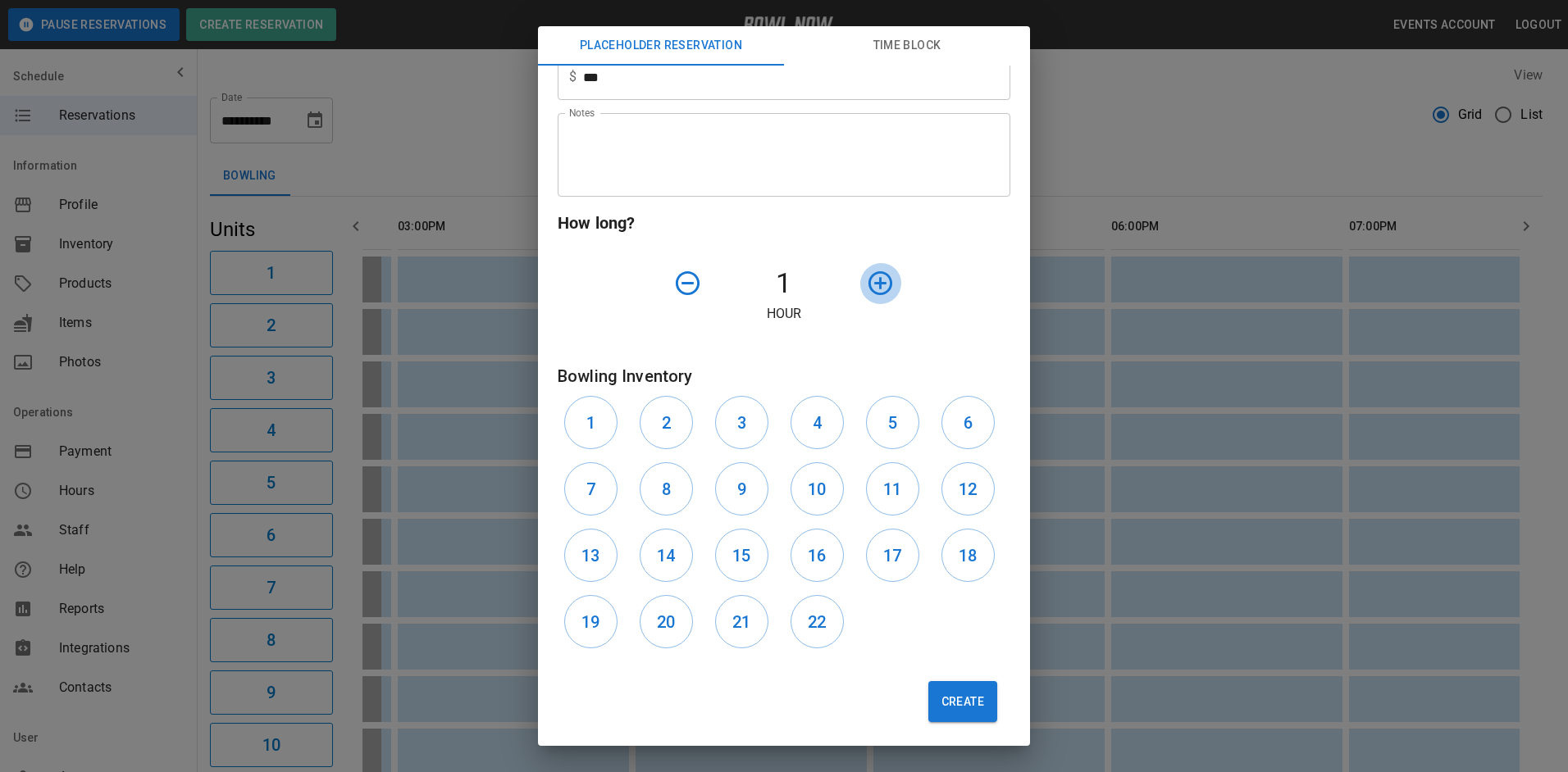
click at [877, 294] on icon "button" at bounding box center [880, 283] width 24 height 24
drag, startPoint x: 613, startPoint y: 433, endPoint x: 630, endPoint y: 432, distance: 17.0
click at [623, 433] on div "1" at bounding box center [595, 423] width 75 height 66
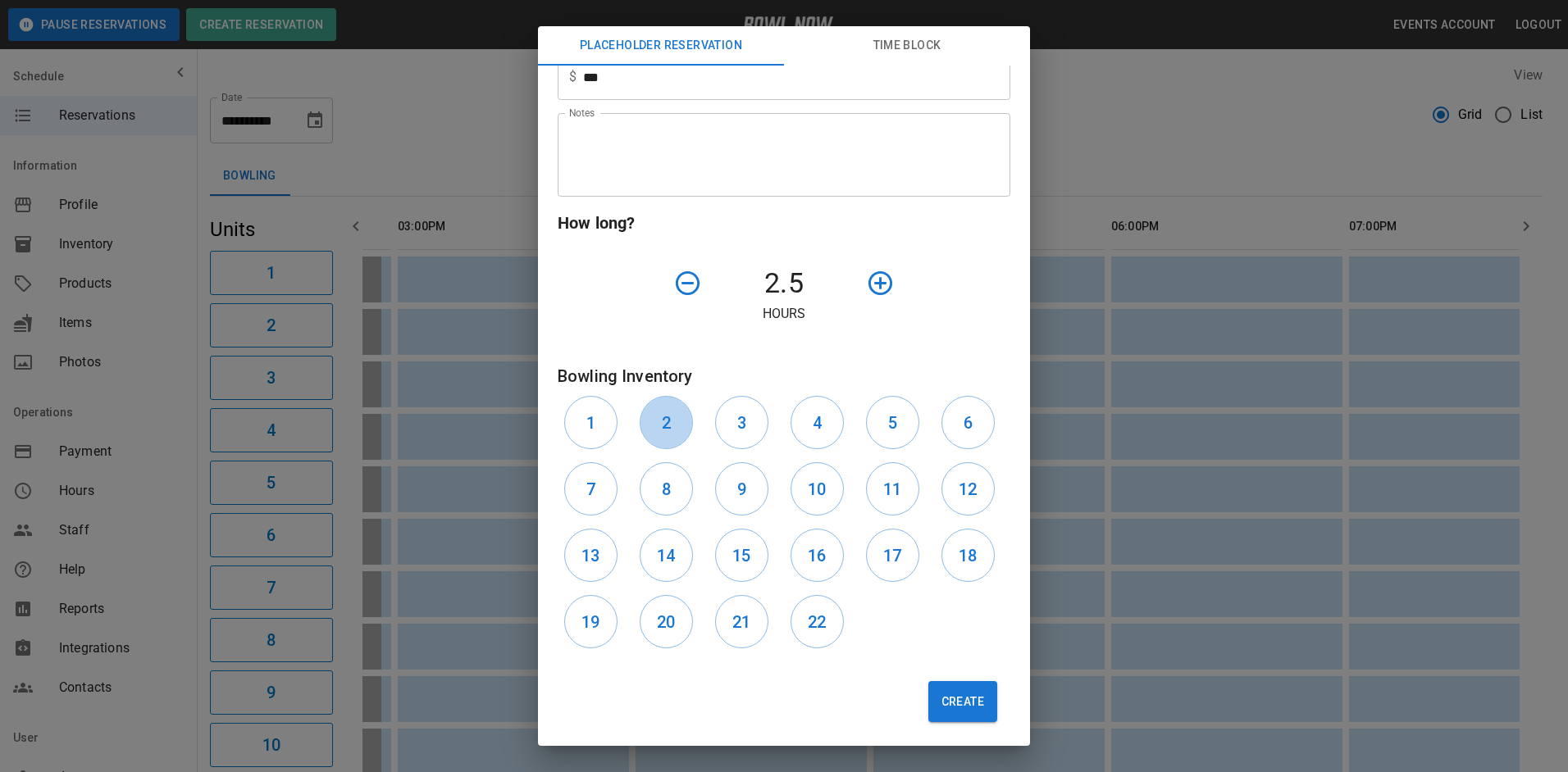
drag, startPoint x: 654, startPoint y: 425, endPoint x: 699, endPoint y: 425, distance: 45.0
click at [676, 425] on button "2" at bounding box center [666, 423] width 53 height 53
drag, startPoint x: 713, startPoint y: 423, endPoint x: 725, endPoint y: 422, distance: 12.0
click at [725, 422] on button "3" at bounding box center [742, 423] width 53 height 53
drag, startPoint x: 596, startPoint y: 426, endPoint x: 739, endPoint y: 427, distance: 143.0
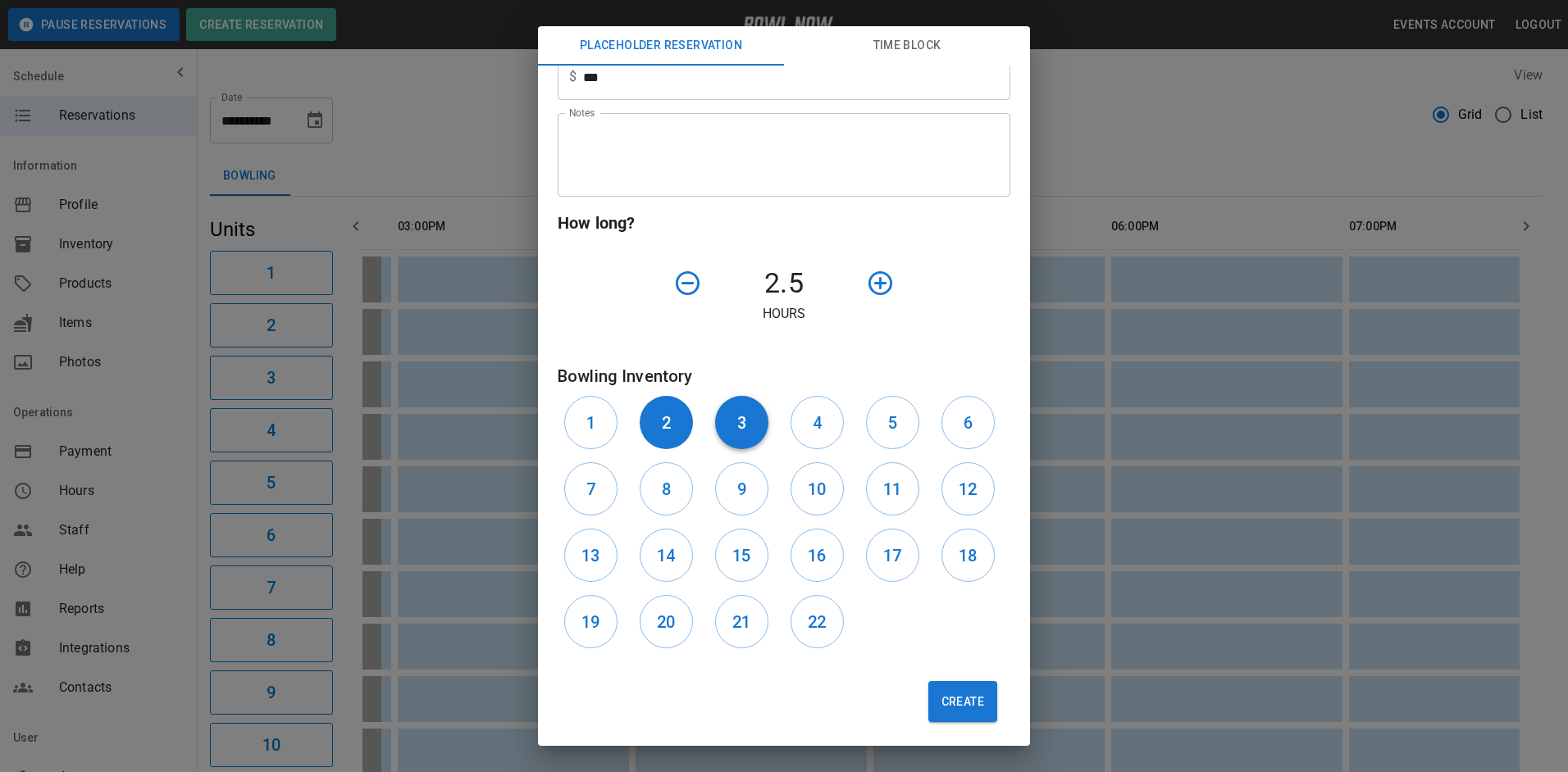
click at [601, 427] on button "1" at bounding box center [591, 423] width 53 height 53
drag, startPoint x: 828, startPoint y: 426, endPoint x: 869, endPoint y: 427, distance: 41.0
click at [844, 427] on div "4" at bounding box center [821, 423] width 75 height 66
drag, startPoint x: 884, startPoint y: 426, endPoint x: 941, endPoint y: 427, distance: 57.0
click at [919, 427] on div "5" at bounding box center [897, 423] width 75 height 66
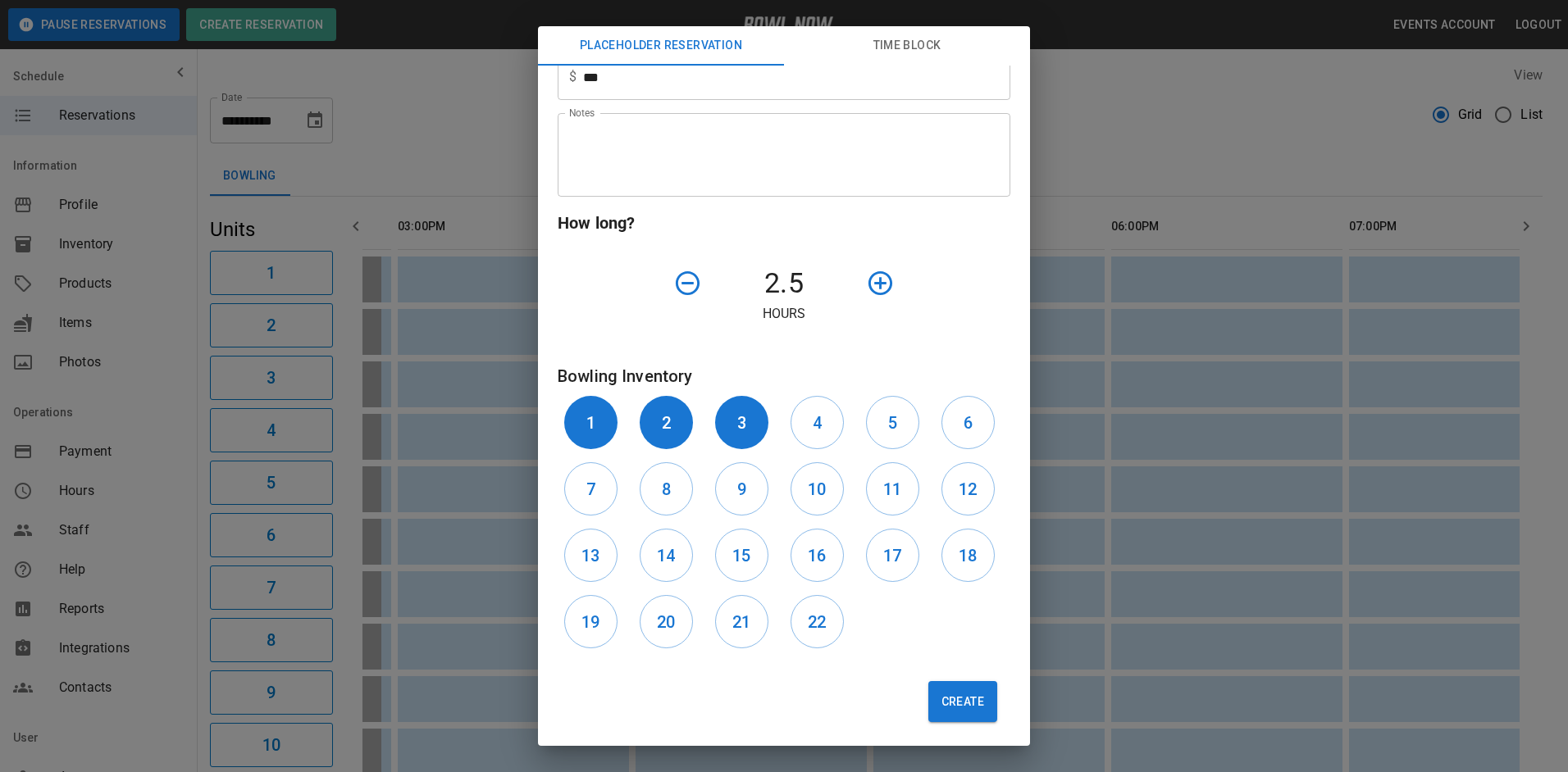
click at [936, 427] on div "6" at bounding box center [973, 423] width 75 height 66
click at [950, 426] on button "6" at bounding box center [968, 423] width 53 height 53
click at [888, 431] on h6 "5" at bounding box center [892, 423] width 9 height 26
click at [820, 429] on button "4" at bounding box center [817, 423] width 53 height 53
drag, startPoint x: 943, startPoint y: 482, endPoint x: 931, endPoint y: 491, distance: 15.0
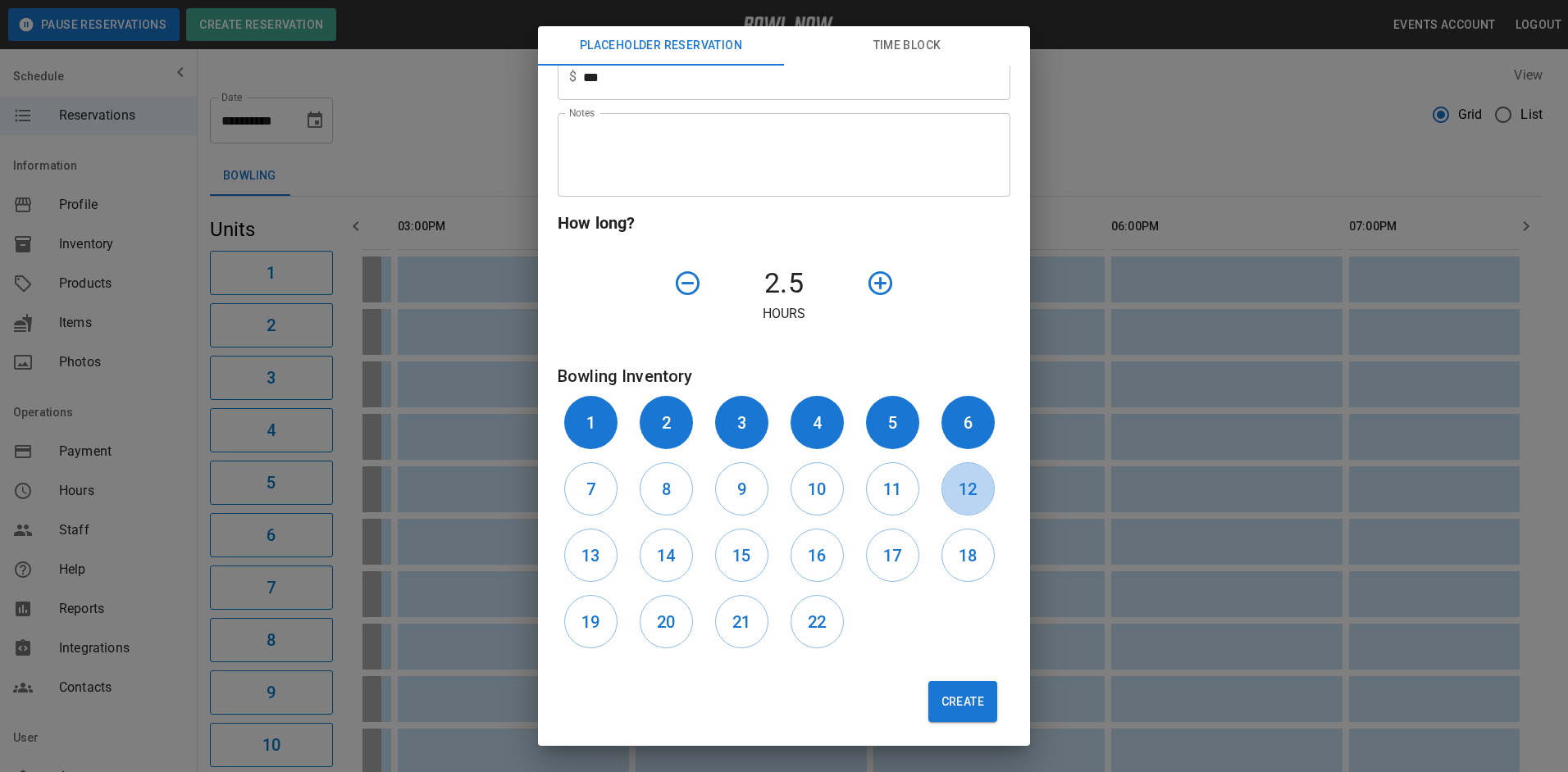
click at [944, 483] on button "12" at bounding box center [968, 489] width 53 height 53
click at [891, 494] on h6 "11" at bounding box center [892, 490] width 18 height 26
click at [830, 493] on button "10" at bounding box center [817, 489] width 53 height 53
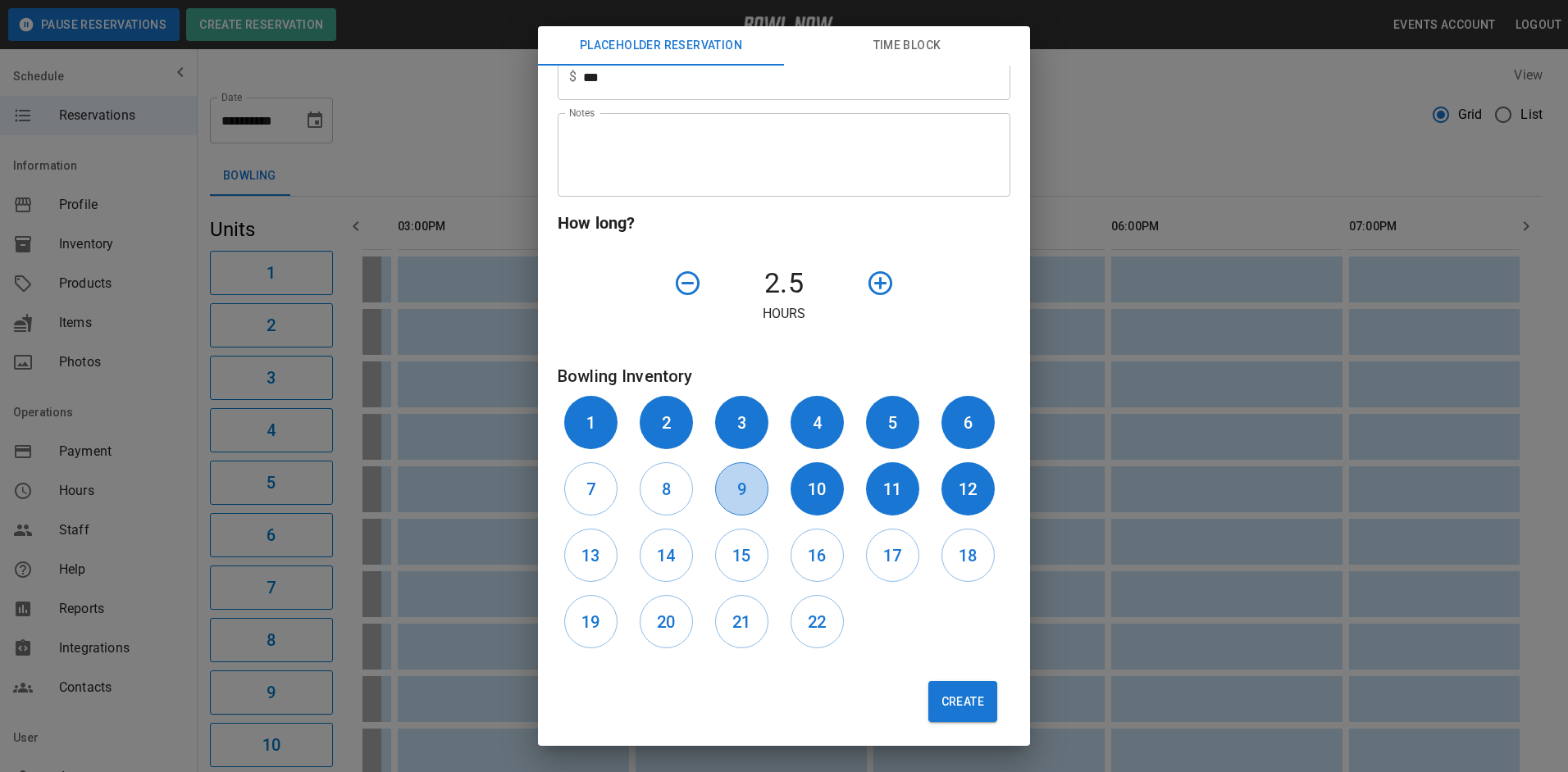
click at [749, 495] on button "9" at bounding box center [742, 489] width 53 height 53
click at [676, 495] on button "8" at bounding box center [666, 489] width 53 height 53
click at [583, 500] on button "7" at bounding box center [591, 489] width 53 height 53
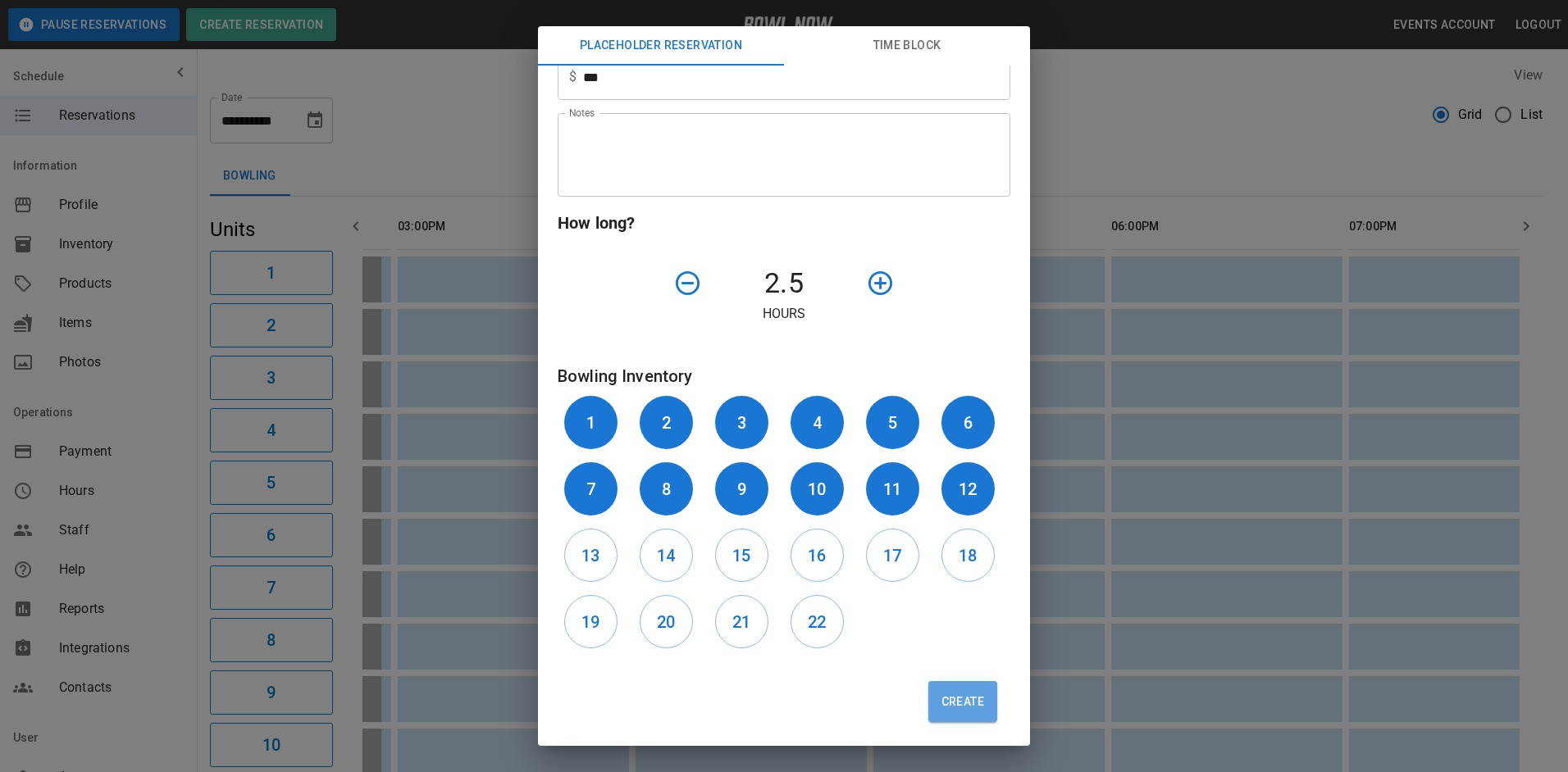
click at [950, 690] on button "Create" at bounding box center [963, 702] width 69 height 41
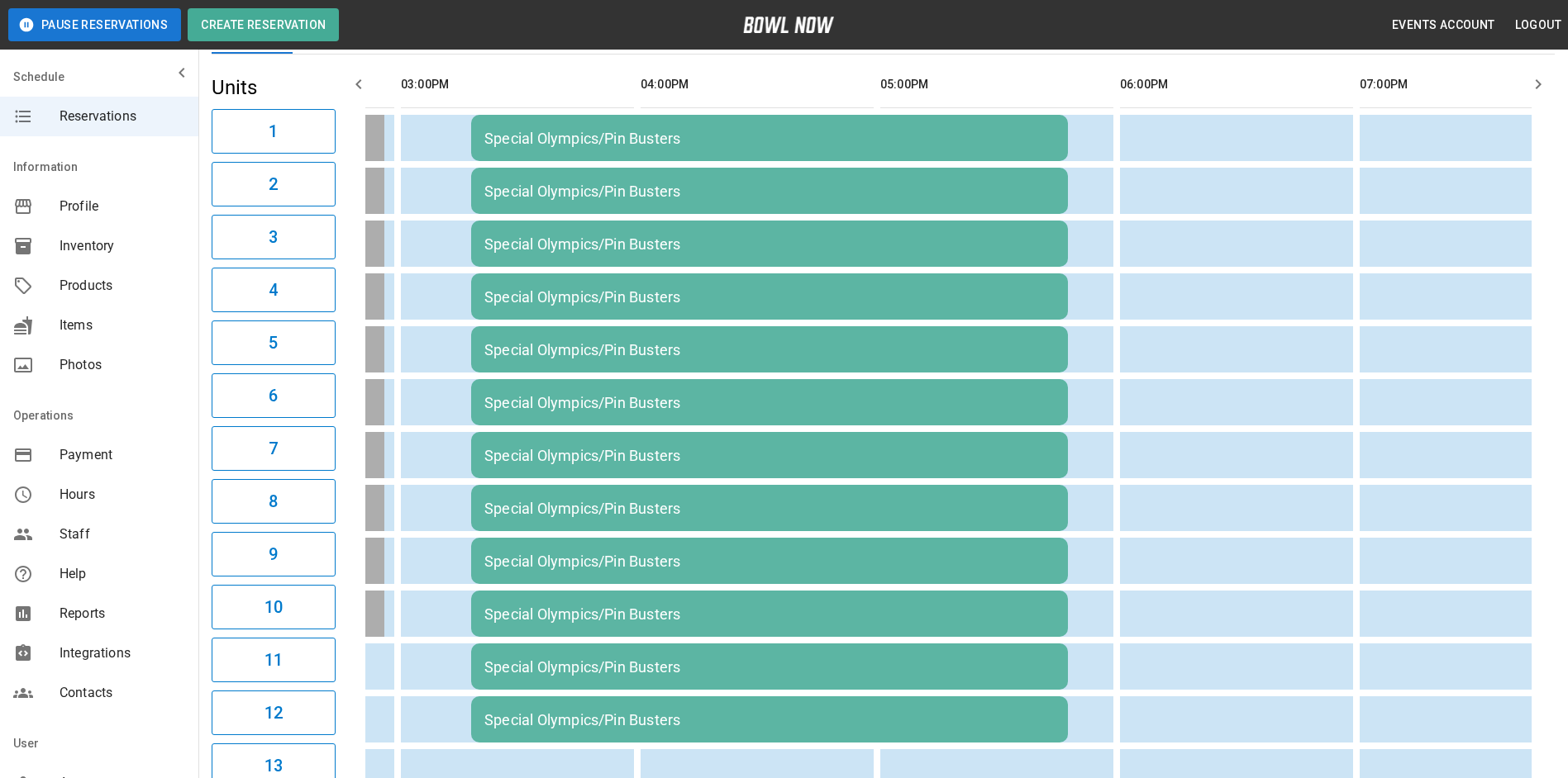
scroll to position [0, 0]
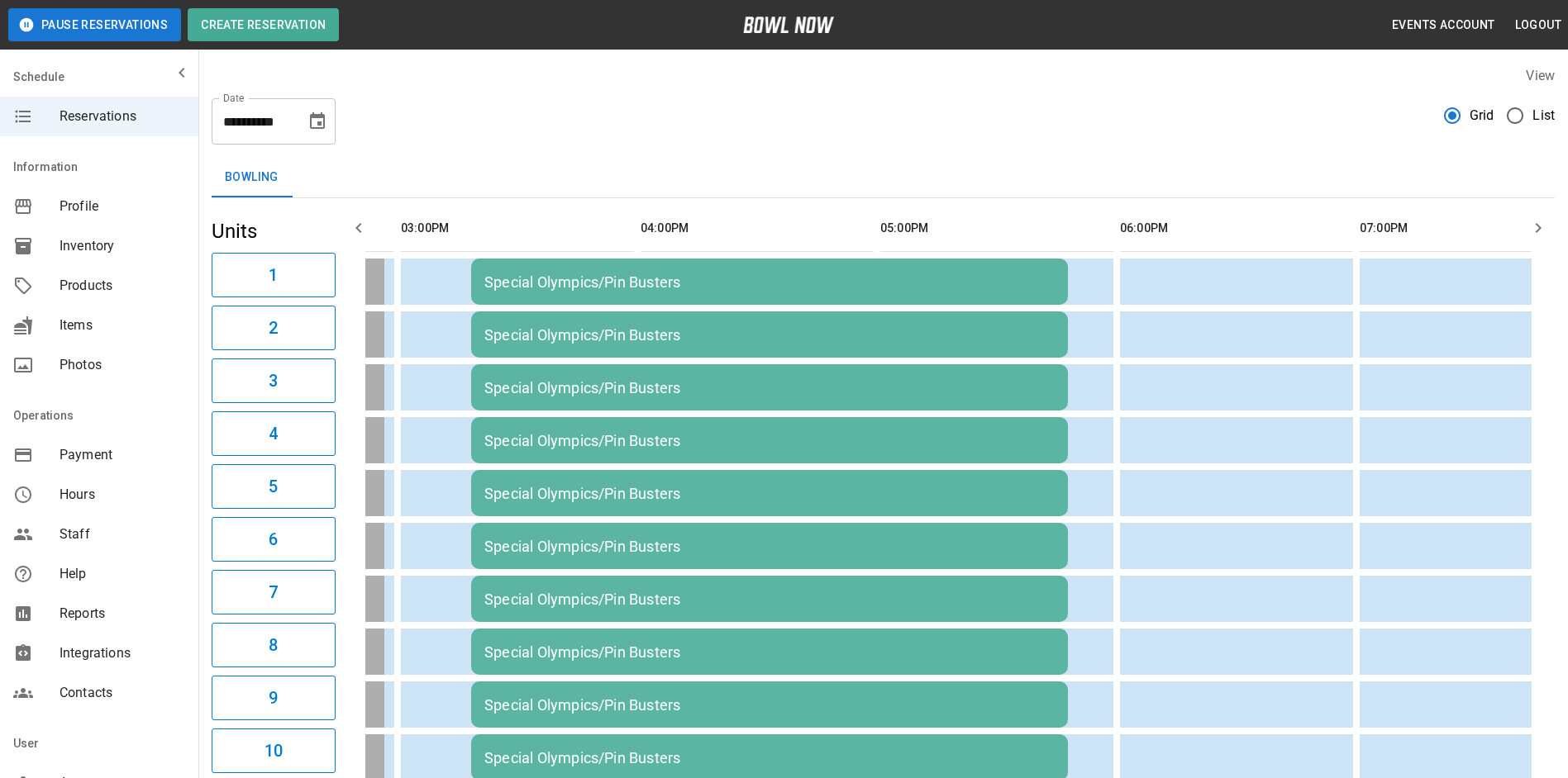
click at [319, 123] on icon "Choose date, selected date is Nov 15, 2025" at bounding box center [318, 121] width 15 height 17
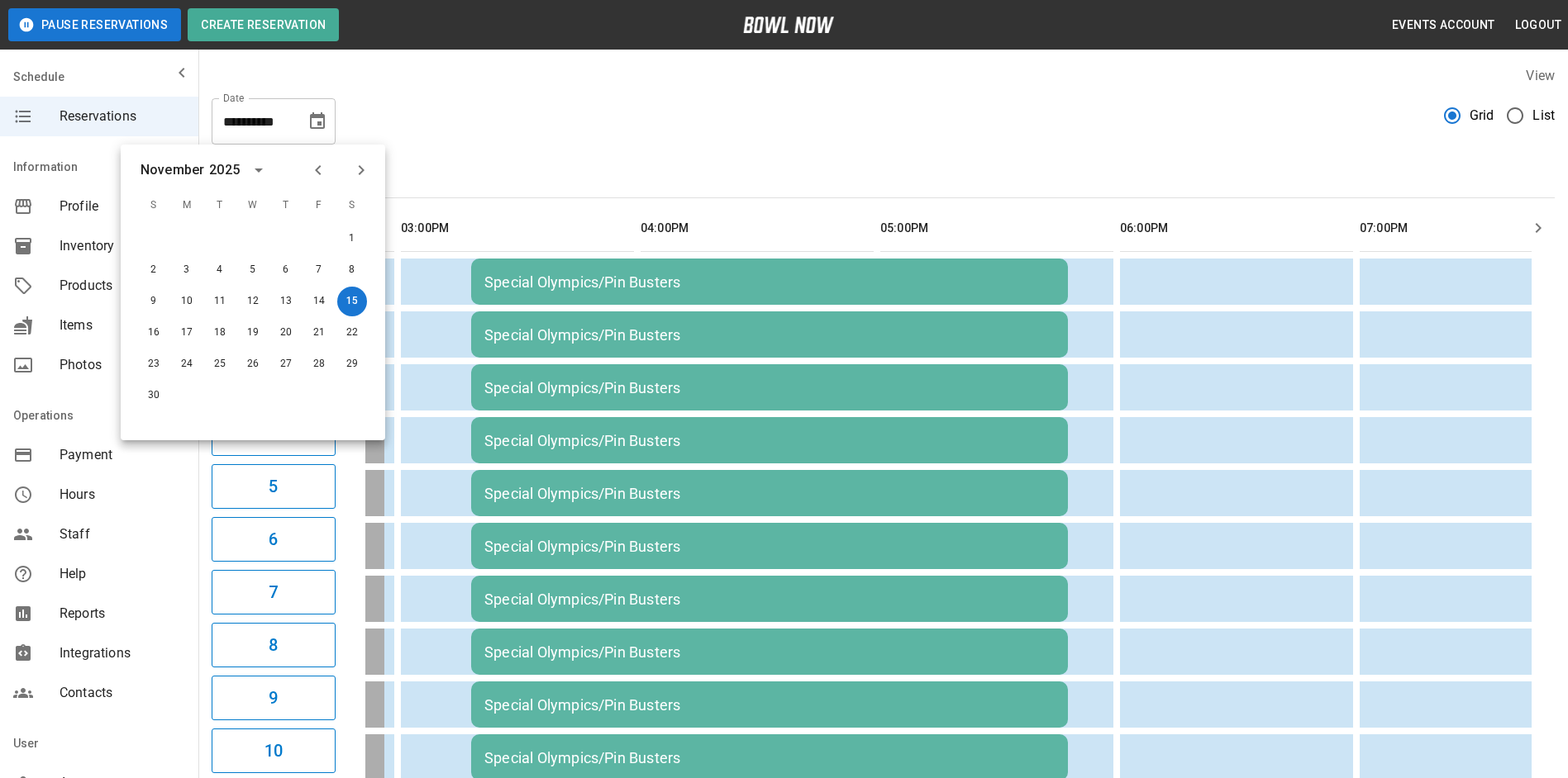
click at [315, 178] on icon "Previous month" at bounding box center [319, 170] width 20 height 20
click at [350, 238] on button "4" at bounding box center [352, 239] width 30 height 30
type input "**********"
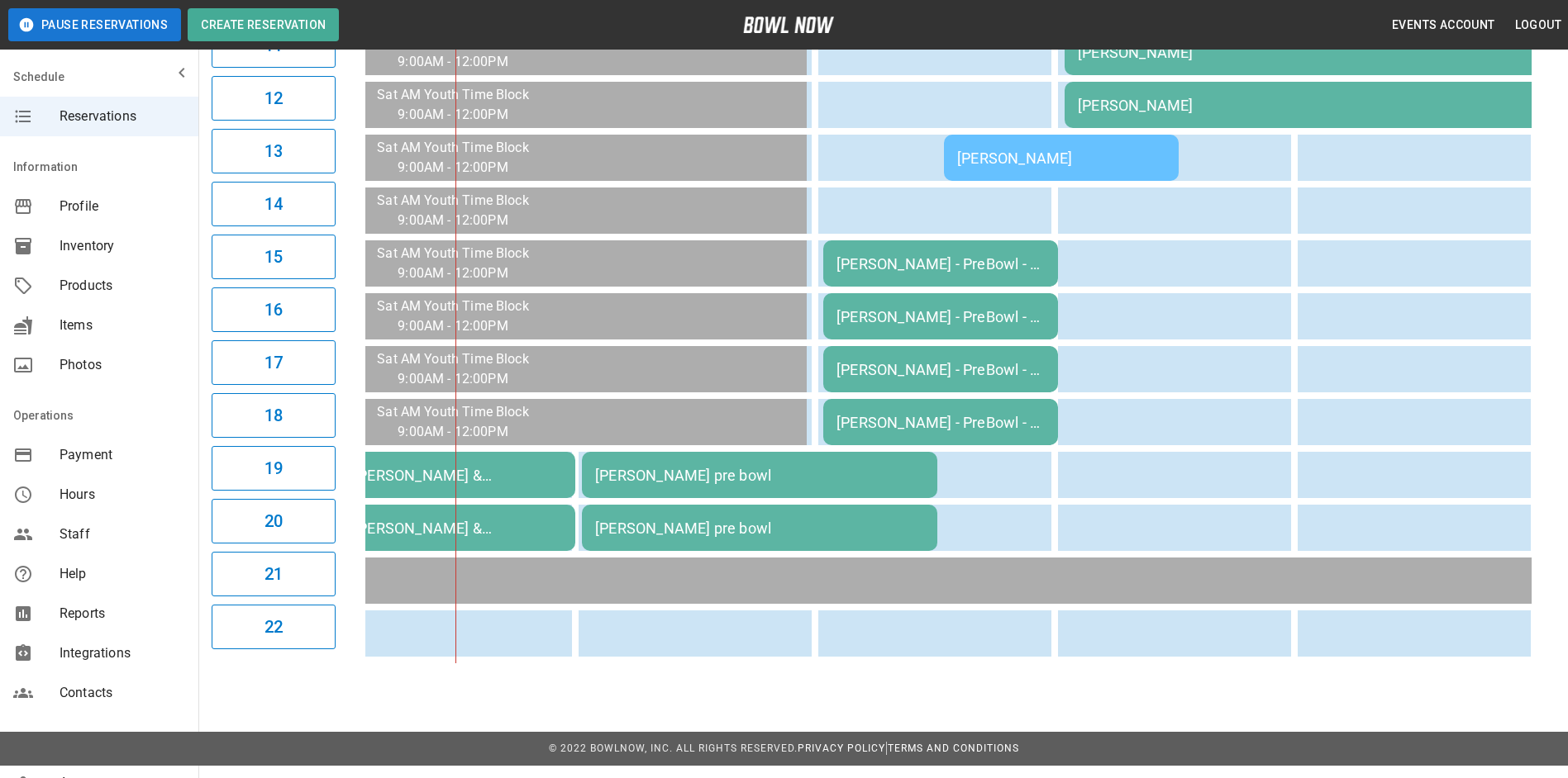
scroll to position [0, 243]
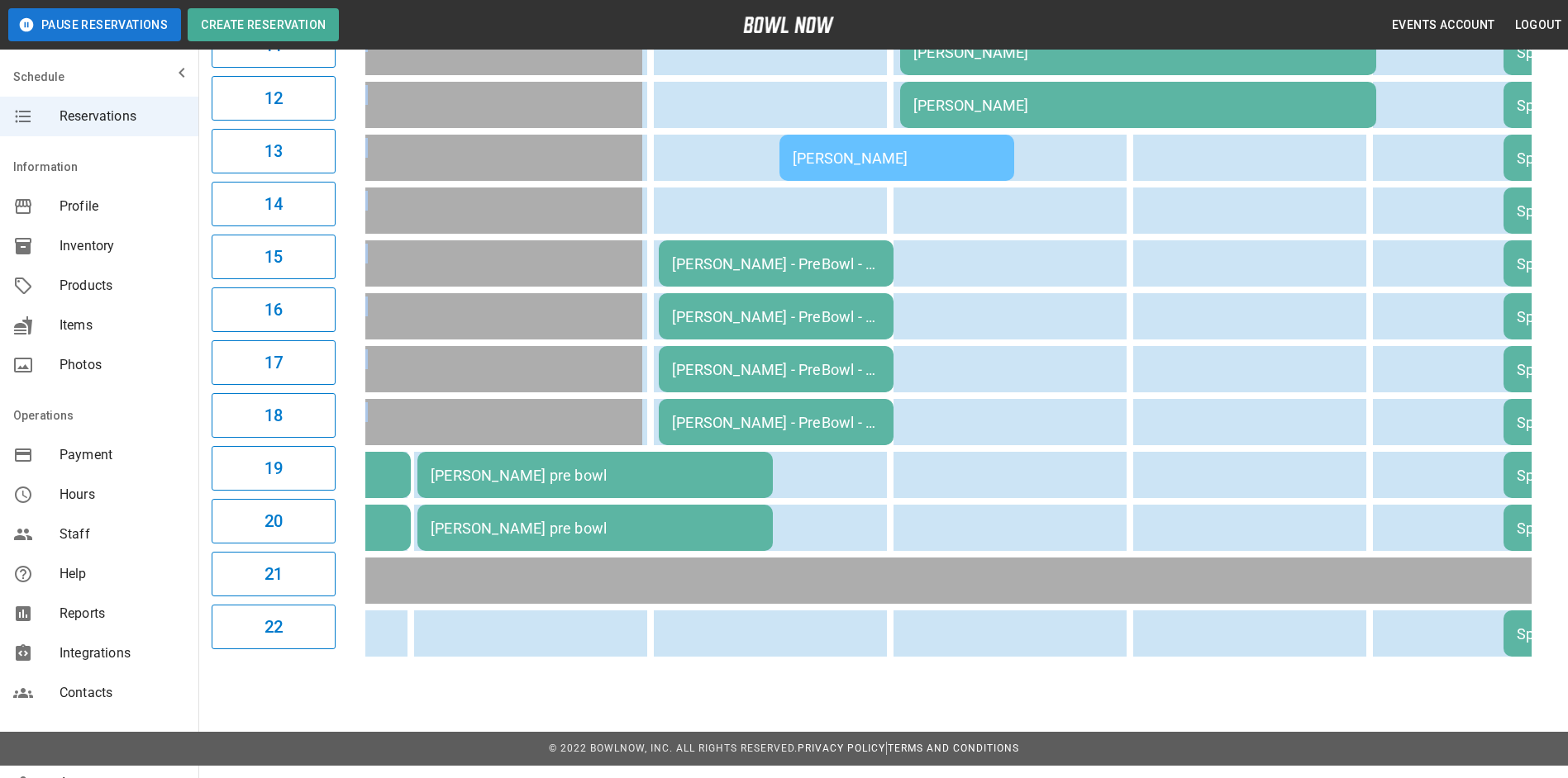
drag, startPoint x: 800, startPoint y: 677, endPoint x: 594, endPoint y: 673, distance: 206.0
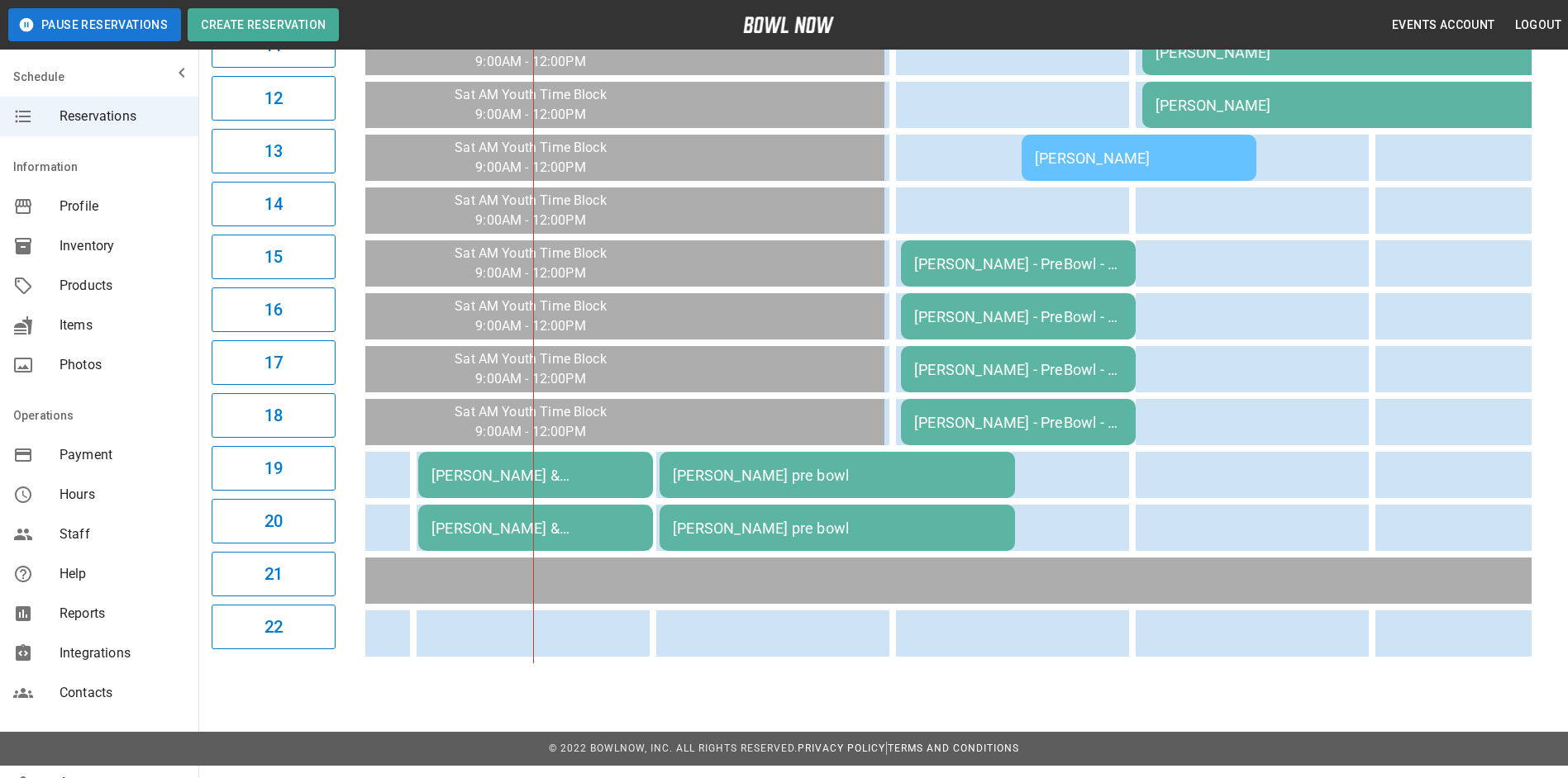
click at [606, 461] on td "[PERSON_NAME] & [PERSON_NAME] pre bowl" at bounding box center [535, 474] width 234 height 46
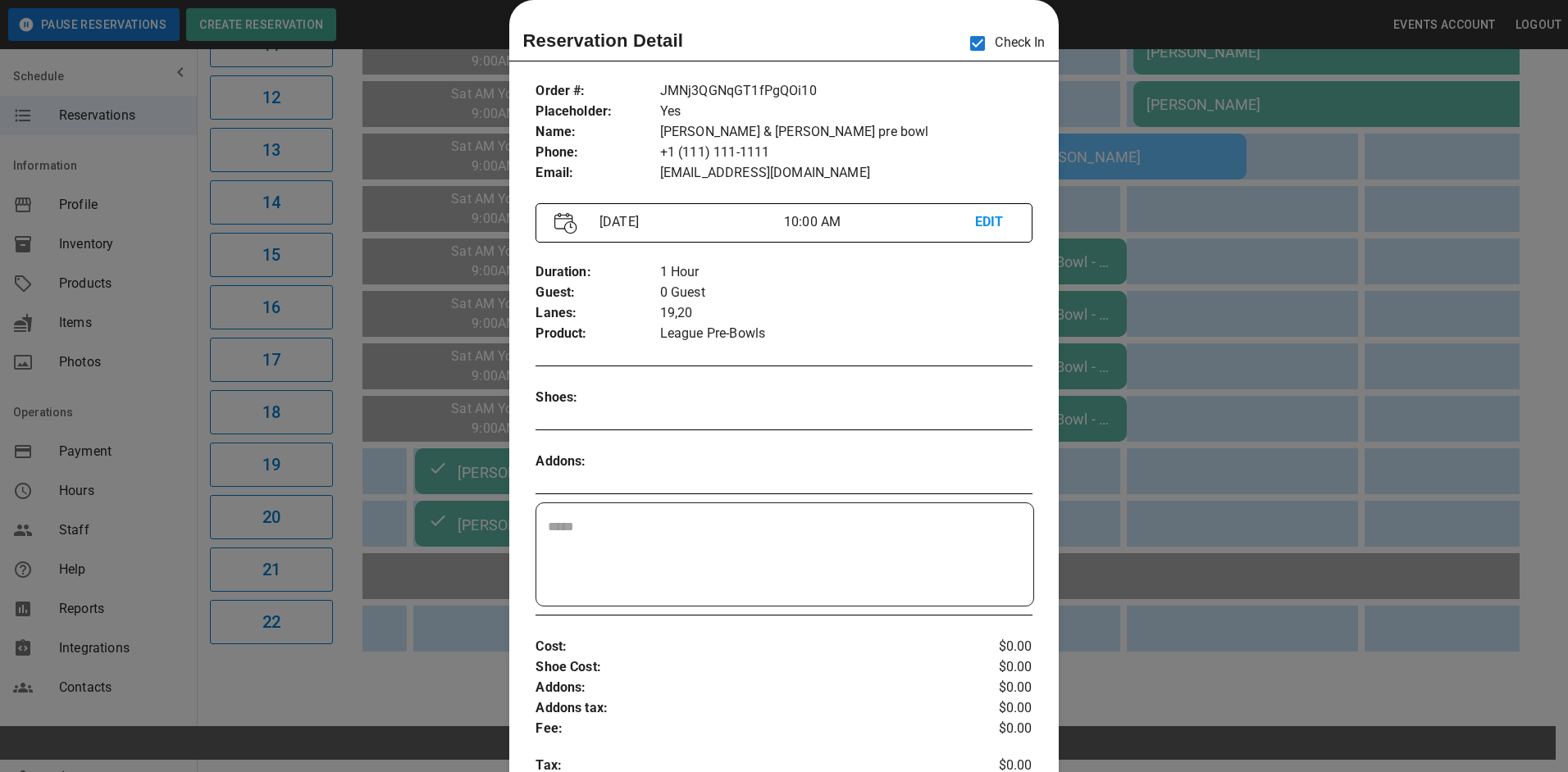
click at [1388, 308] on div at bounding box center [784, 386] width 1568 height 772
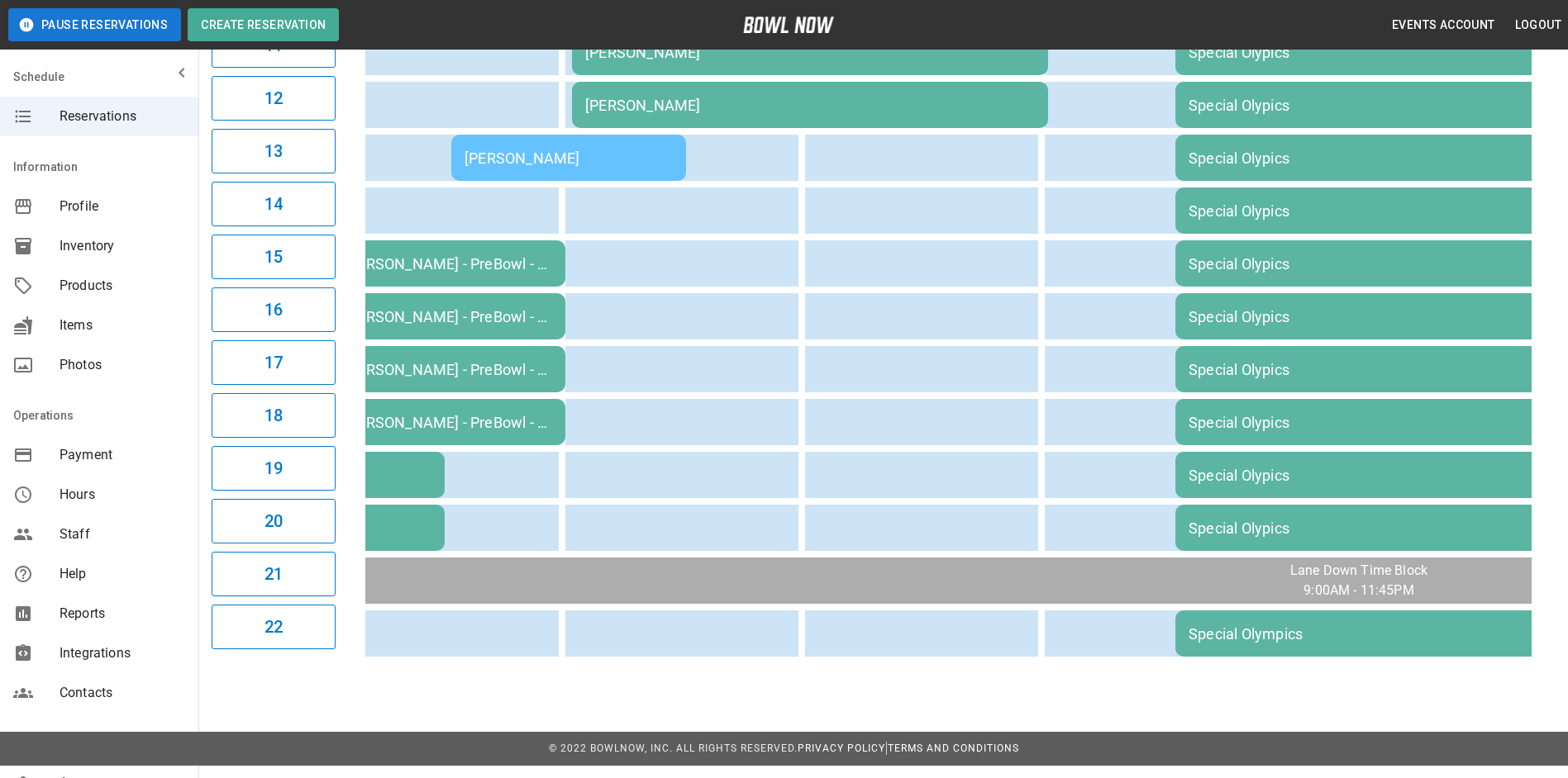
scroll to position [0, 595]
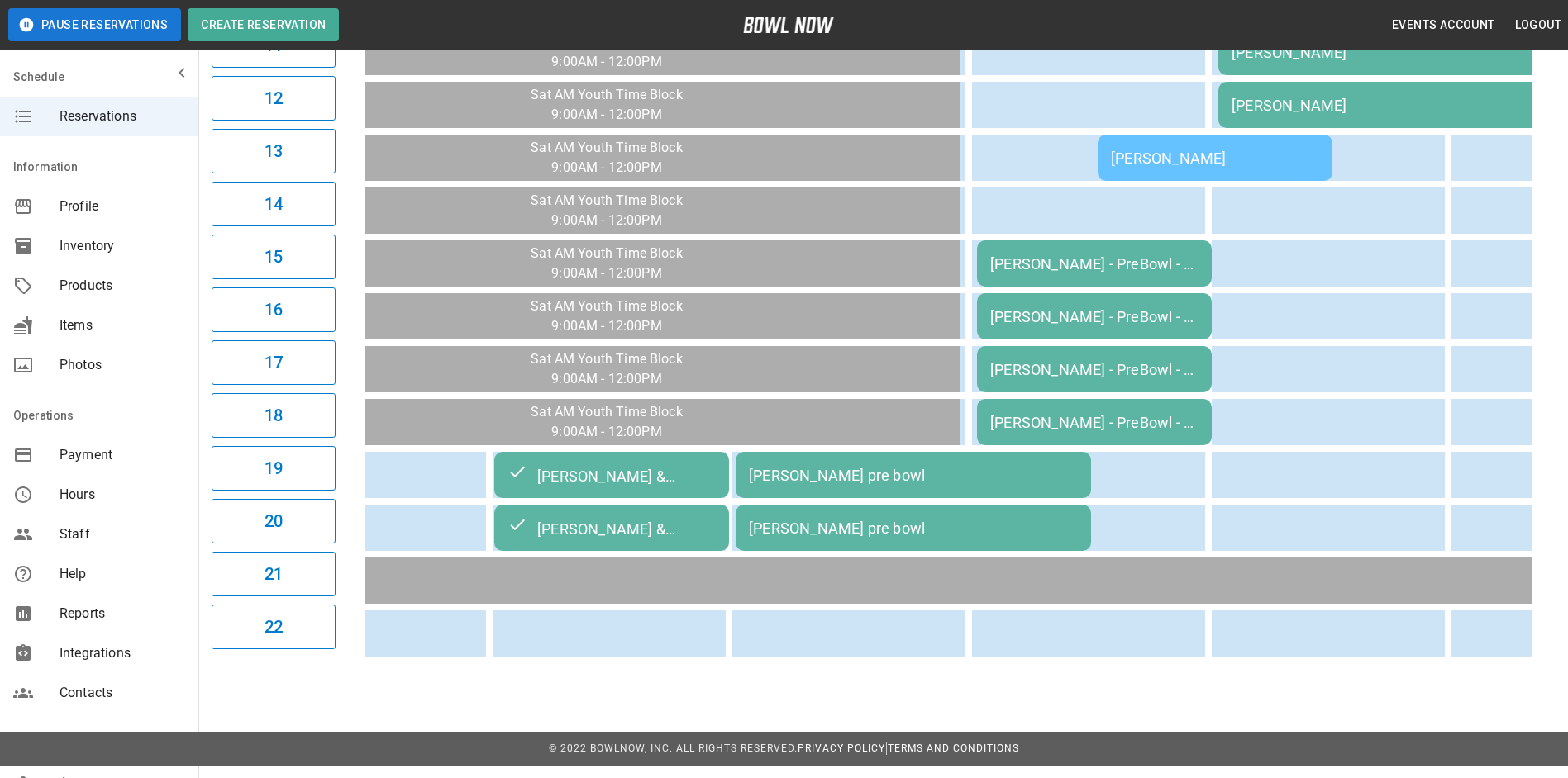
click at [1084, 265] on div "[PERSON_NAME] - PreBowl - 2 Leagues" at bounding box center [1094, 264] width 209 height 18
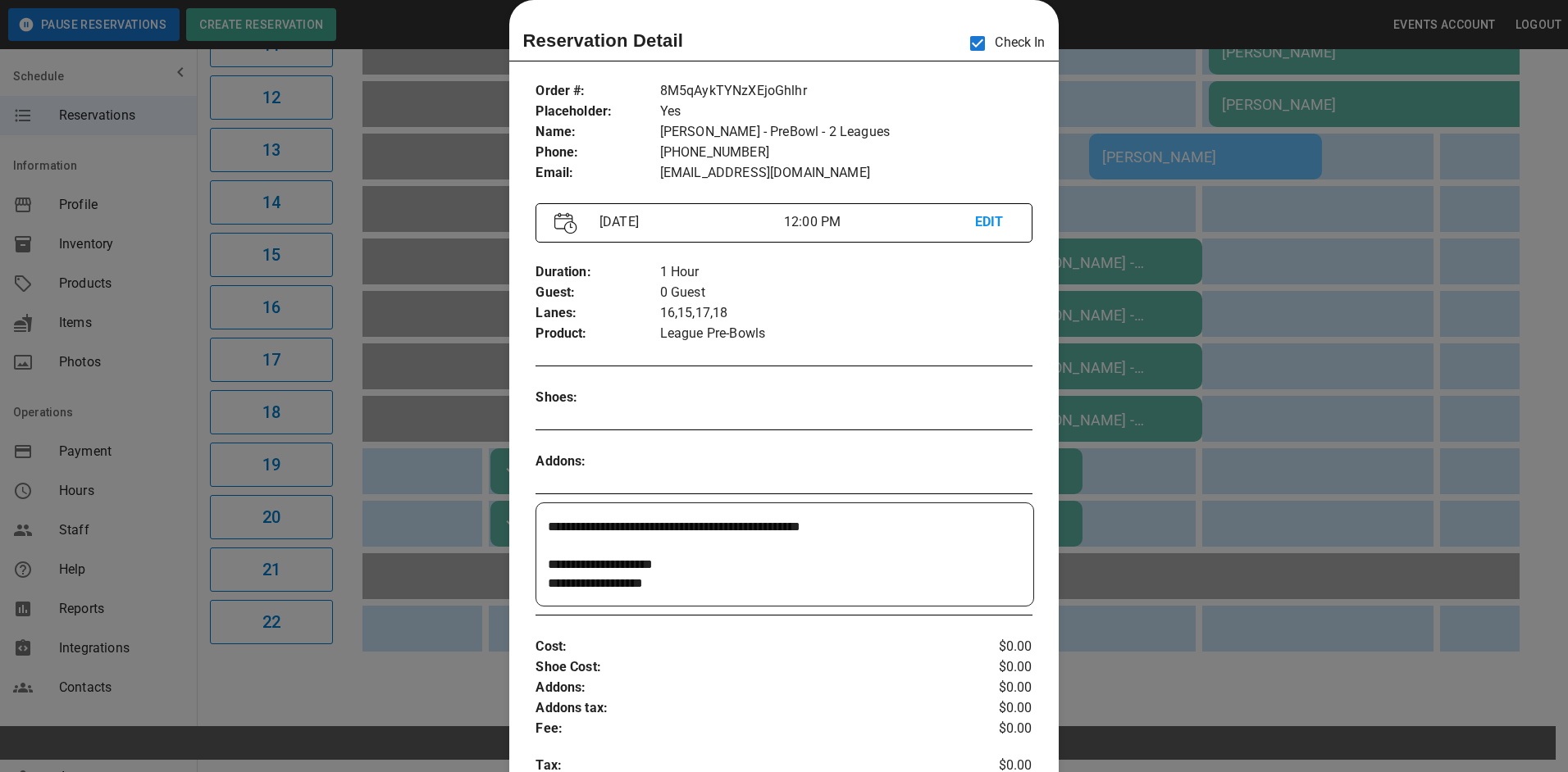
scroll to position [0, 476]
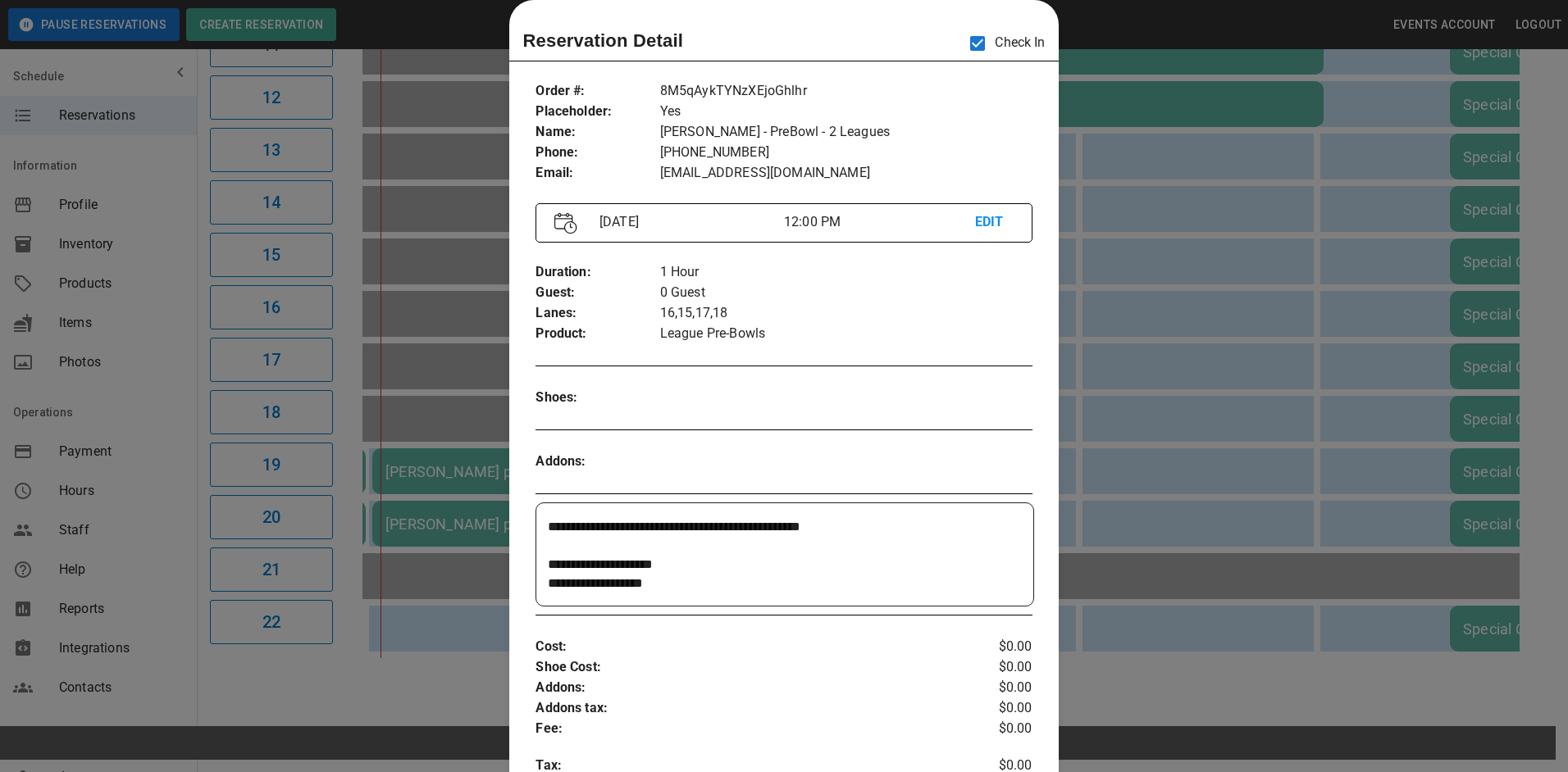
click at [1311, 397] on div at bounding box center [784, 386] width 1568 height 772
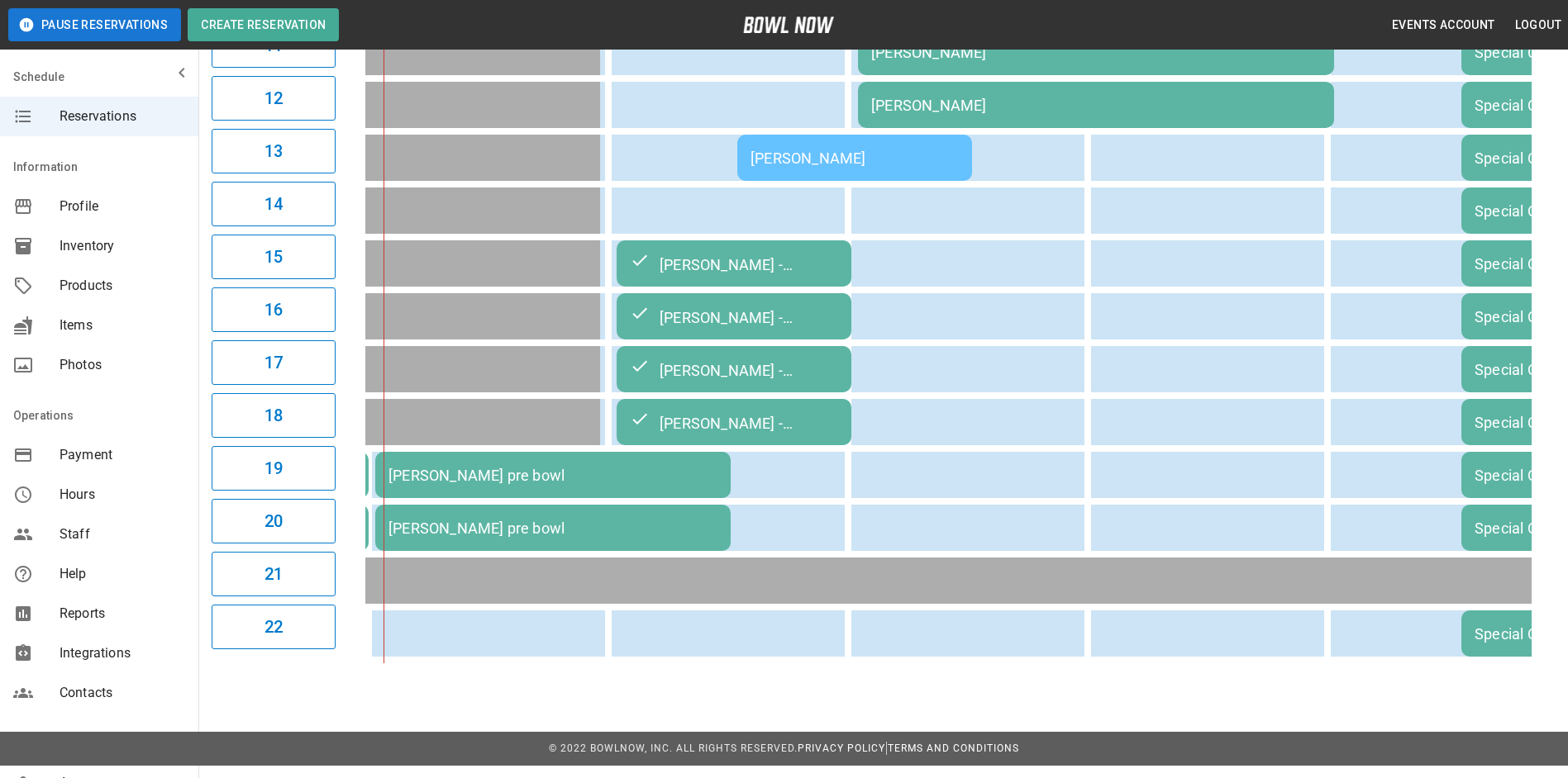
click at [527, 479] on div "[PERSON_NAME] pre bowl" at bounding box center [553, 475] width 329 height 18
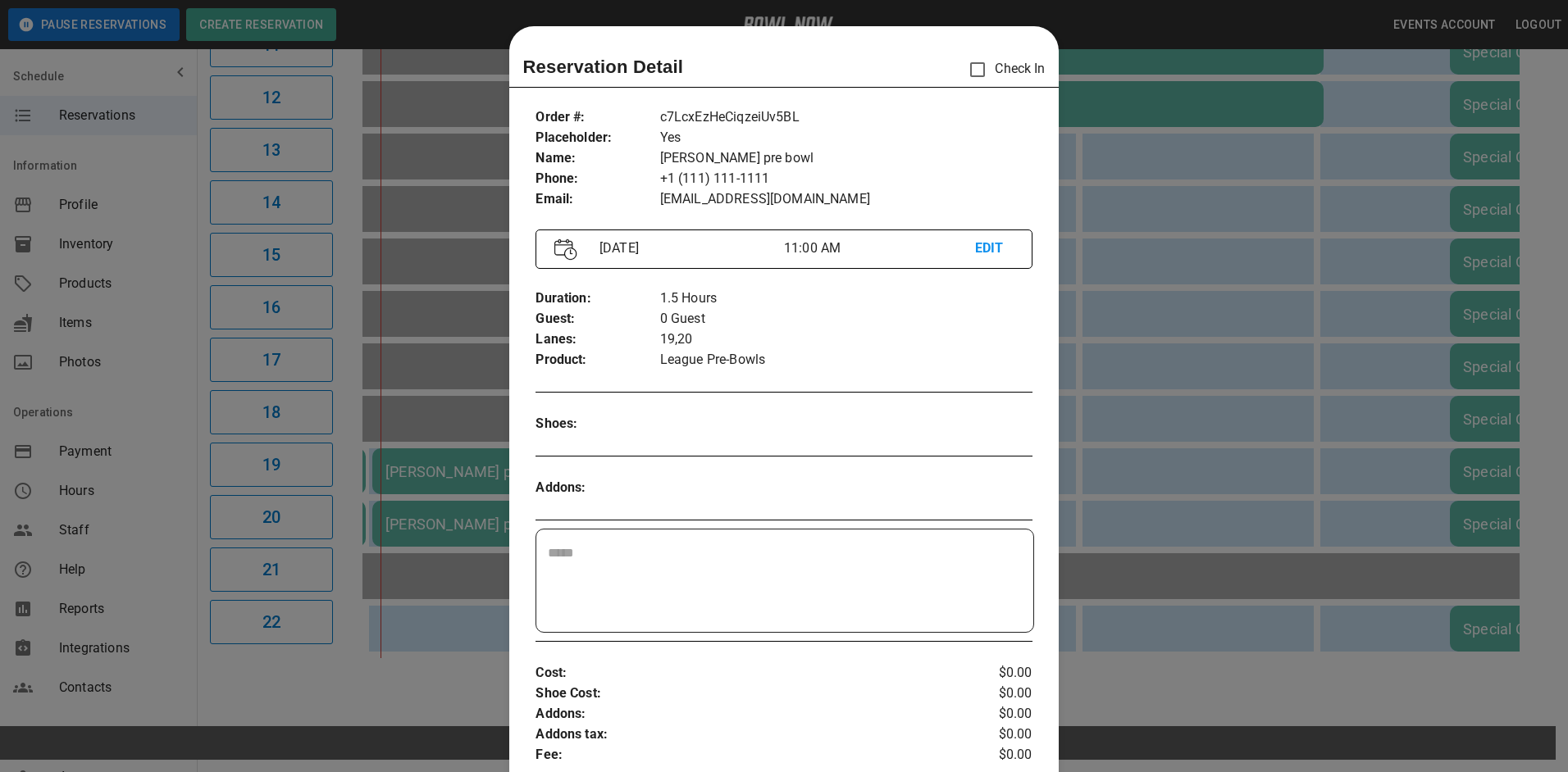
scroll to position [26, 0]
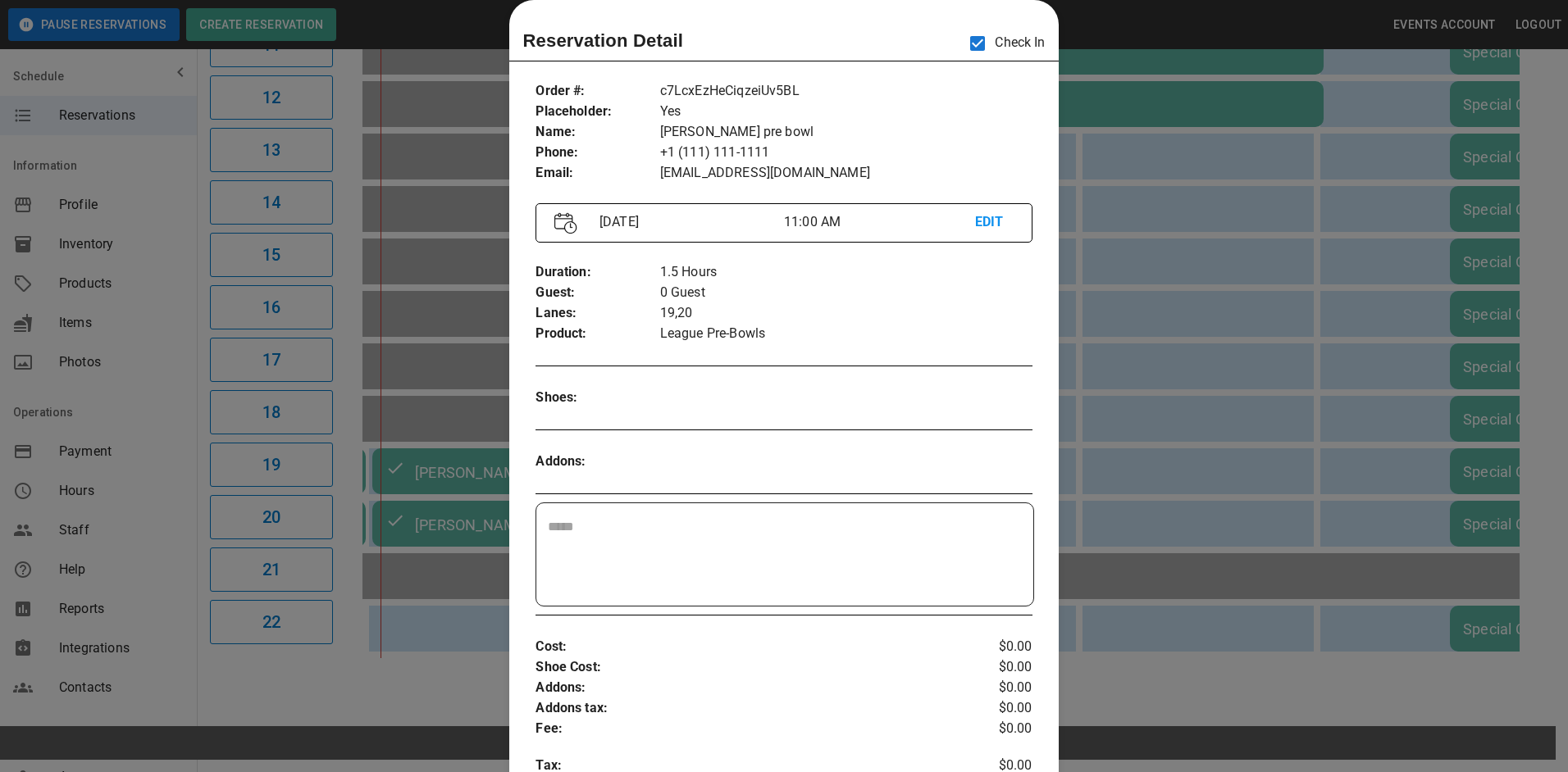
click at [1171, 175] on div at bounding box center [784, 386] width 1568 height 772
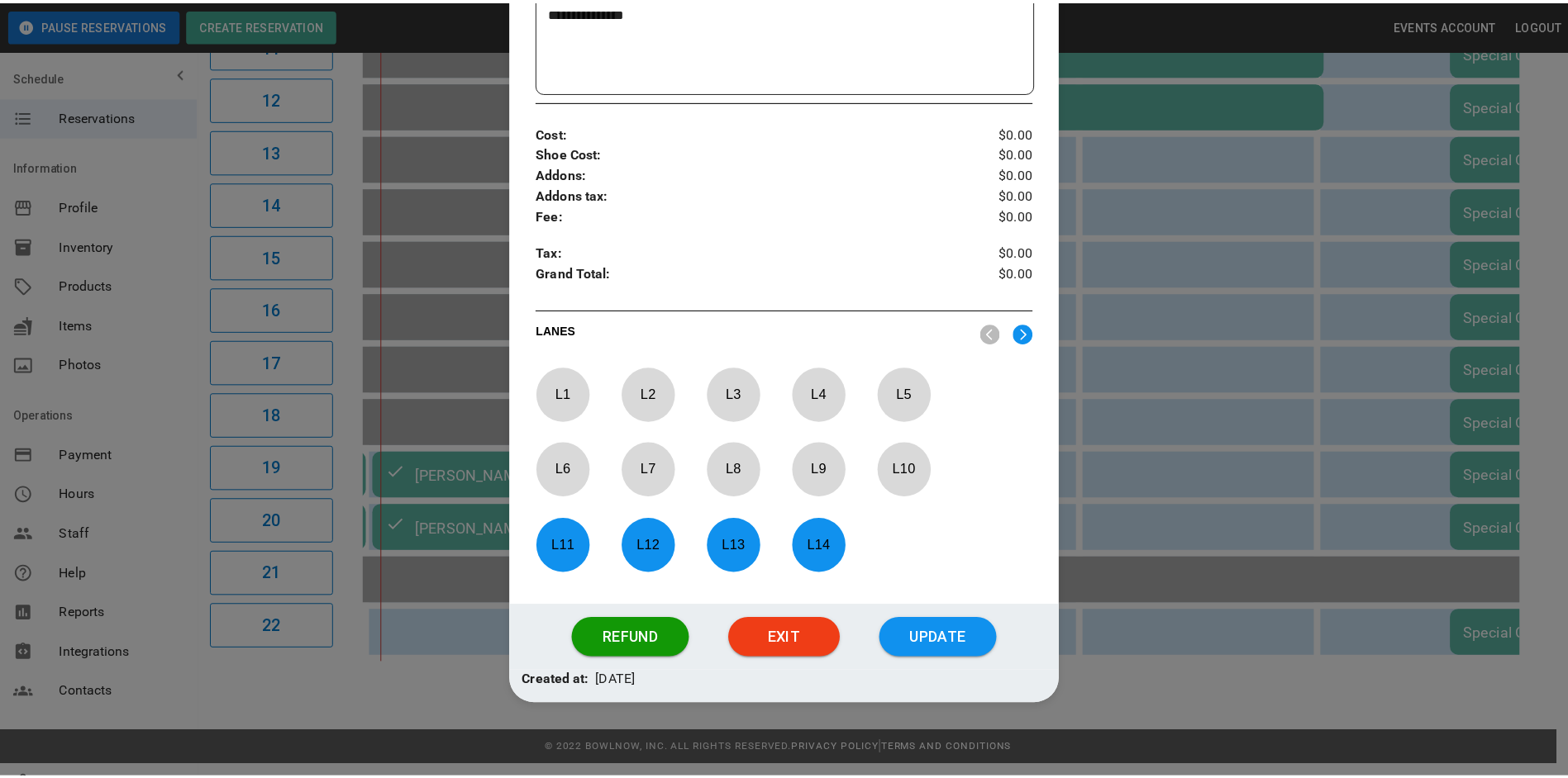
scroll to position [555, 0]
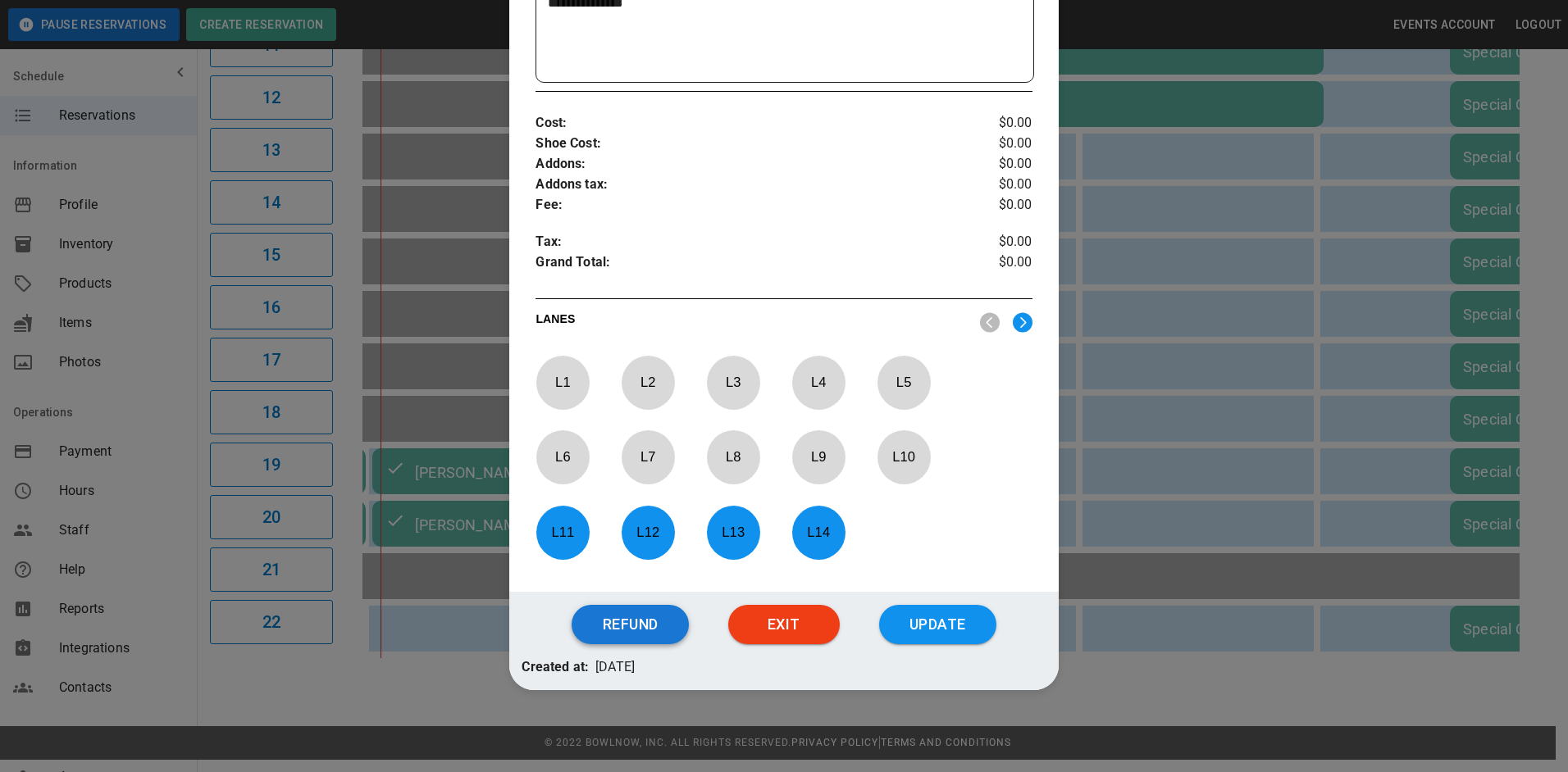
click at [652, 635] on button "Refund" at bounding box center [630, 625] width 117 height 40
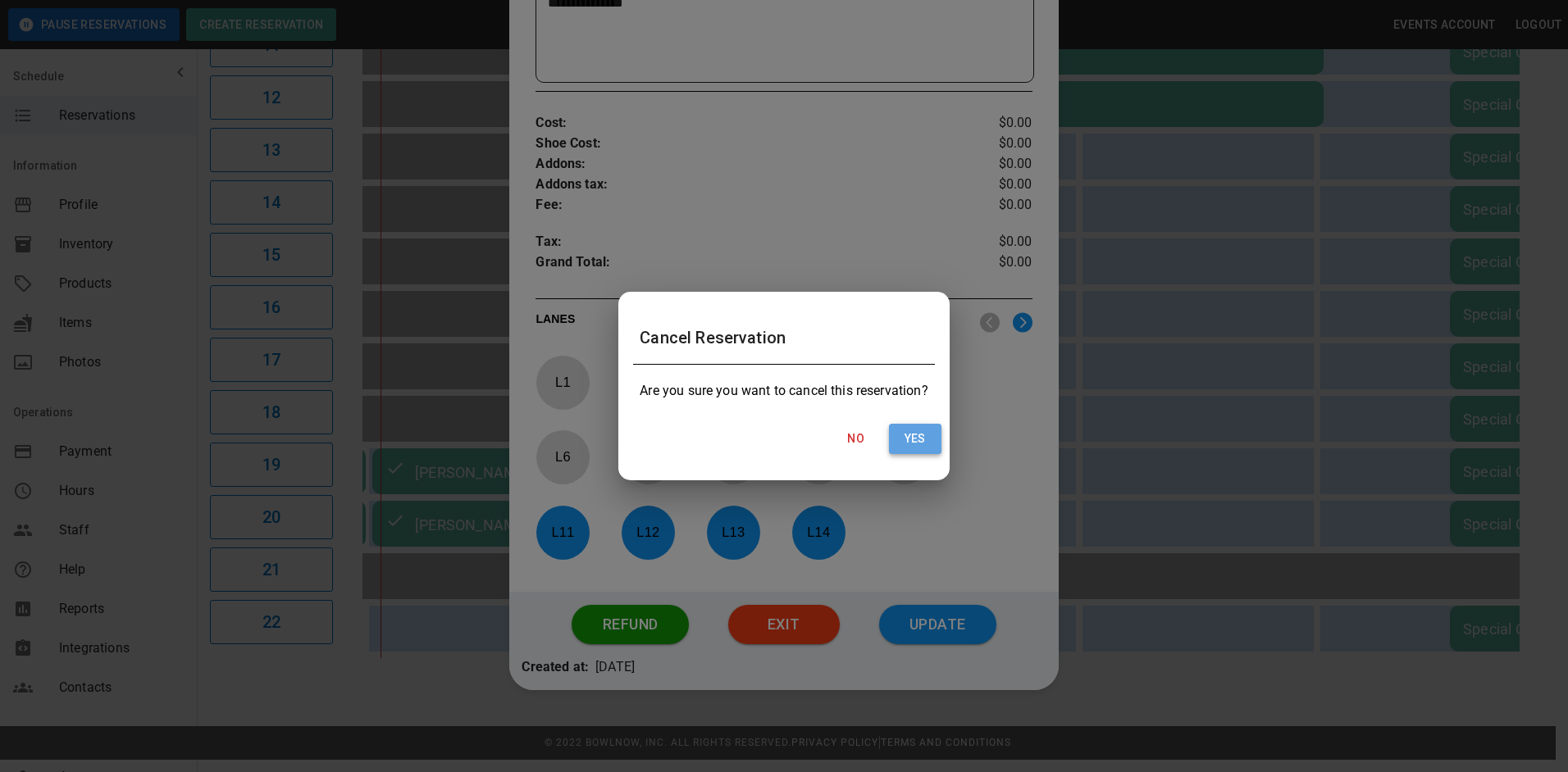
click at [928, 437] on button "Yes" at bounding box center [915, 439] width 52 height 31
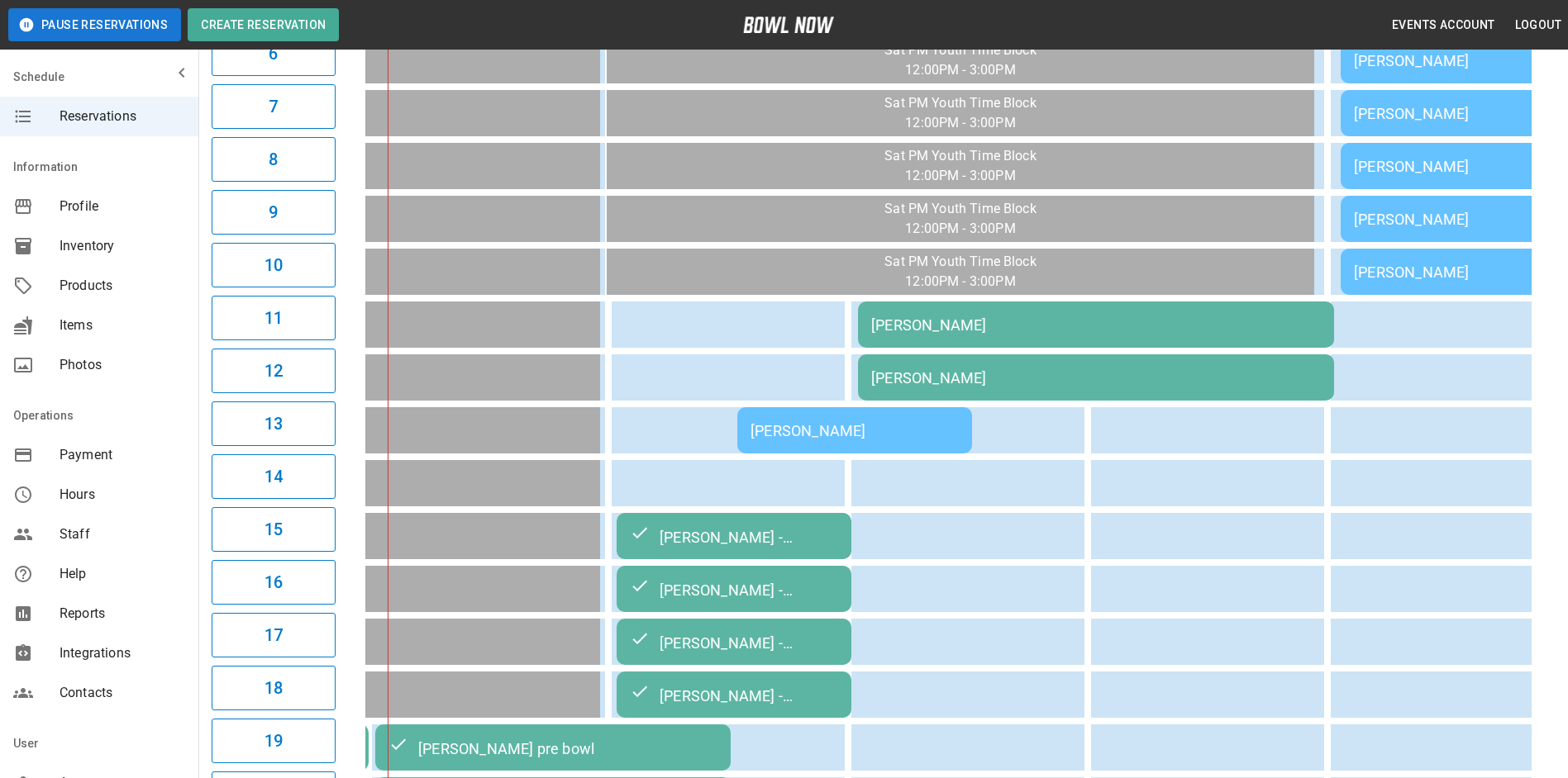
scroll to position [495, 0]
